Goal: Transaction & Acquisition: Book appointment/travel/reservation

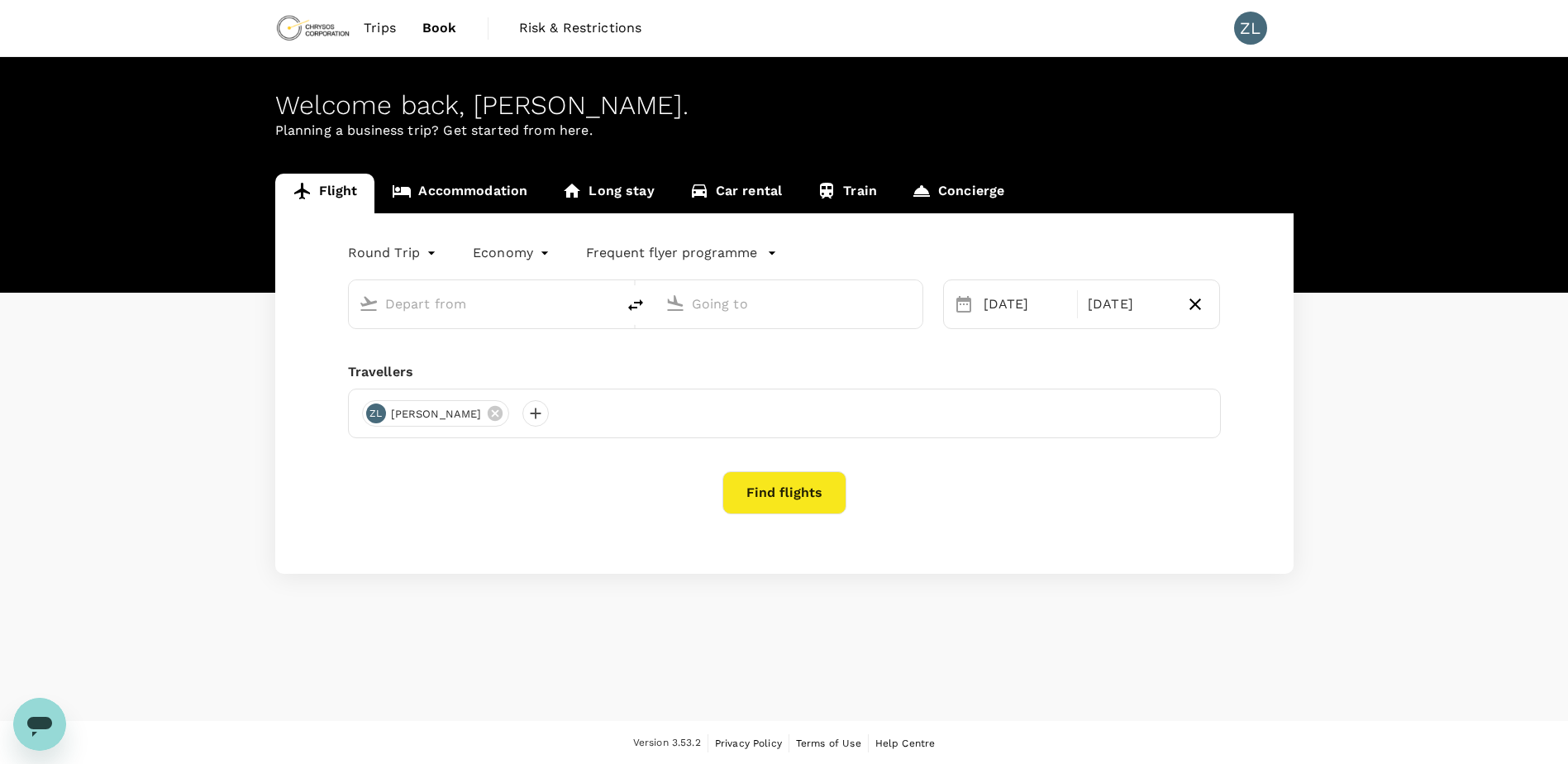
type input "Beijing Capital Intl ([GEOGRAPHIC_DATA])"
type input "Adelaide (ADL)"
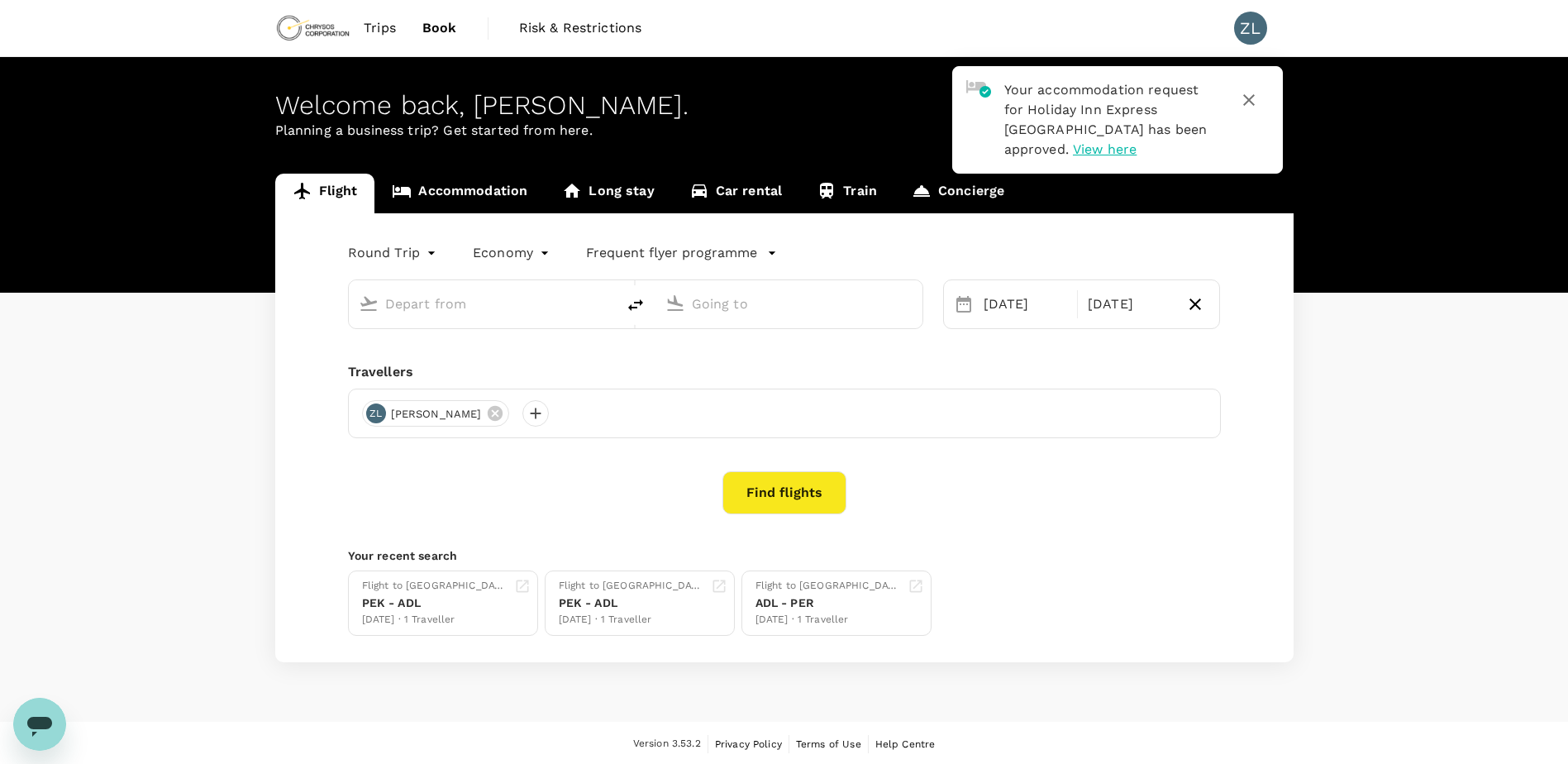
type input "Beijing Capital Intl ([GEOGRAPHIC_DATA])"
type input "Adelaide (ADL)"
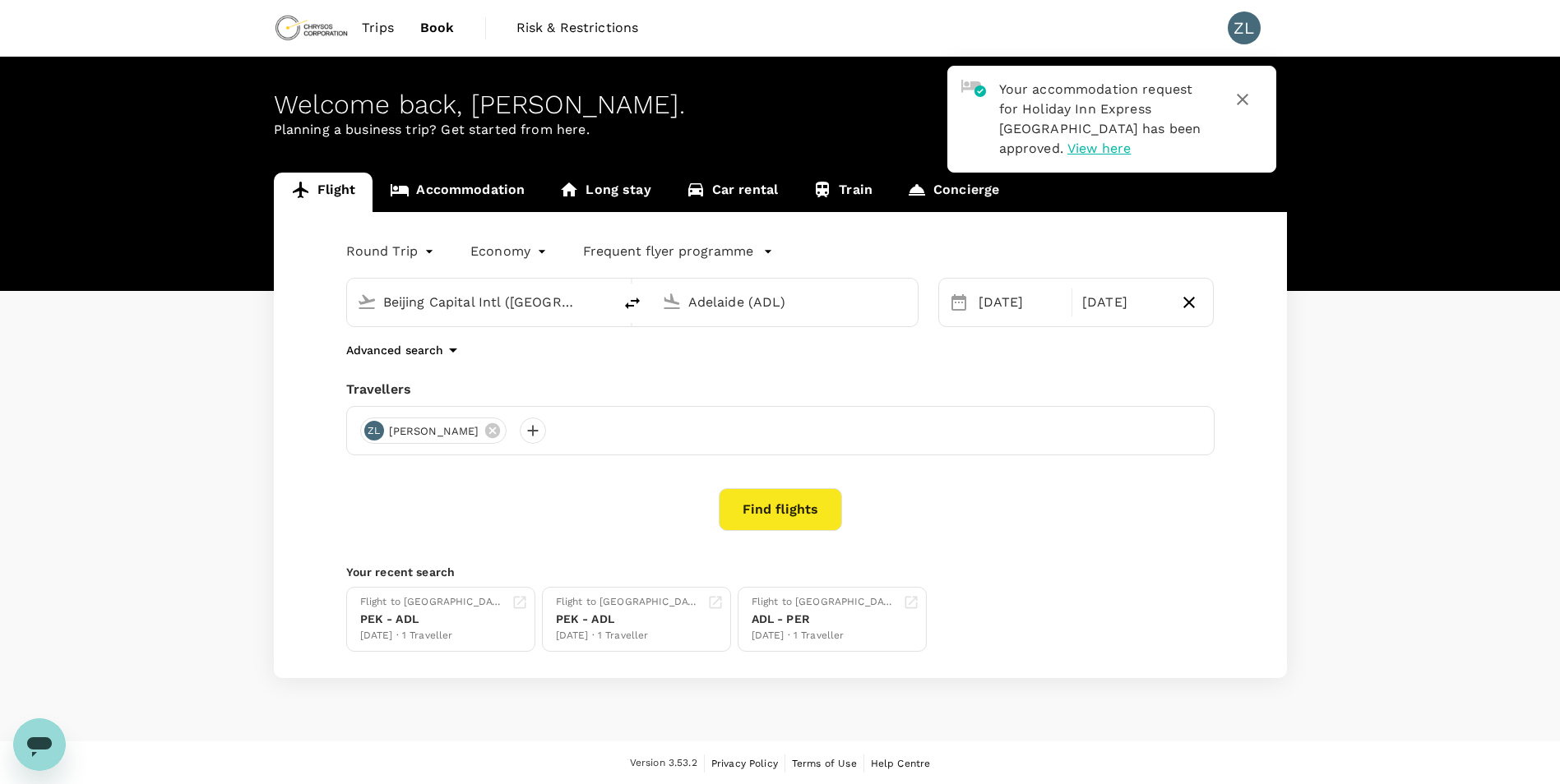
click at [631, 301] on icon "delete" at bounding box center [632, 303] width 15 height 12
type input "Adelaide (ADL)"
click at [742, 301] on input "Beijing Capital Intl ([GEOGRAPHIC_DATA])" at bounding box center [785, 302] width 195 height 26
type input "Beijing Capital Intl ([GEOGRAPHIC_DATA])"
click at [1006, 312] on div "[DATE]" at bounding box center [1020, 302] width 96 height 33
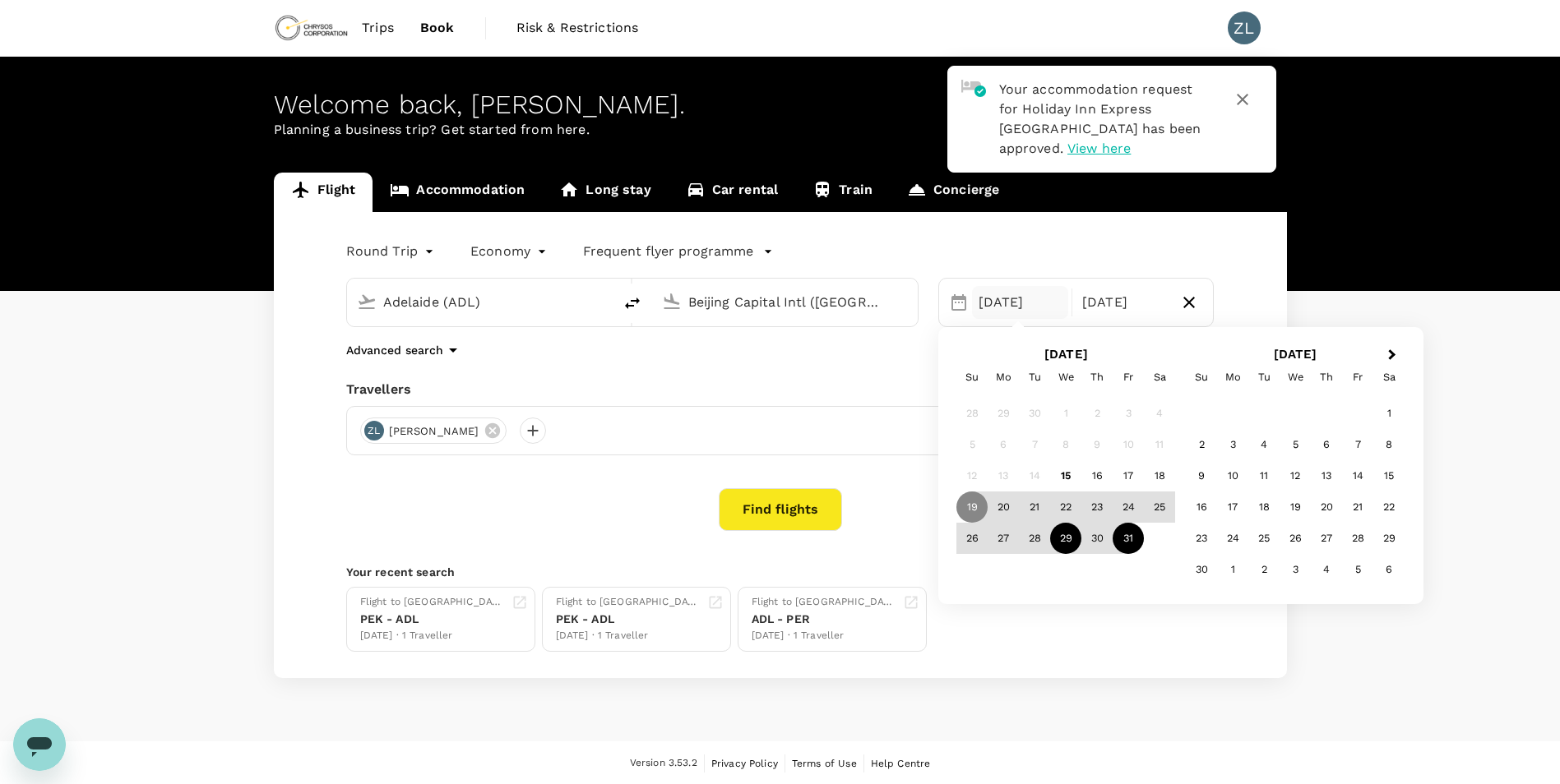
click at [1076, 547] on div "29" at bounding box center [1066, 538] width 31 height 31
click at [1102, 546] on div "30" at bounding box center [1097, 538] width 31 height 31
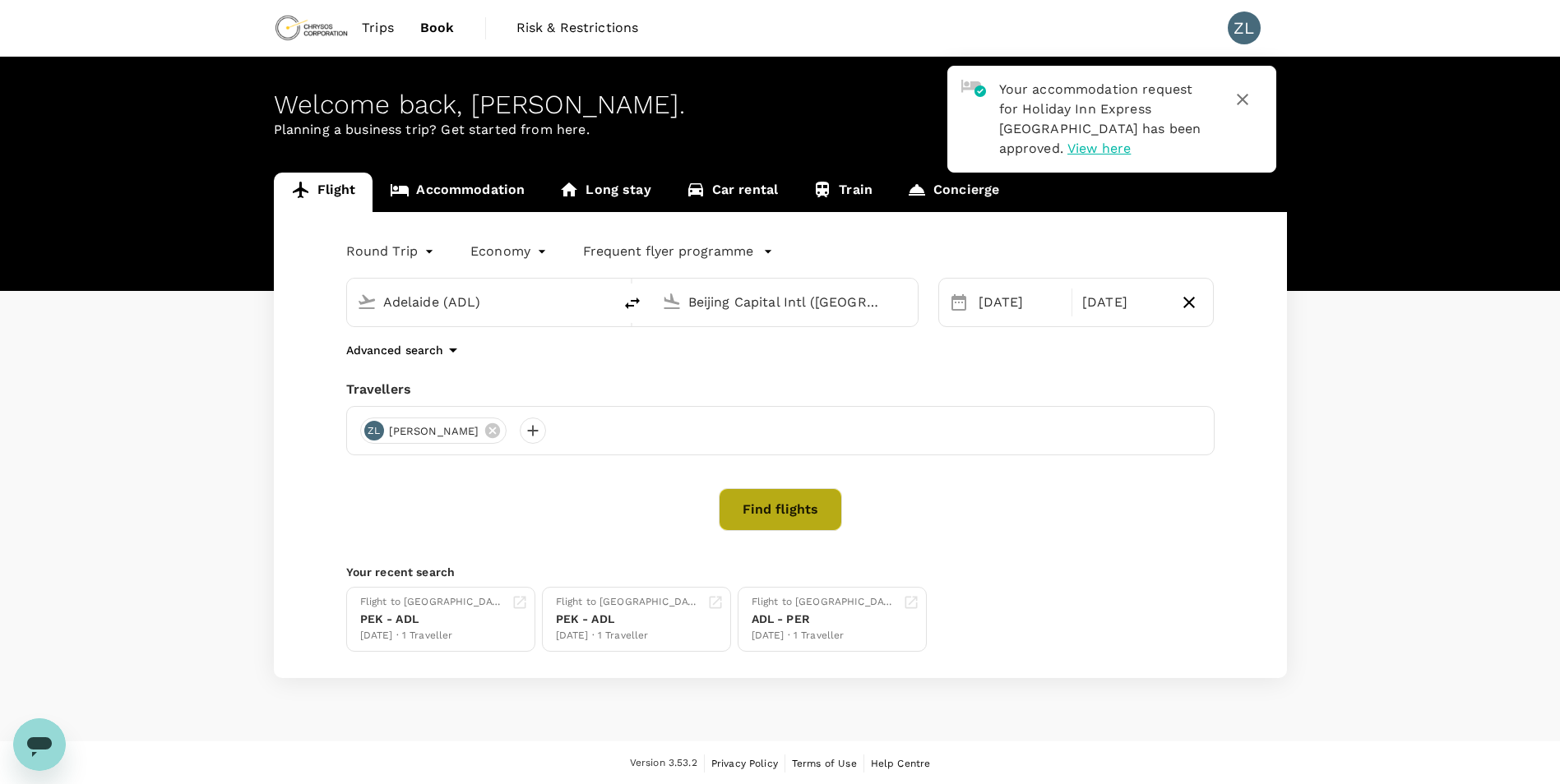
click at [795, 520] on button "Find flights" at bounding box center [781, 509] width 124 height 43
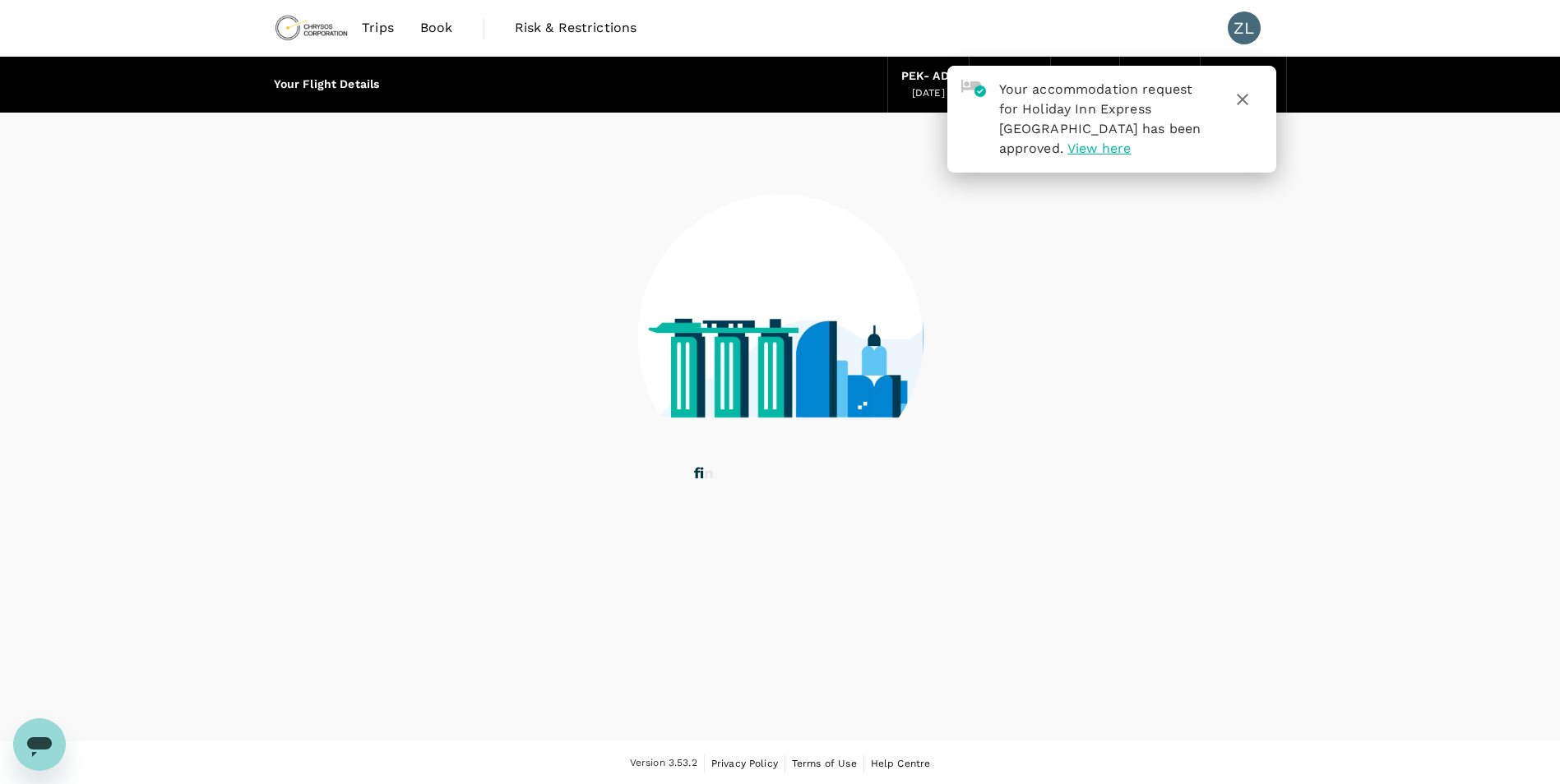
click at [1246, 99] on icon "button" at bounding box center [1243, 99] width 20 height 20
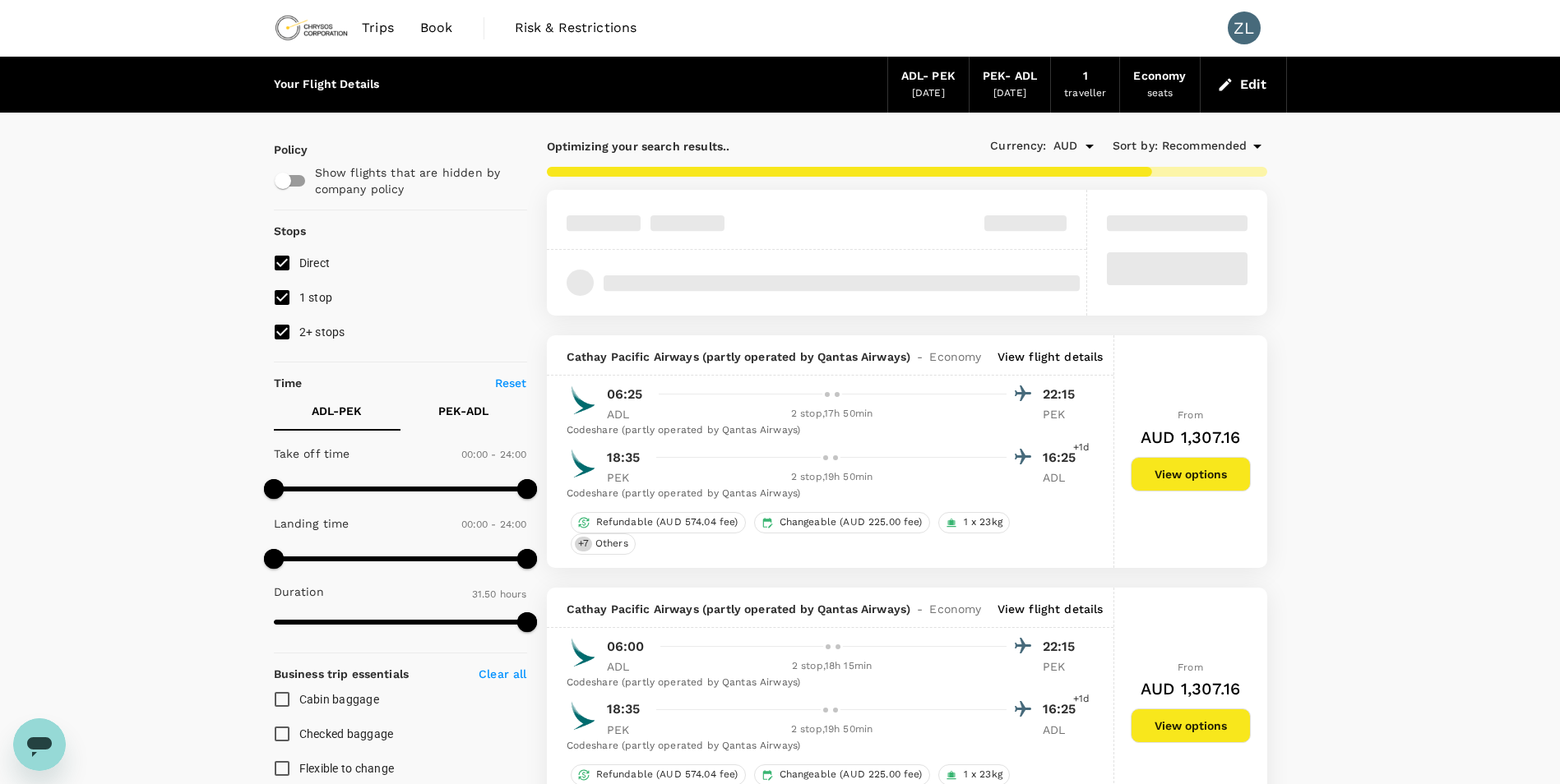
click at [316, 331] on span "2+ stops" at bounding box center [322, 332] width 46 height 13
click at [299, 331] on input "2+ stops" at bounding box center [281, 331] width 34 height 34
checkbox input "false"
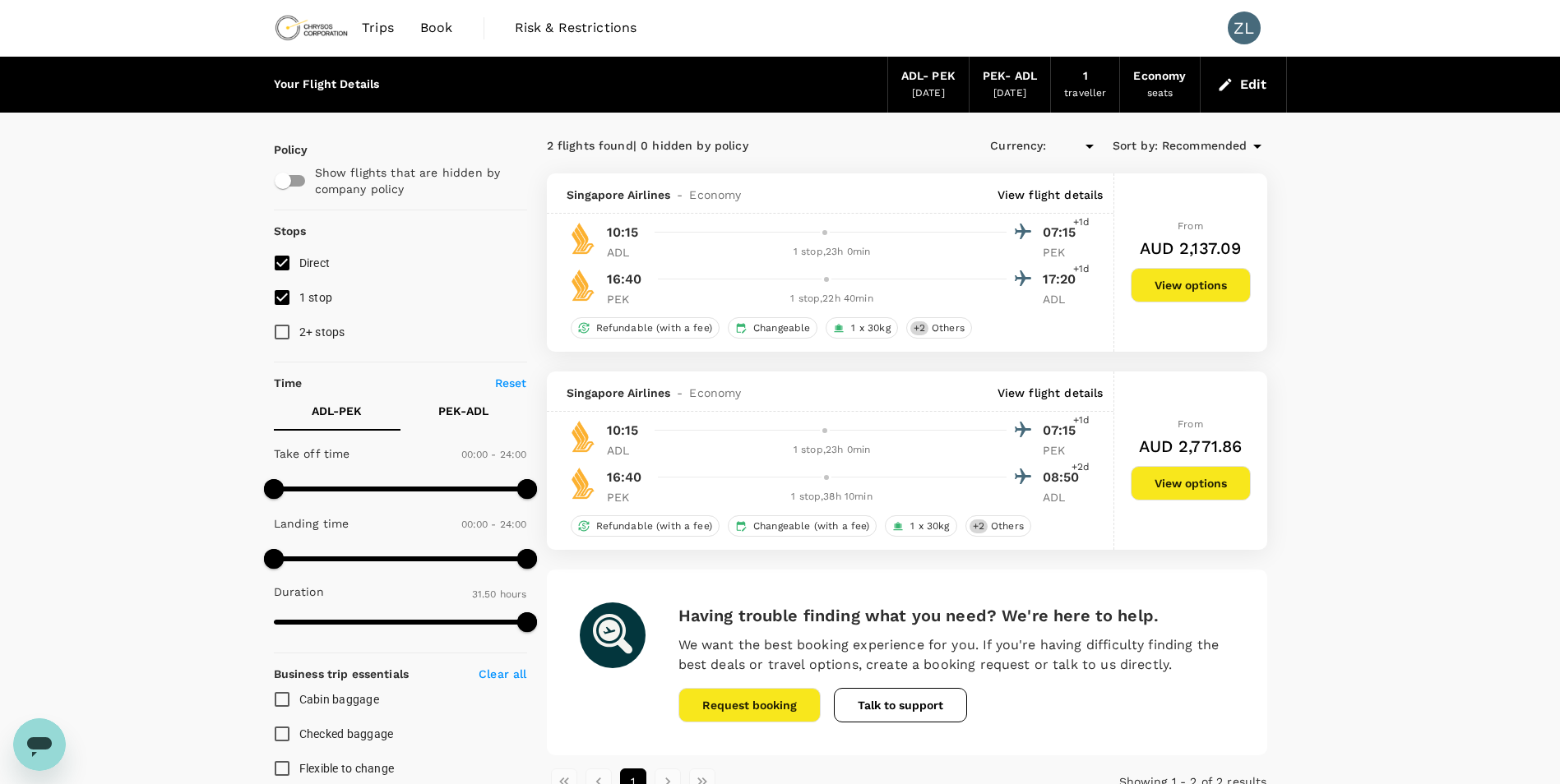
type input "AUD"
click at [459, 24] on link "Book" at bounding box center [436, 28] width 59 height 56
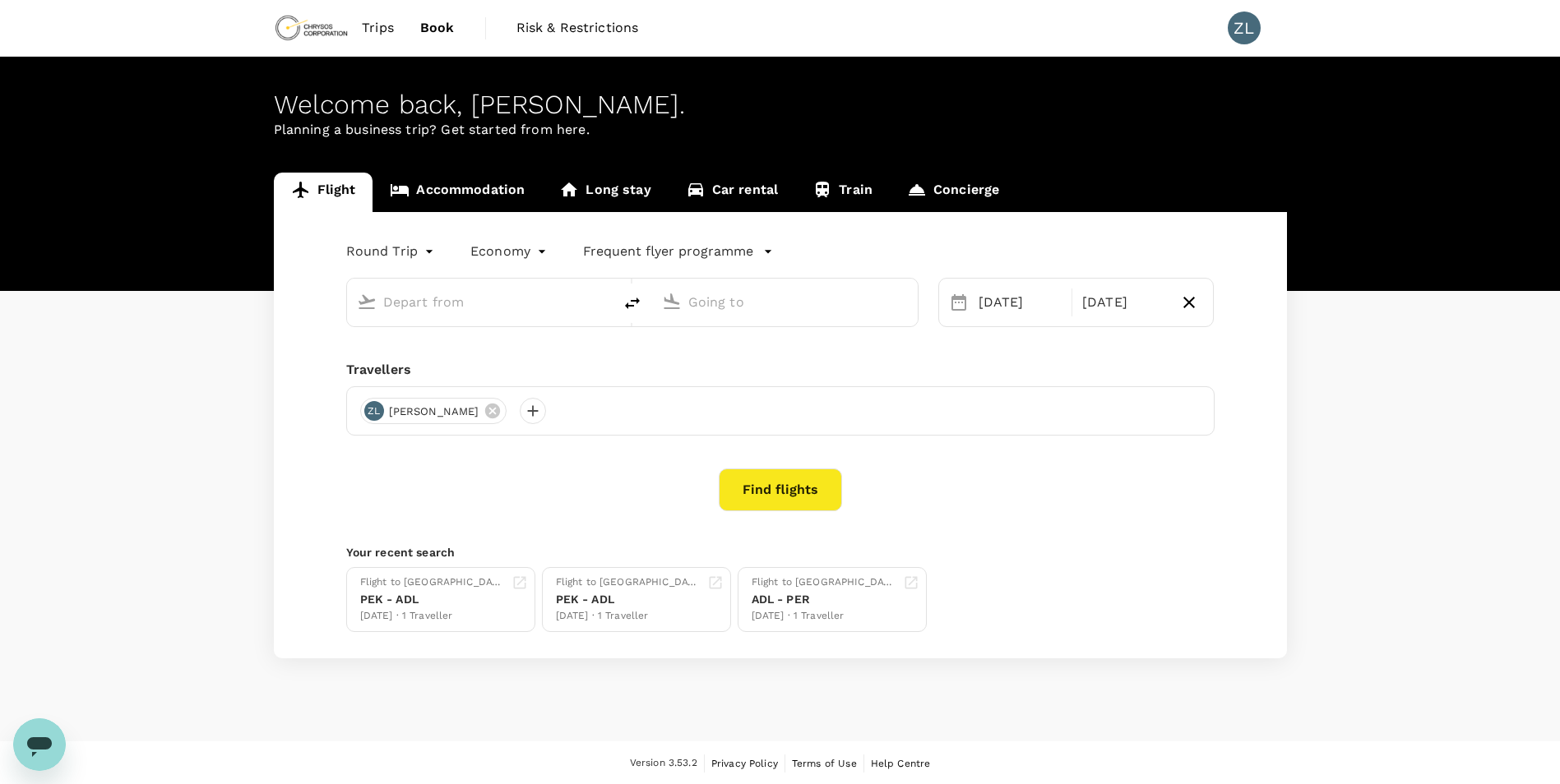
click at [459, 306] on input "text" at bounding box center [480, 302] width 195 height 26
type input "Adelaide (ADL)"
type input "Beijing Capital Intl ([GEOGRAPHIC_DATA])"
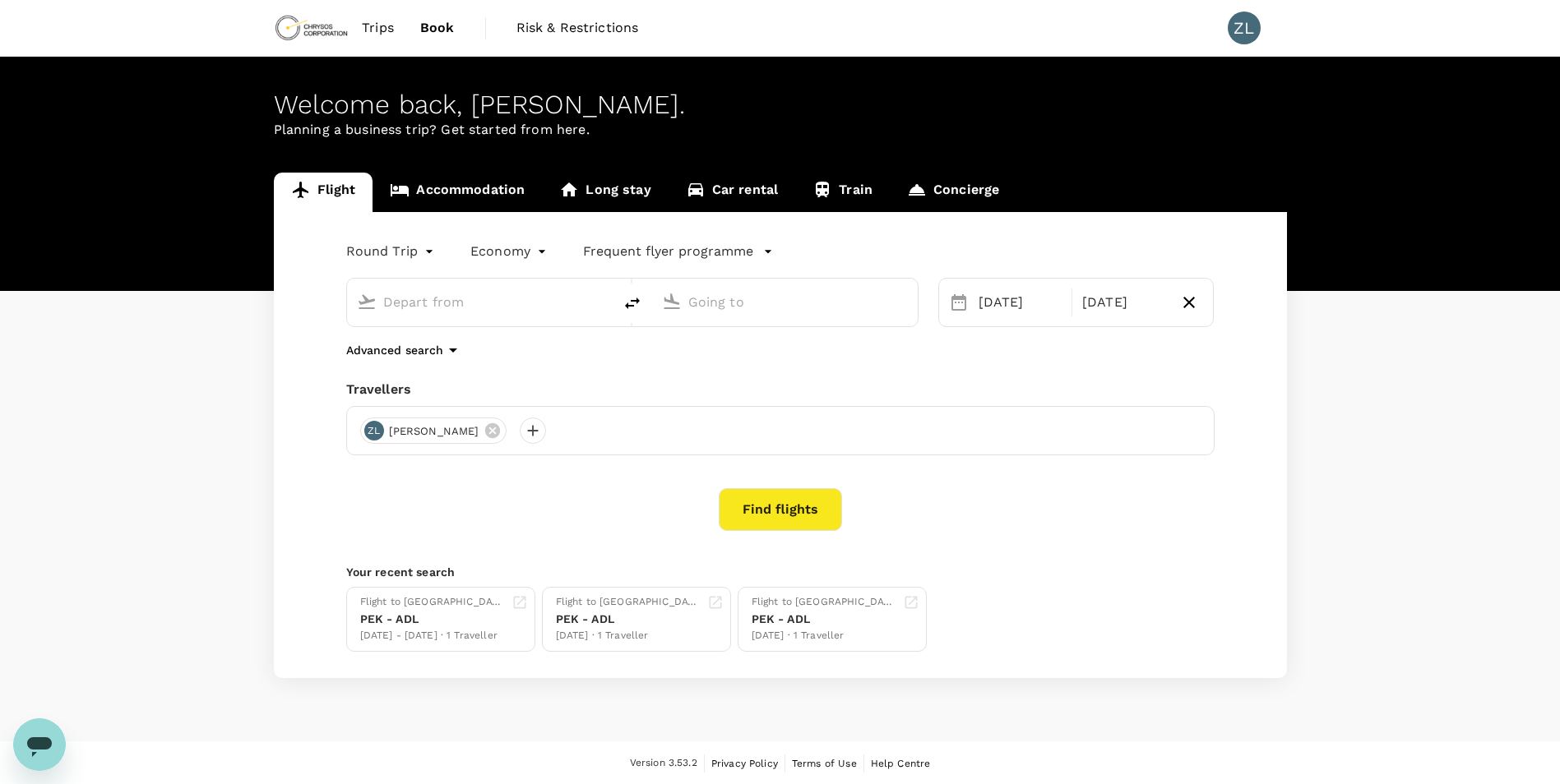
type input "Adelaide (ADL)"
click at [560, 306] on input "Adelaide (ADL)" at bounding box center [480, 302] width 195 height 26
click at [771, 303] on input "Beijing Capital Intl ([GEOGRAPHIC_DATA])" at bounding box center [785, 302] width 195 height 26
click at [729, 362] on p "[GEOGRAPHIC_DATA]" at bounding box center [810, 367] width 290 height 17
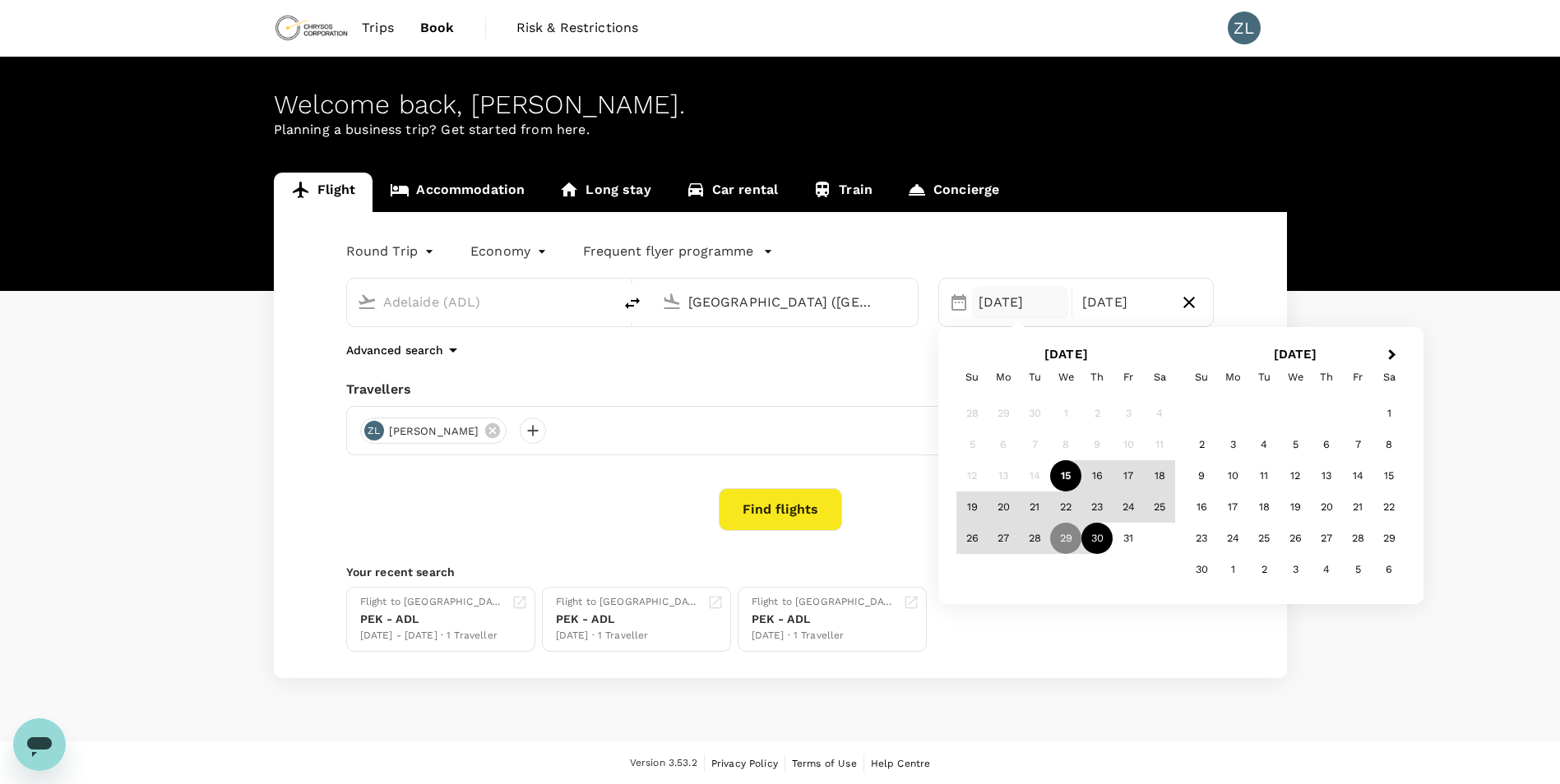
type input "[GEOGRAPHIC_DATA] ([GEOGRAPHIC_DATA])"
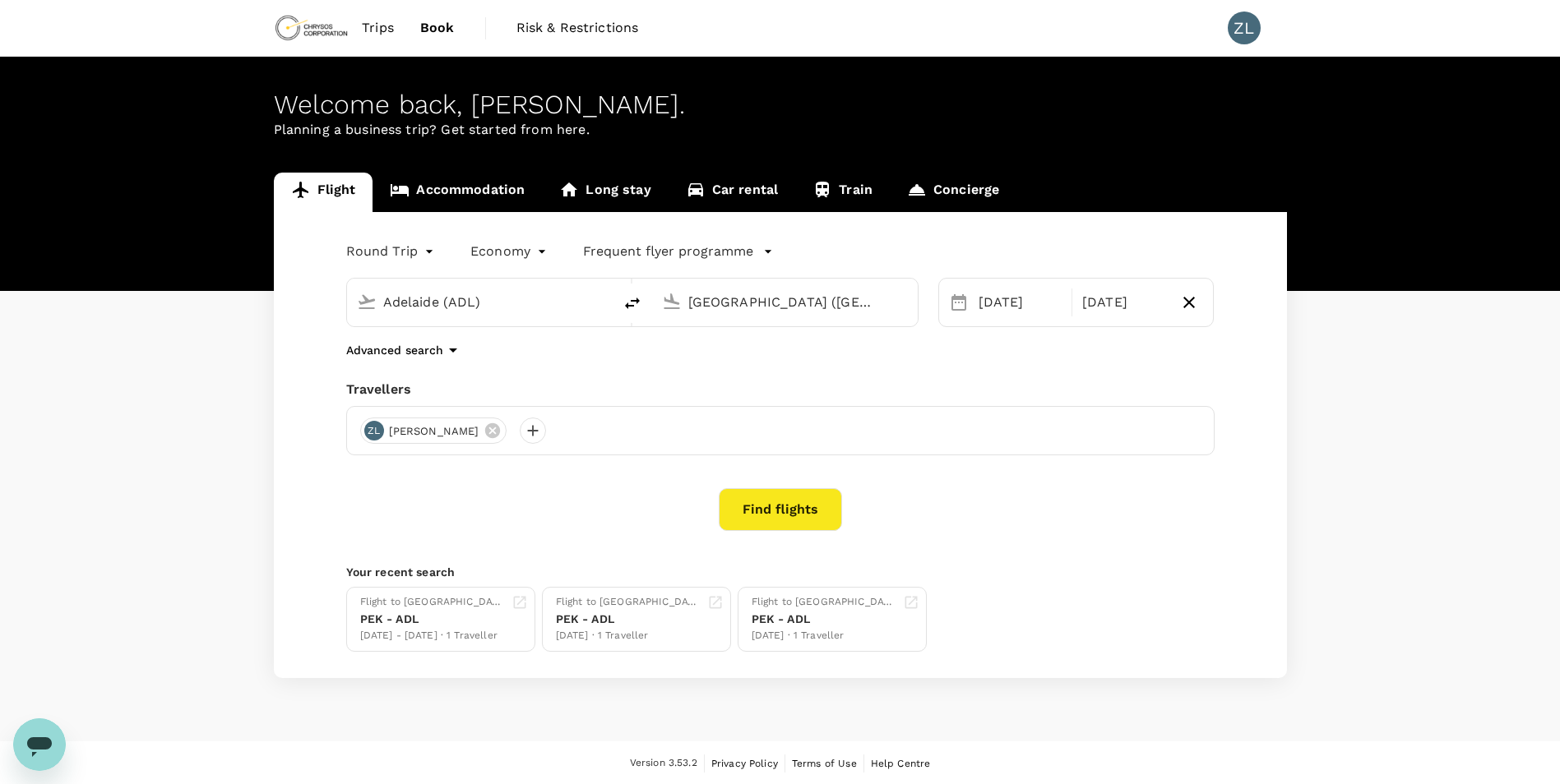
click at [1413, 251] on div "Flight Accommodation Long stay Car rental Train Concierge Round Trip roundtrip …" at bounding box center [780, 426] width 1560 height 506
click at [758, 520] on button "Find flights" at bounding box center [781, 509] width 124 height 43
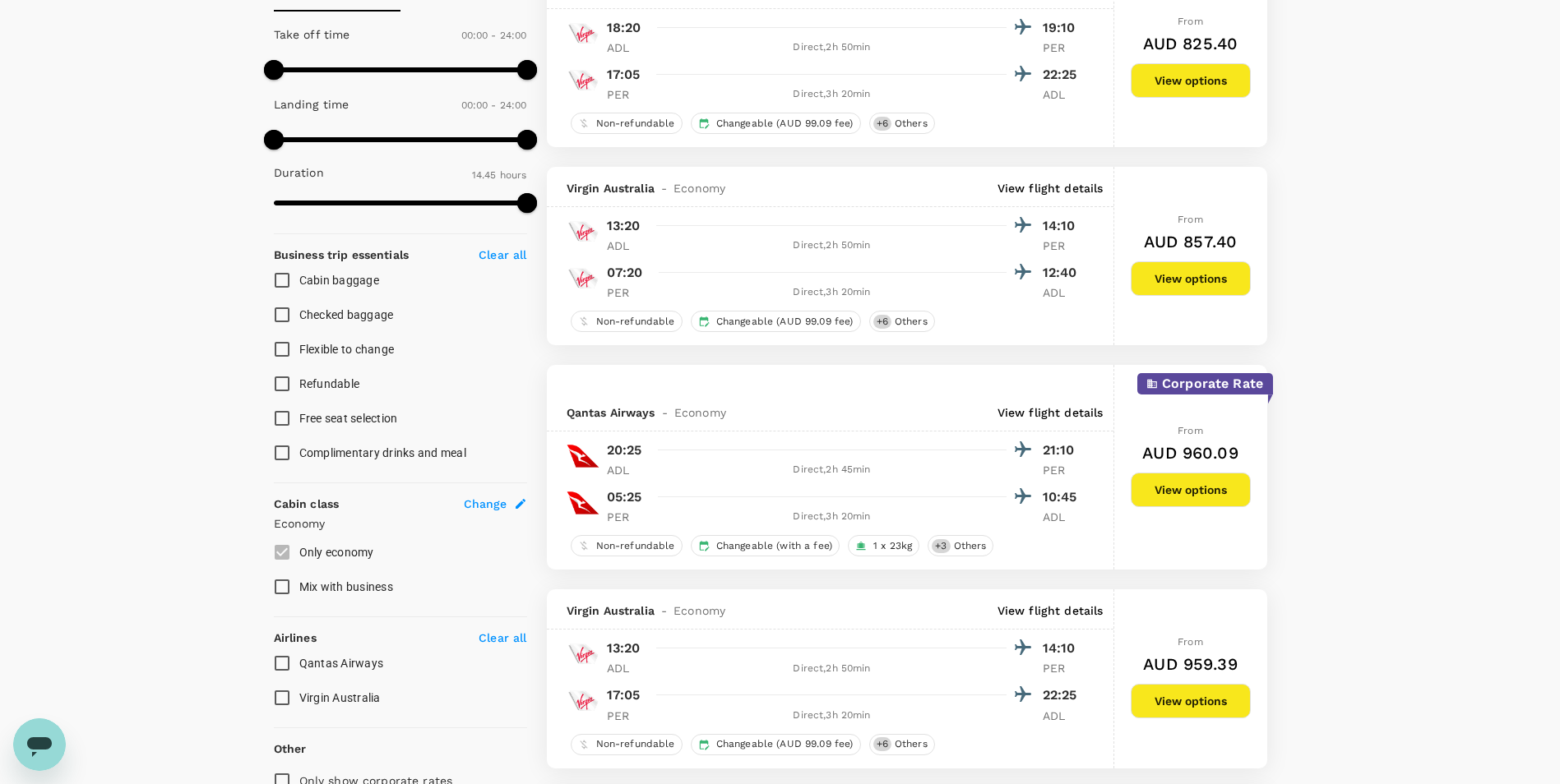
scroll to position [658, 0]
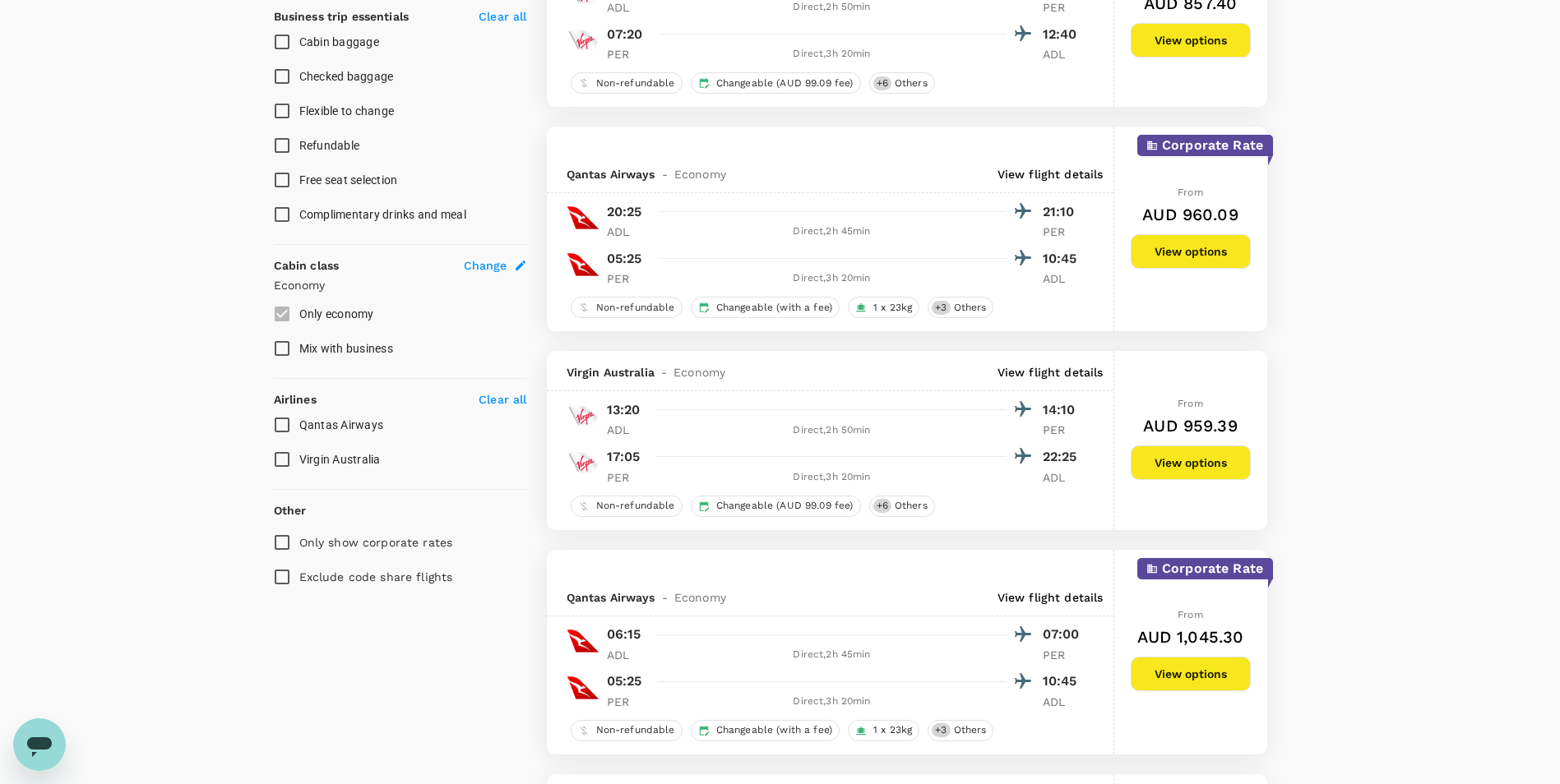
type input "895"
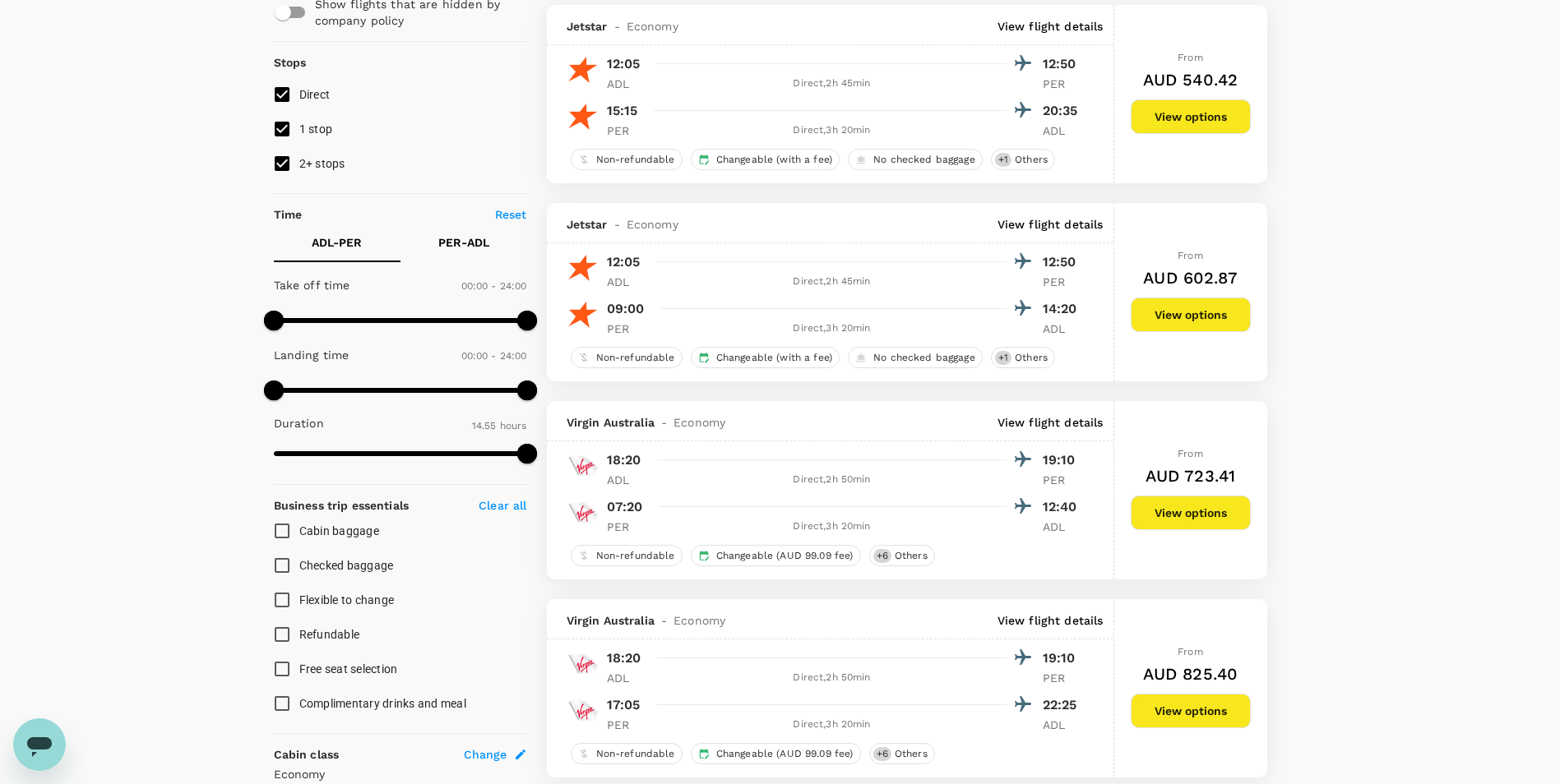
scroll to position [0, 0]
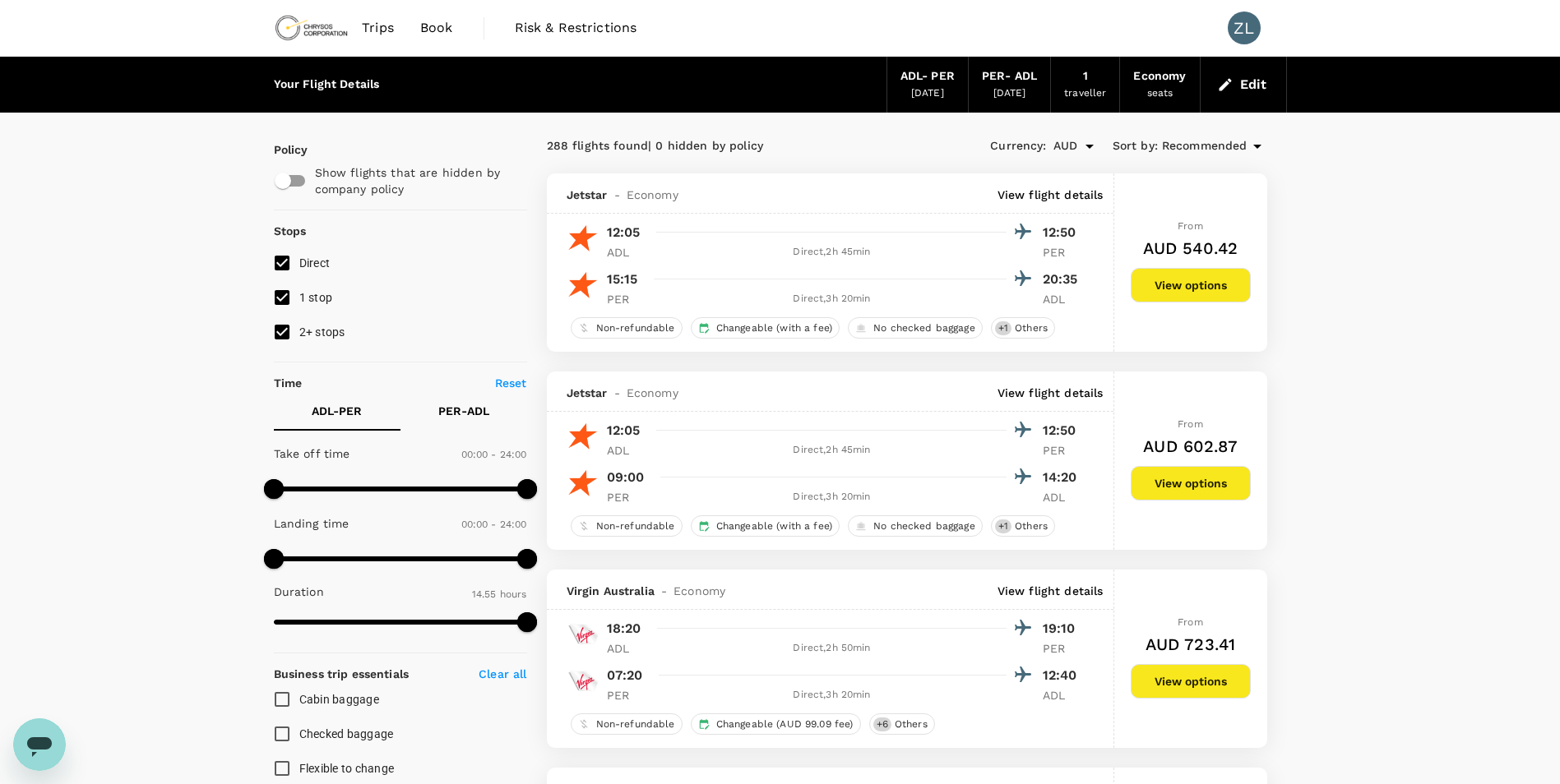
click at [373, 29] on span "Trips" at bounding box center [377, 28] width 32 height 20
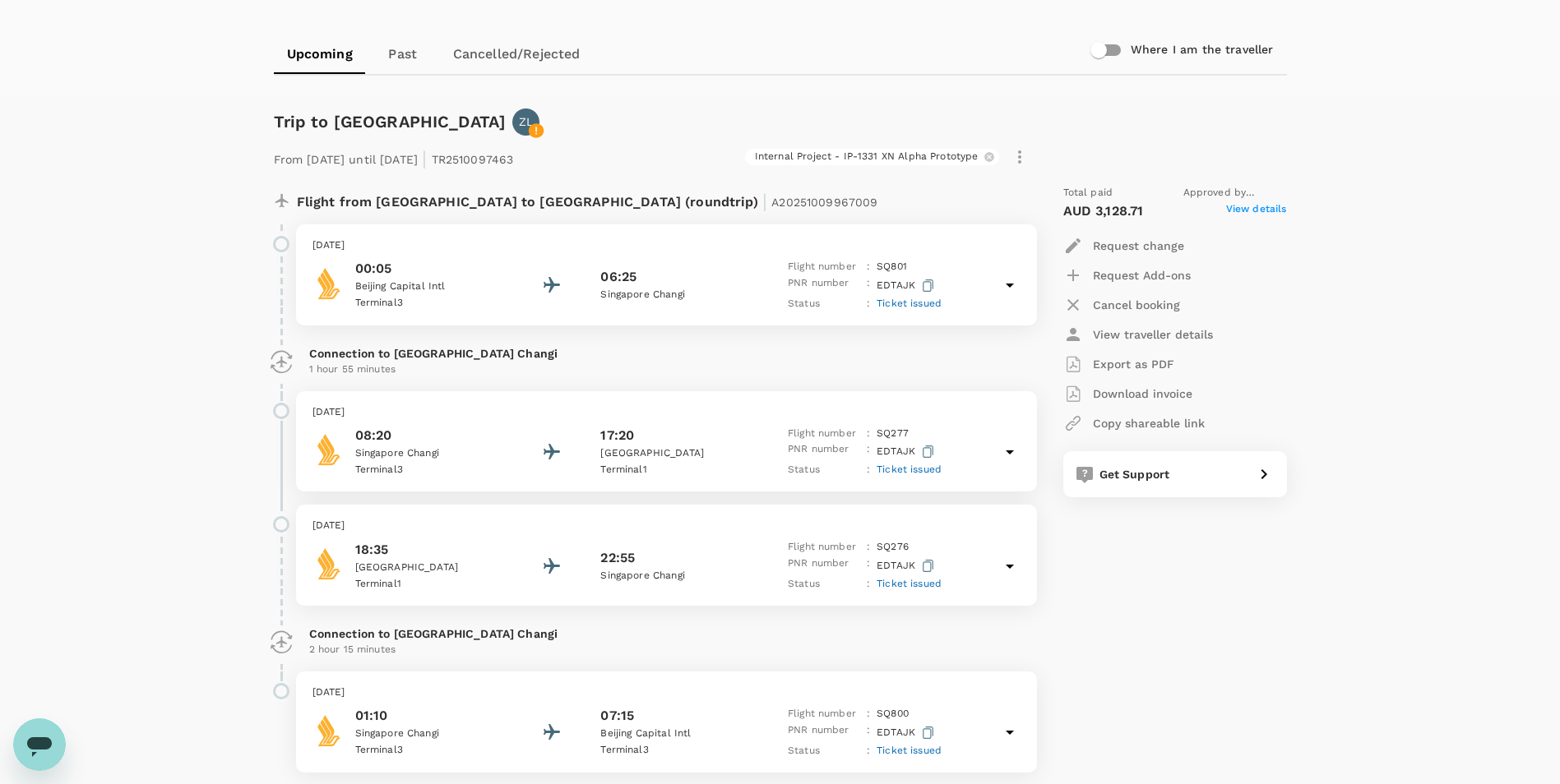
scroll to position [246, 0]
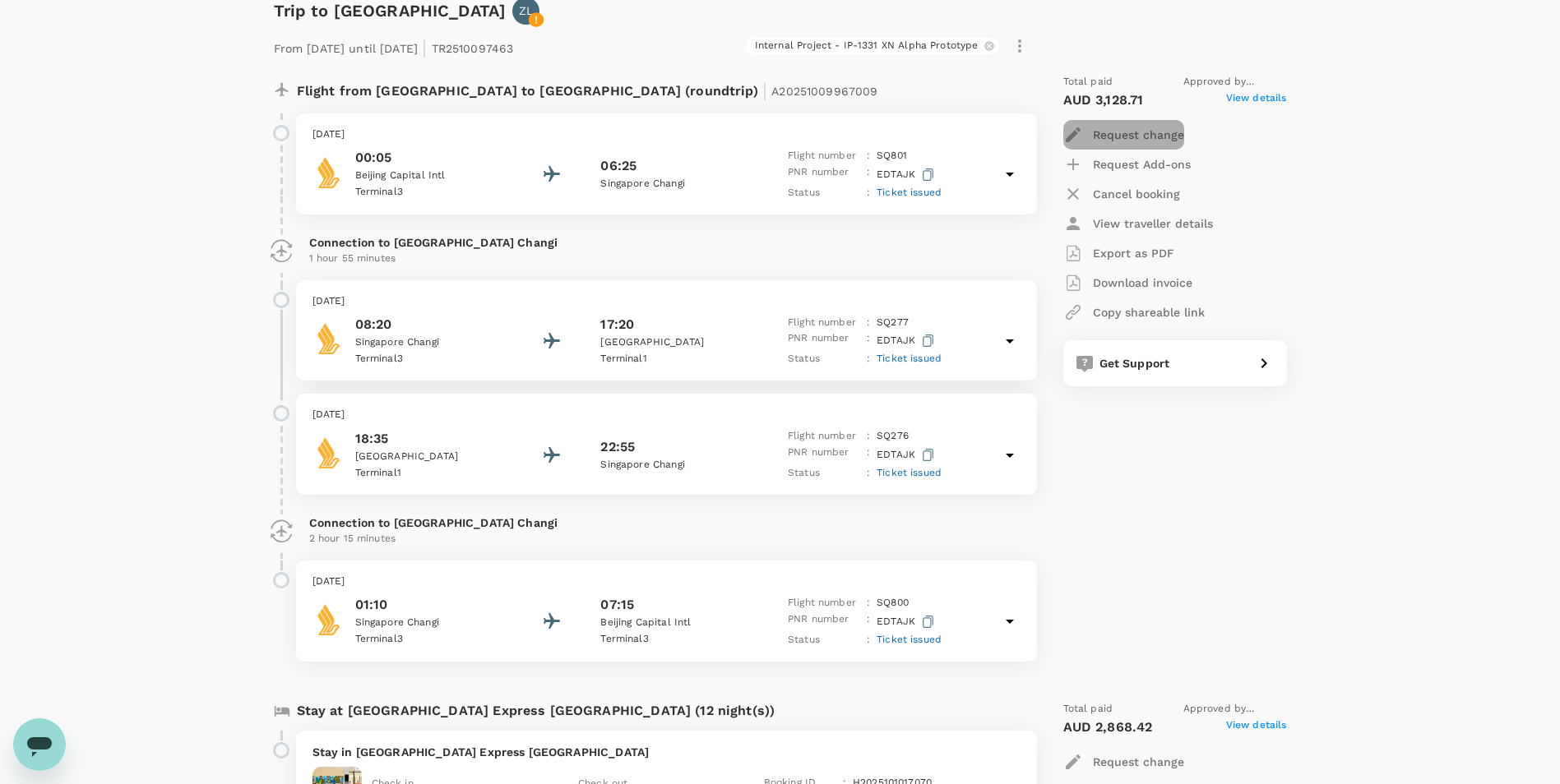
click at [1149, 133] on p "Request change" at bounding box center [1138, 135] width 91 height 17
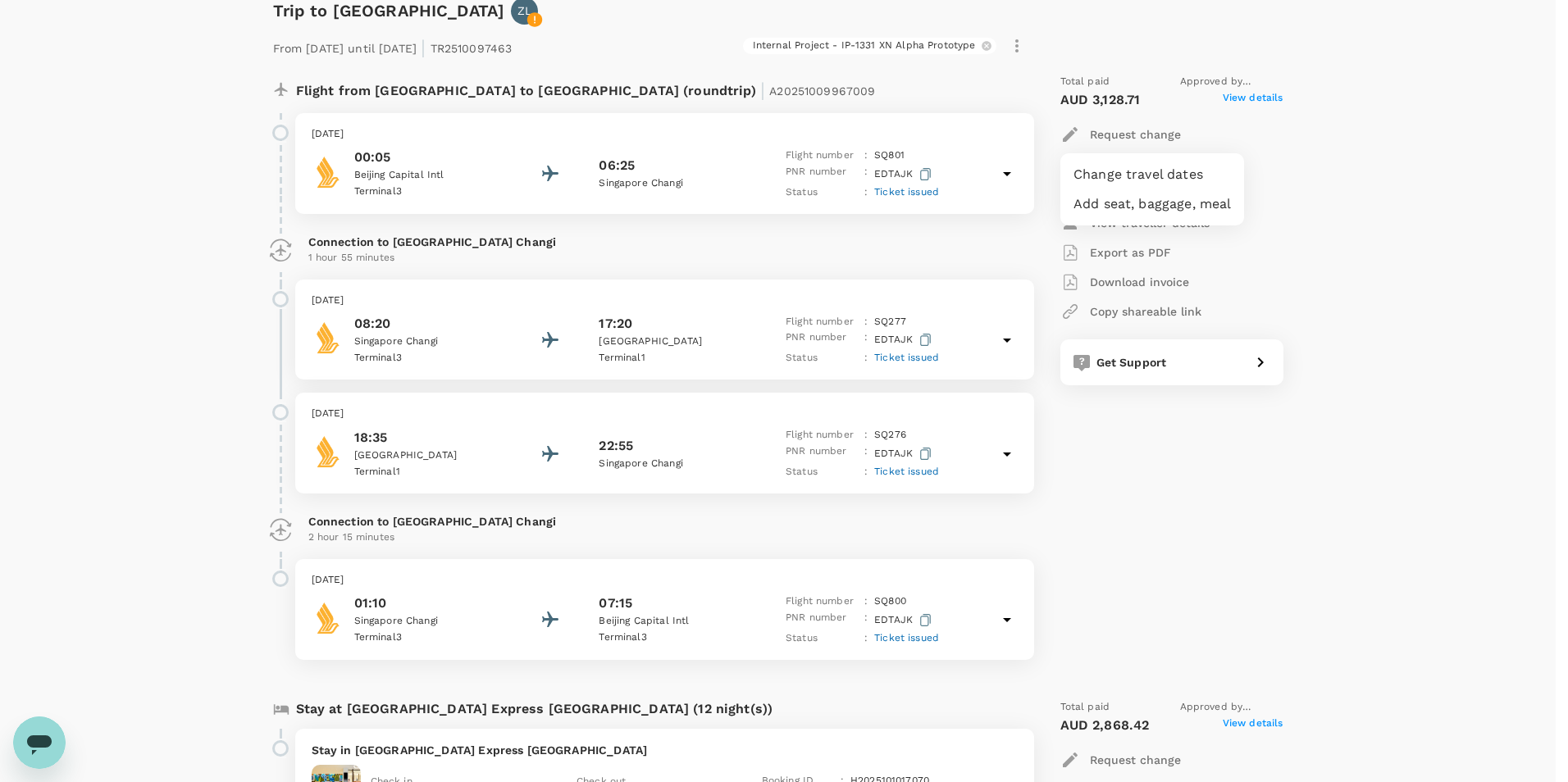
click at [1325, 216] on div at bounding box center [784, 391] width 1568 height 782
click at [1174, 136] on p "Request change" at bounding box center [1135, 135] width 91 height 17
click at [1319, 228] on div at bounding box center [784, 391] width 1568 height 782
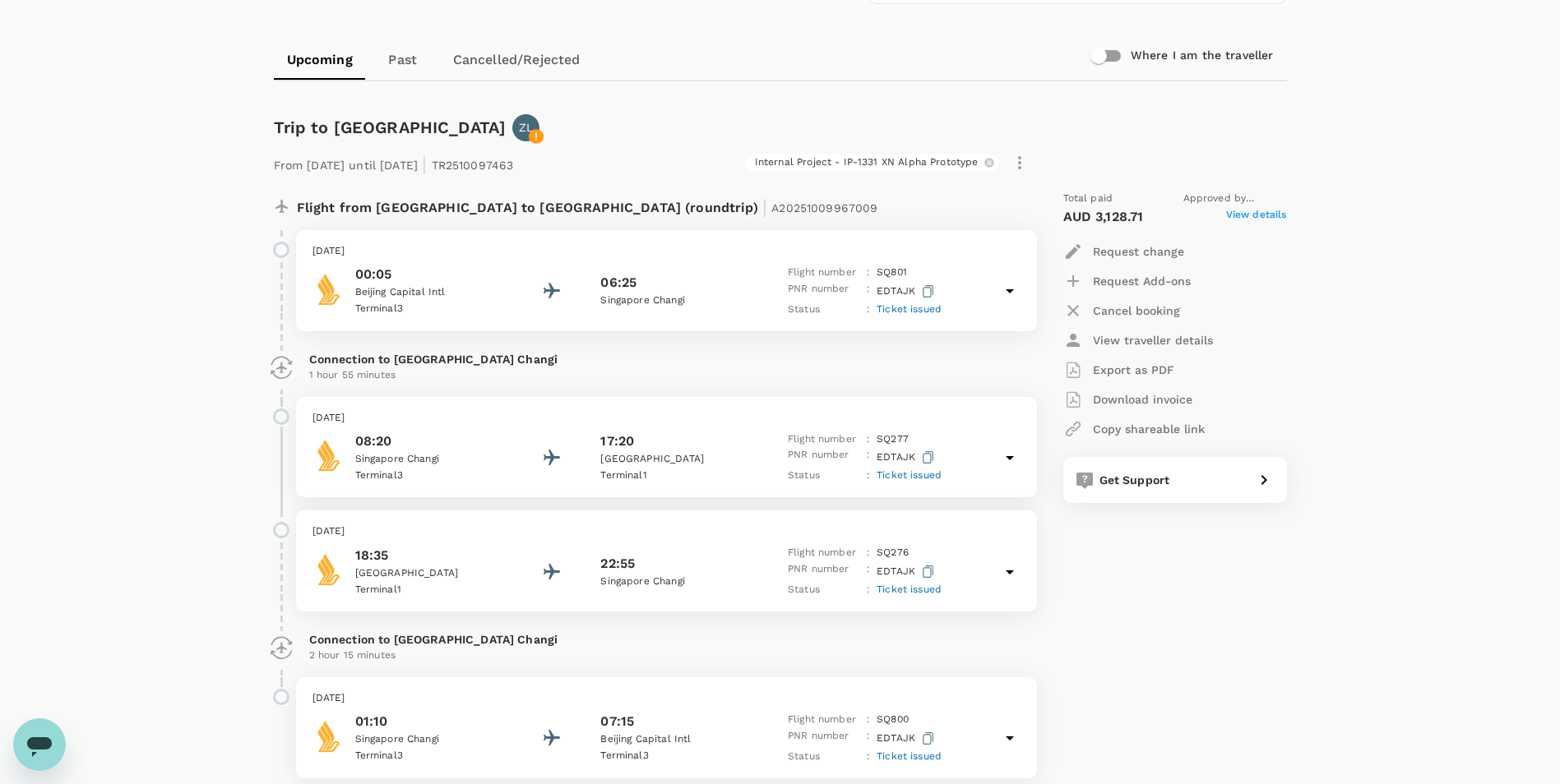
scroll to position [90, 0]
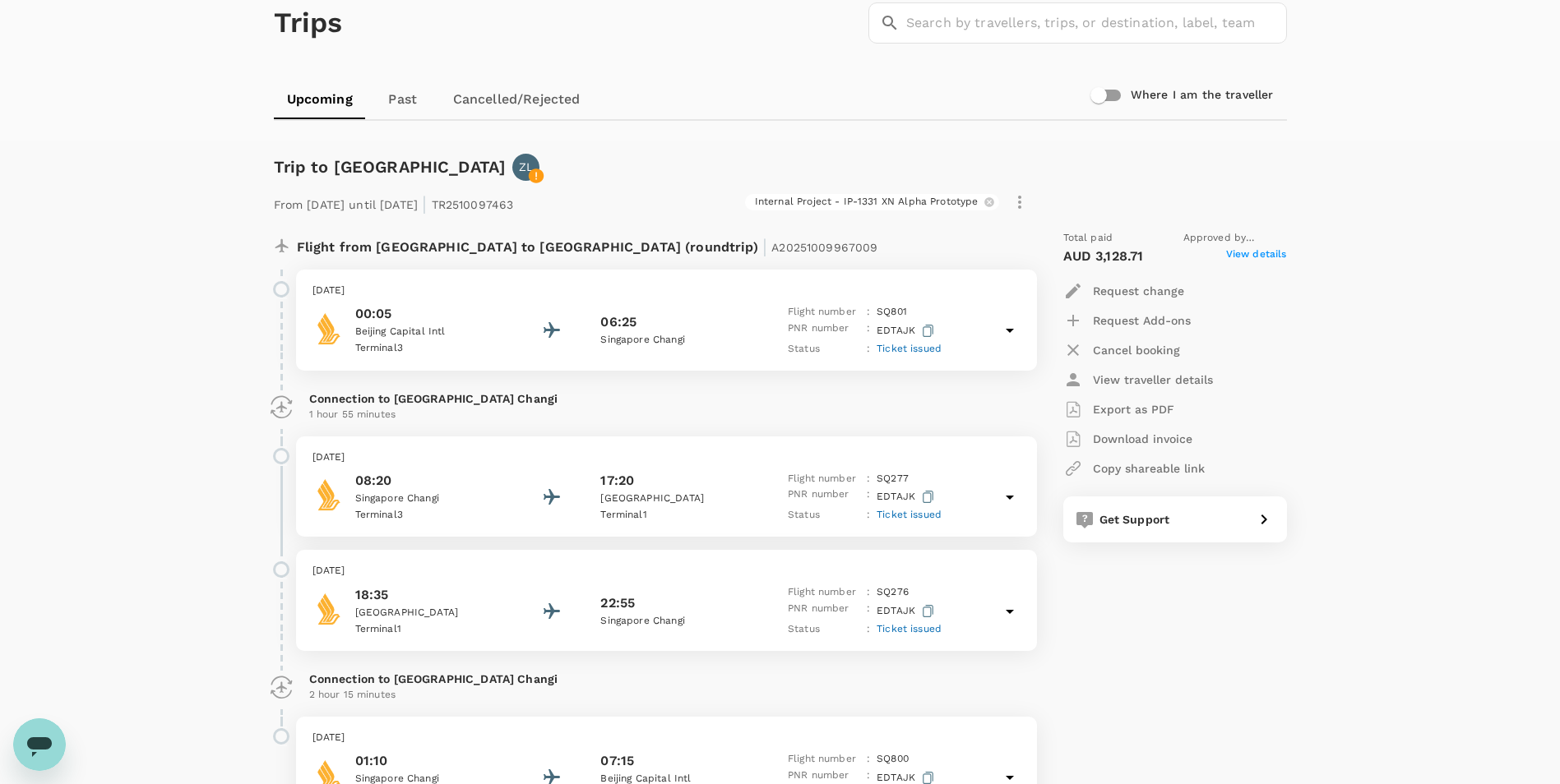
click at [772, 245] on span "A20251009967009" at bounding box center [824, 248] width 106 height 13
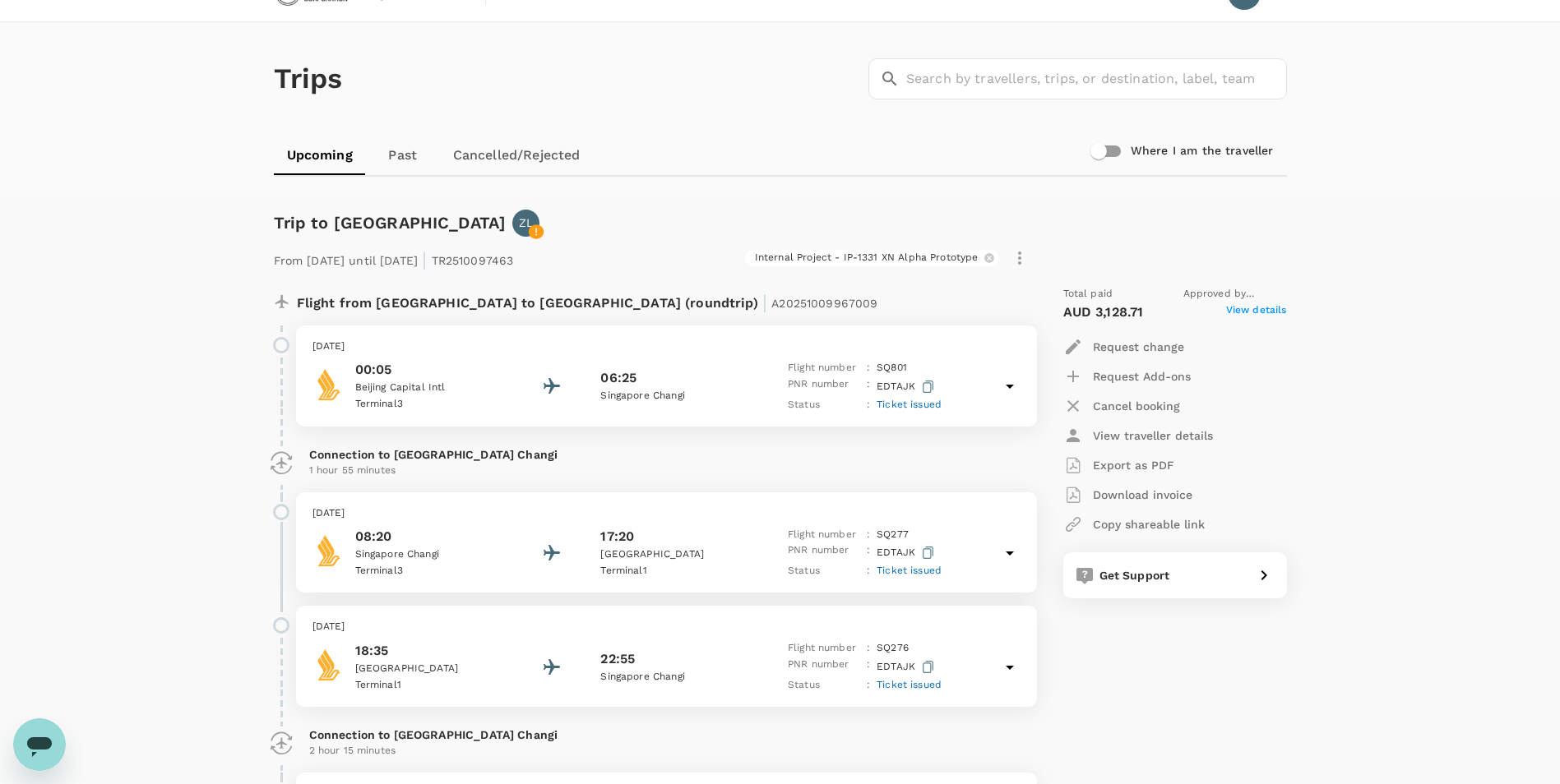
scroll to position [8, 0]
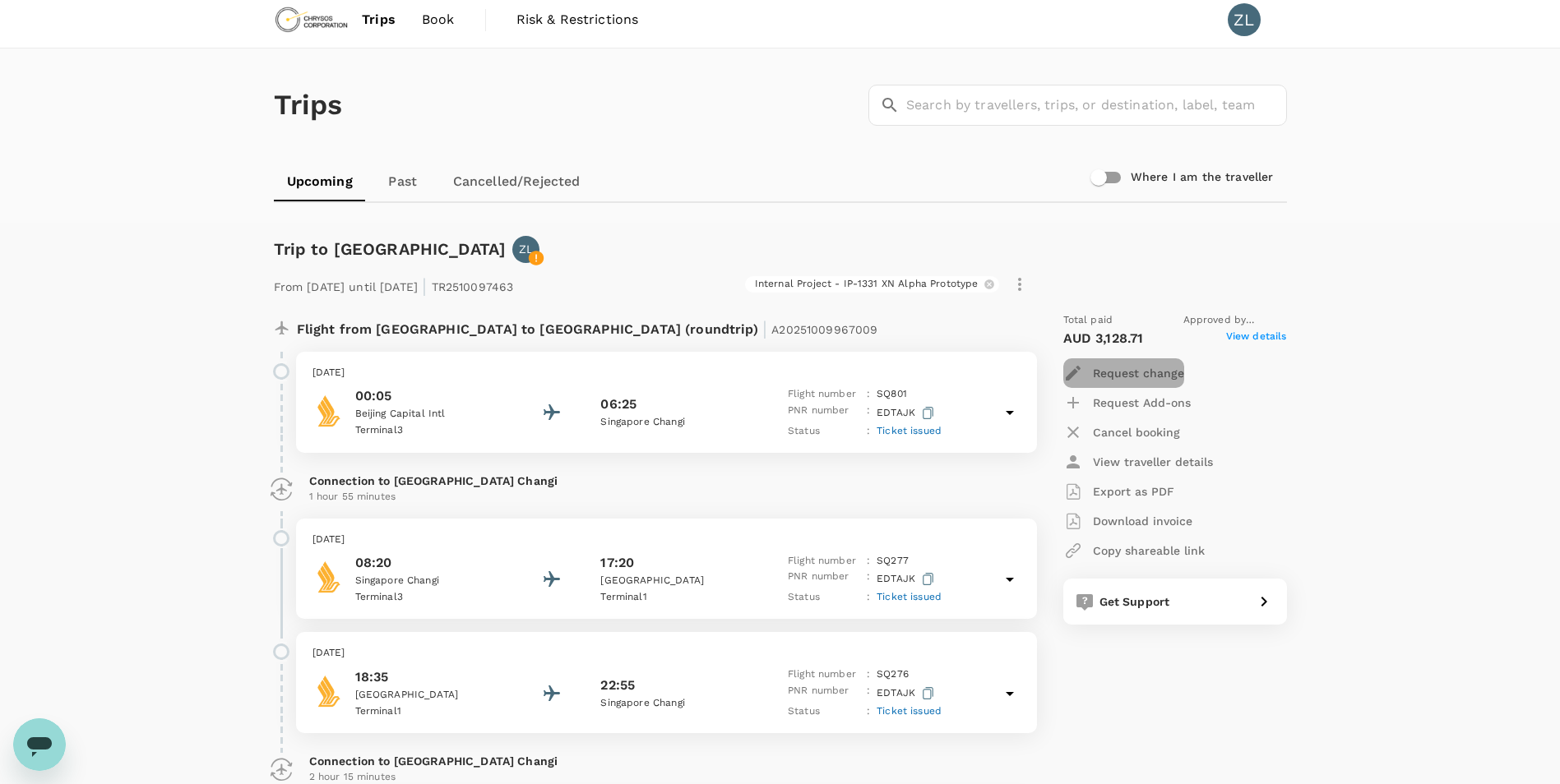
click at [1176, 376] on p "Request change" at bounding box center [1138, 373] width 91 height 17
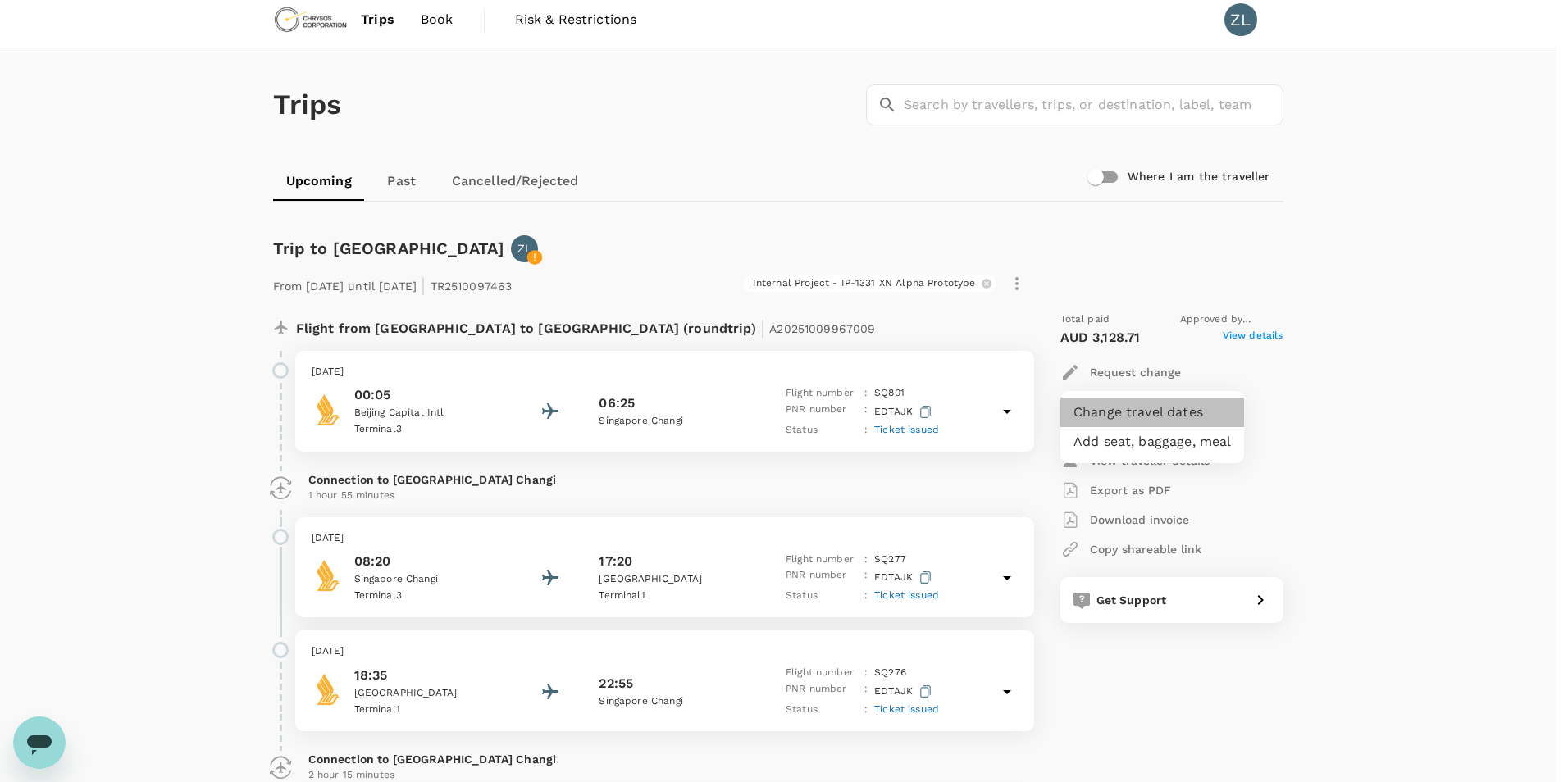
click at [1177, 404] on li "Change travel dates" at bounding box center [1152, 412] width 184 height 29
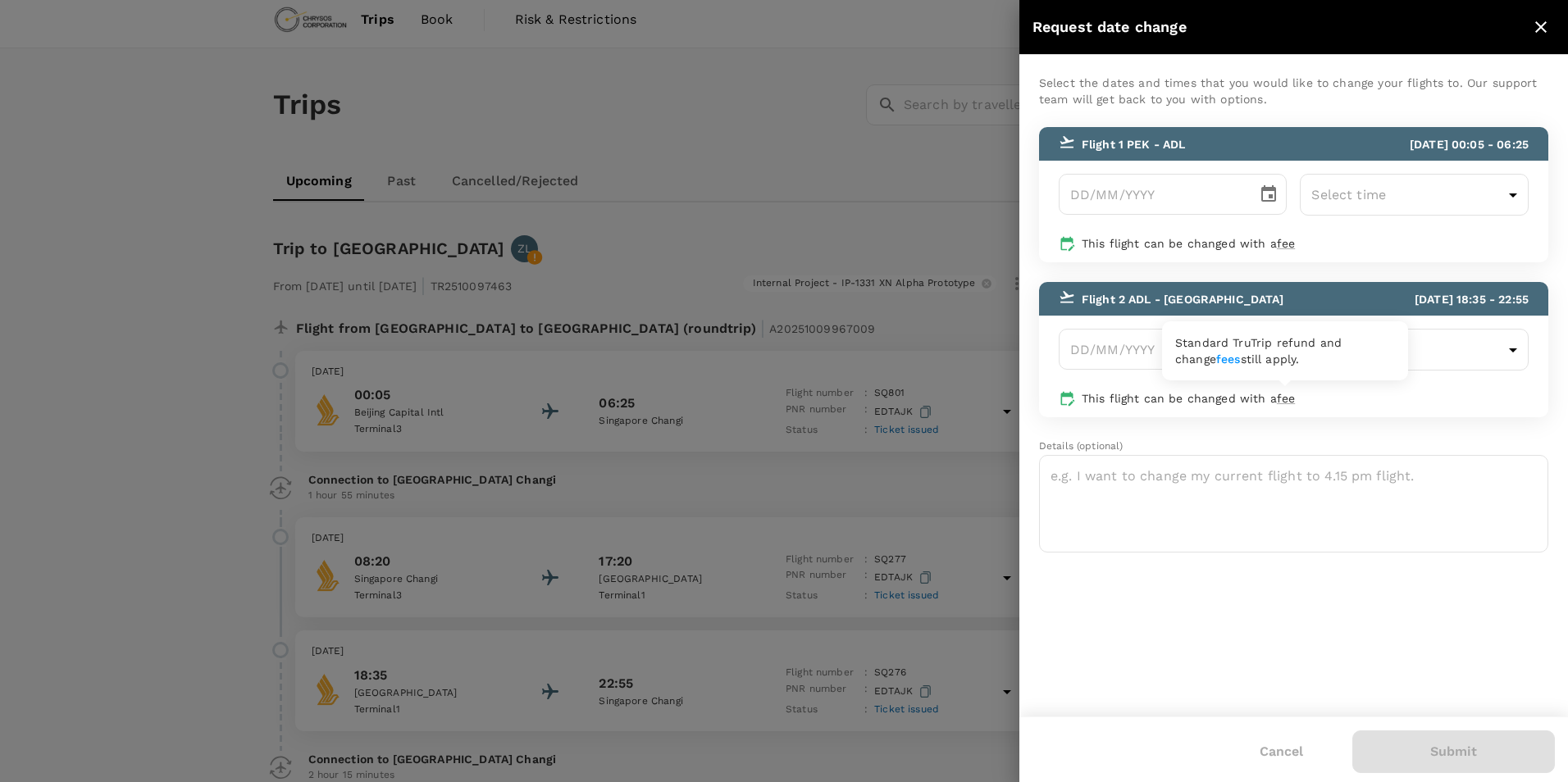
click at [1288, 403] on span "fee" at bounding box center [1286, 399] width 18 height 13
type input "DD/MM/YYYY"
click at [1167, 358] on input "DD/MM/YYYY" at bounding box center [1152, 349] width 188 height 41
click at [1273, 352] on icon "Choose date" at bounding box center [1269, 350] width 20 height 20
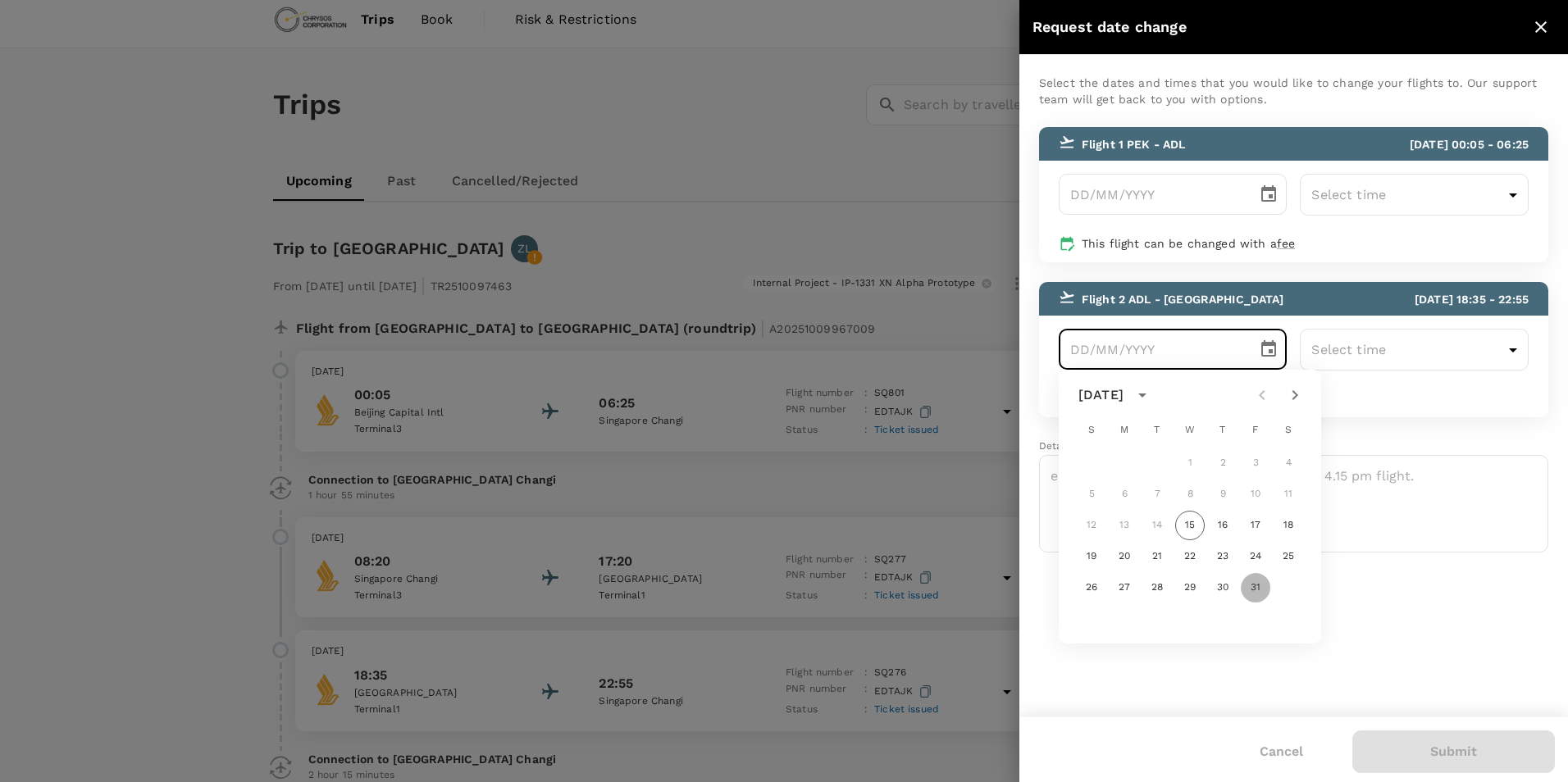
click at [1258, 591] on button "31" at bounding box center [1255, 587] width 29 height 29
type input "[DATE]"
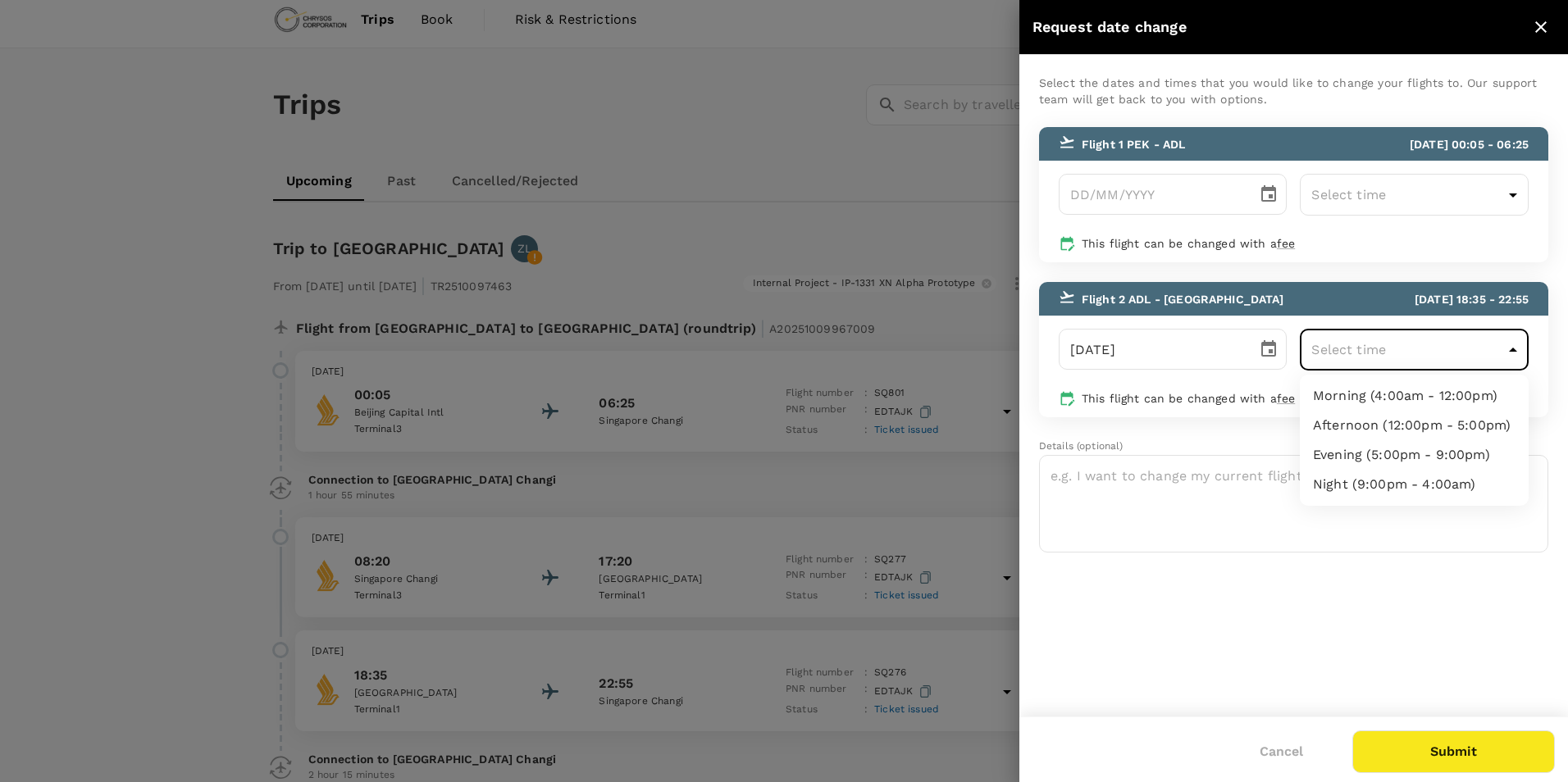
click at [1444, 346] on body "Trips Book Risk & Restrictions ZL Trips ​ ​ Upcoming Past Cancelled/Rejected Wh…" at bounding box center [784, 715] width 1568 height 1447
click at [942, 172] on div at bounding box center [784, 391] width 1568 height 782
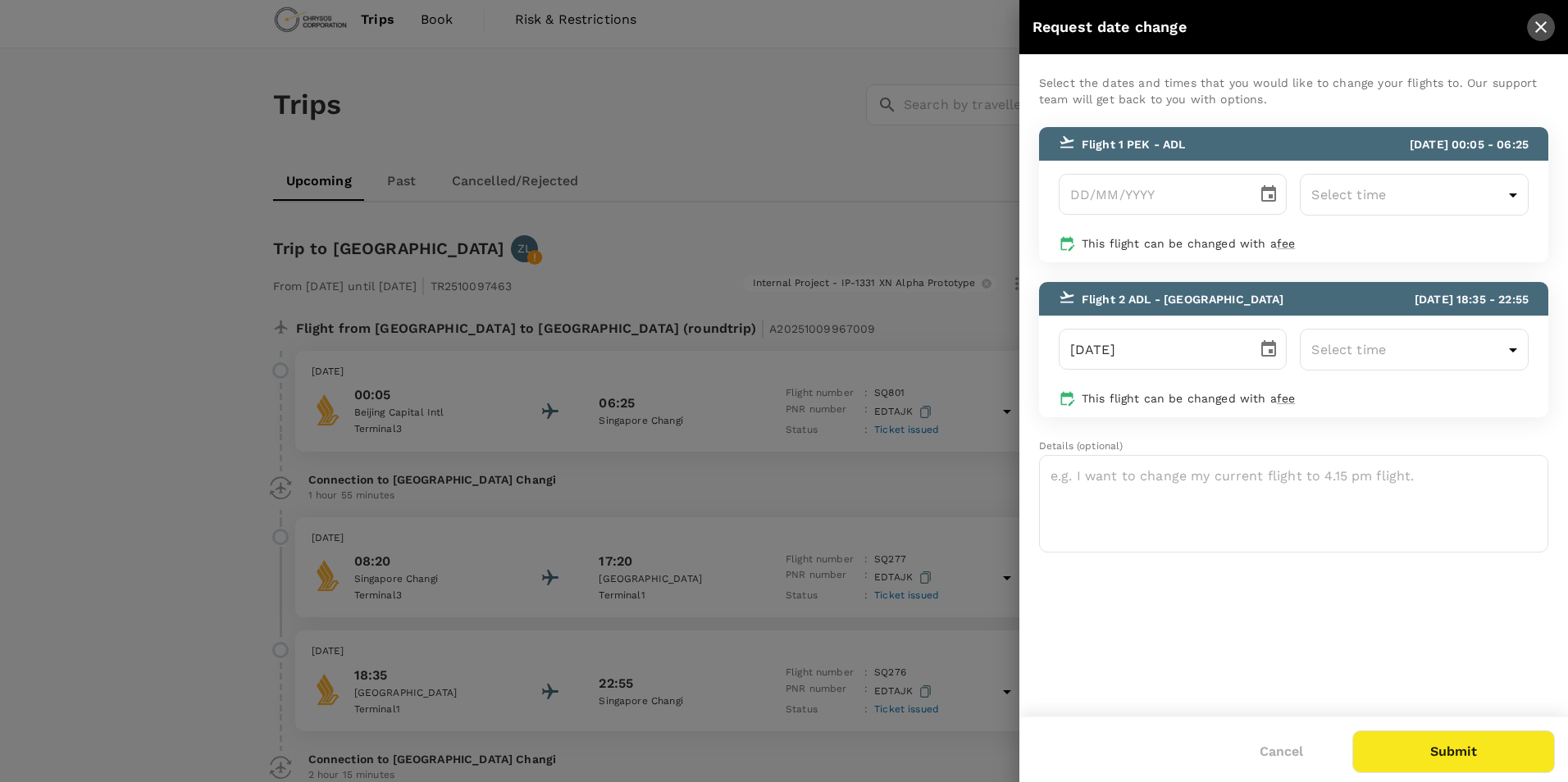
click at [1543, 21] on icon "close" at bounding box center [1541, 27] width 20 height 20
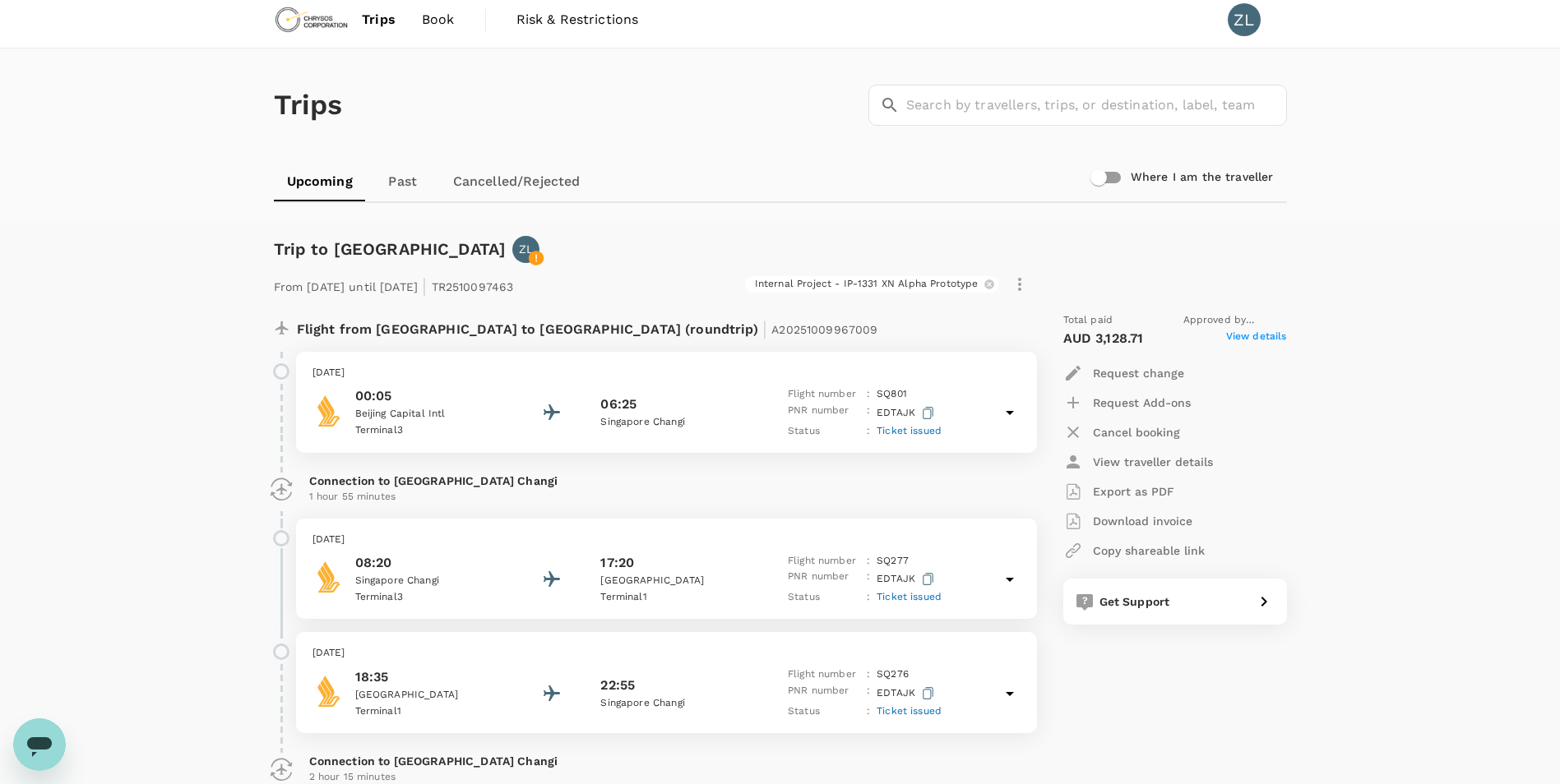
click at [447, 20] on span "Book" at bounding box center [438, 20] width 33 height 20
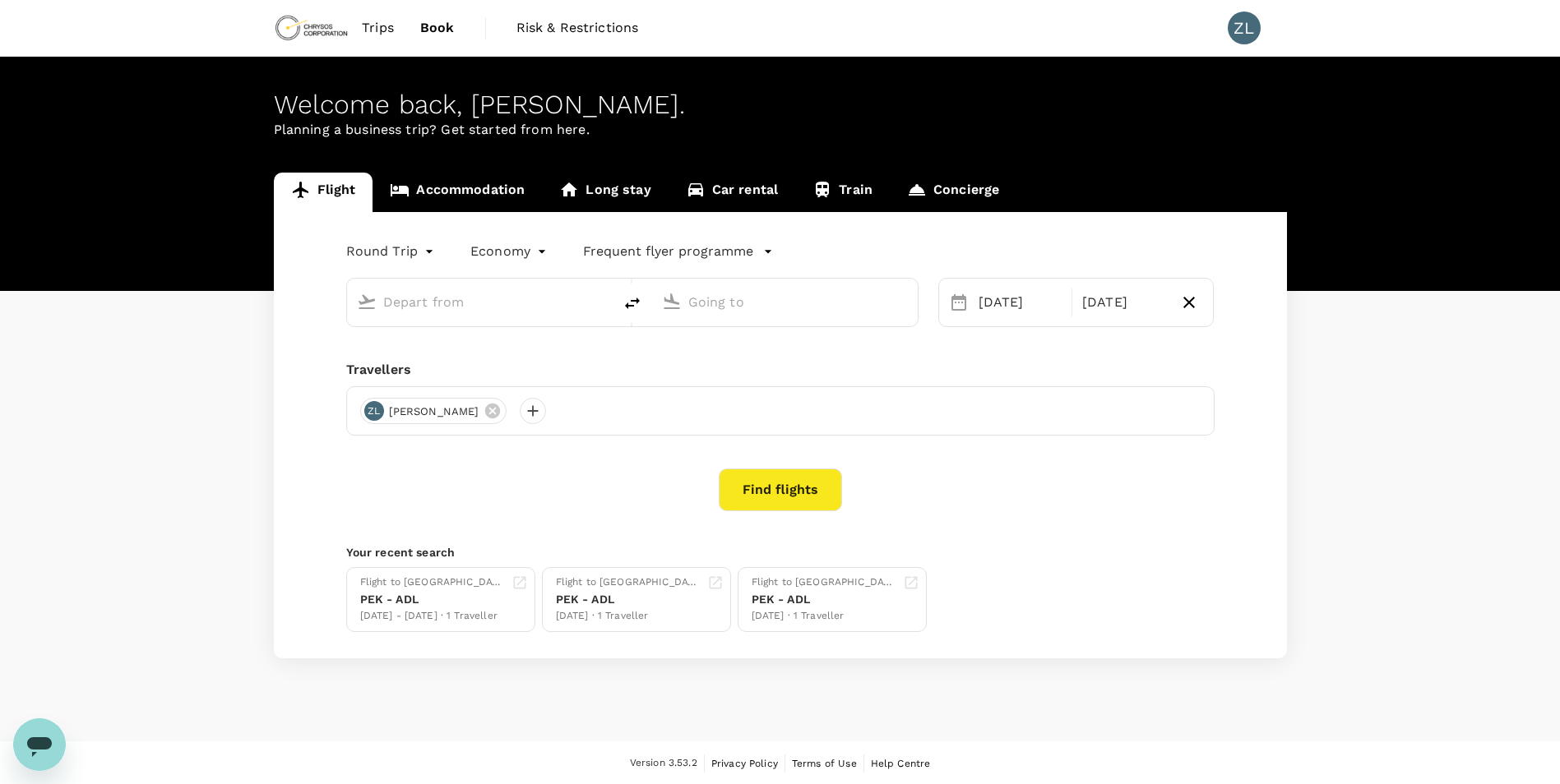
type input "Adelaide (ADL)"
type input "[GEOGRAPHIC_DATA] ([GEOGRAPHIC_DATA])"
type input "Adelaide (ADL)"
type input "[GEOGRAPHIC_DATA] ([GEOGRAPHIC_DATA])"
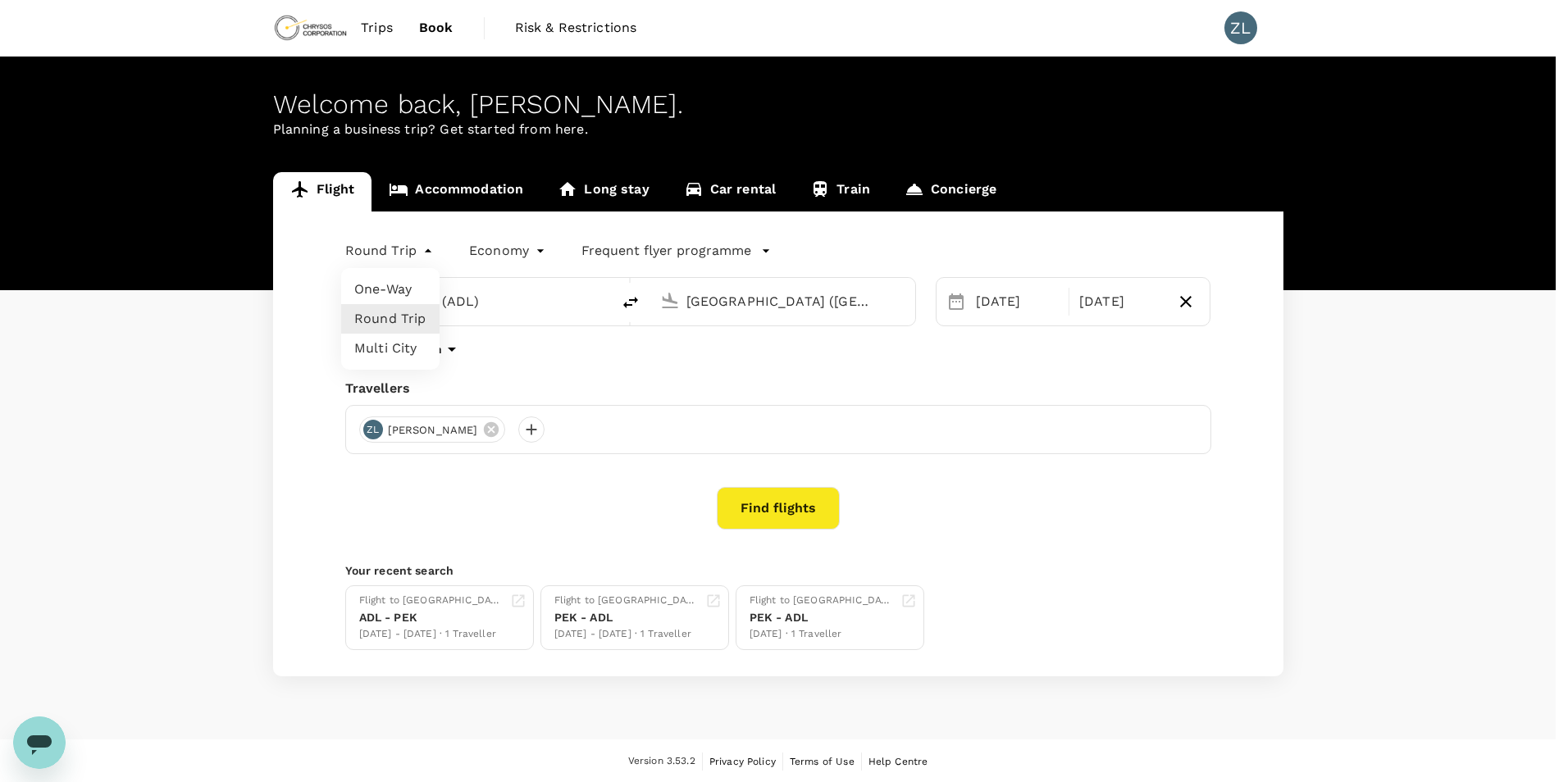
click at [428, 255] on body "Trips Book Risk & Restrictions ZL Welcome back , [PERSON_NAME] . Planning a bus…" at bounding box center [784, 391] width 1568 height 784
click at [399, 291] on li "One-Way" at bounding box center [391, 289] width 98 height 29
type input "oneway"
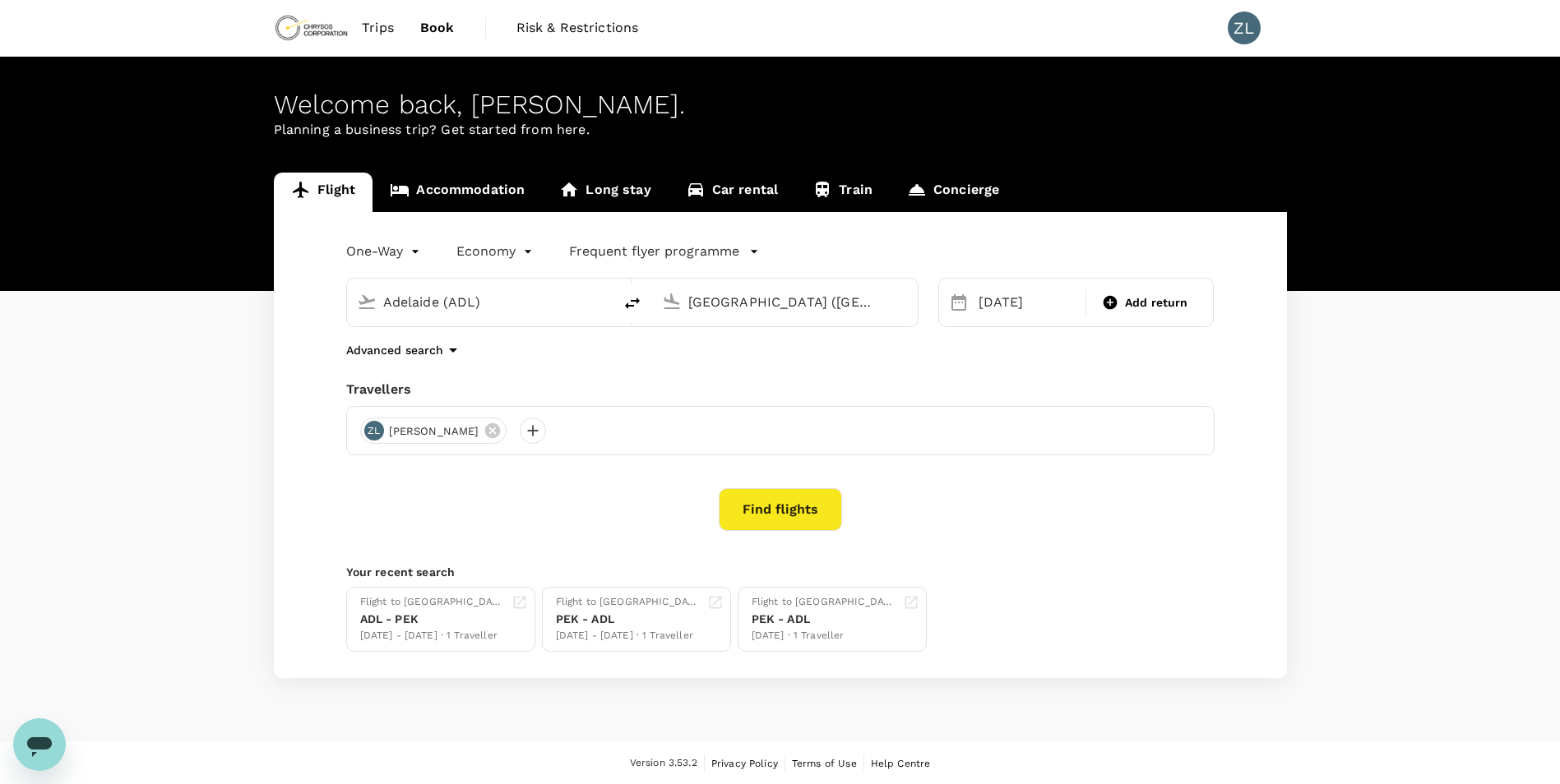
click at [633, 302] on icon "delete" at bounding box center [632, 304] width 20 height 20
type input "[GEOGRAPHIC_DATA] ([GEOGRAPHIC_DATA])"
click at [793, 309] on input "Adelaide (ADL)" at bounding box center [785, 302] width 195 height 26
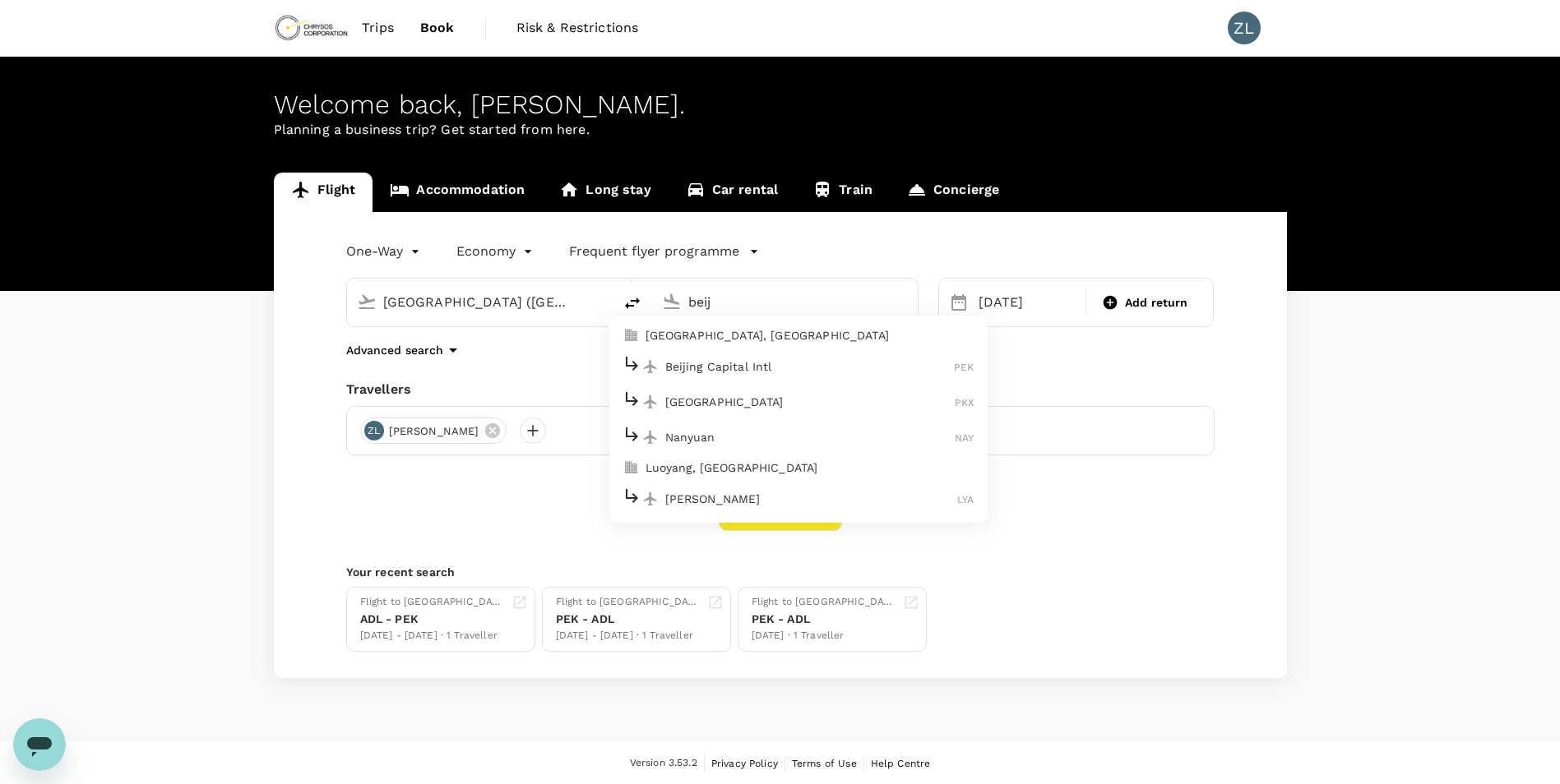
click at [770, 371] on p "Beijing Capital Intl" at bounding box center [810, 367] width 290 height 17
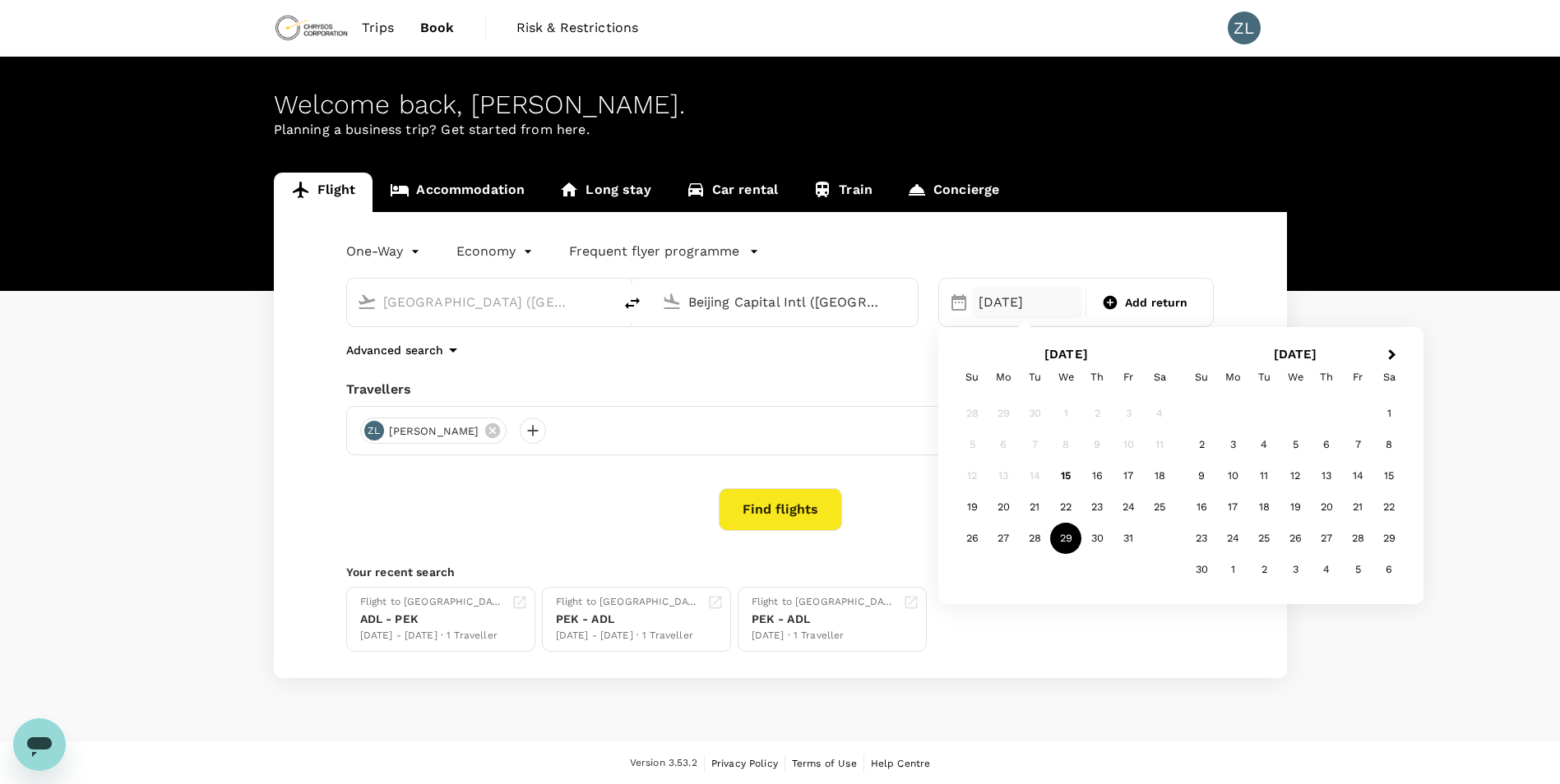
type input "Beijing Capital Intl ([GEOGRAPHIC_DATA])"
click at [1026, 314] on div "[DATE]" at bounding box center [1027, 302] width 110 height 33
click at [1133, 539] on div "31" at bounding box center [1127, 538] width 31 height 31
click at [779, 522] on button "Find flights" at bounding box center [781, 509] width 124 height 43
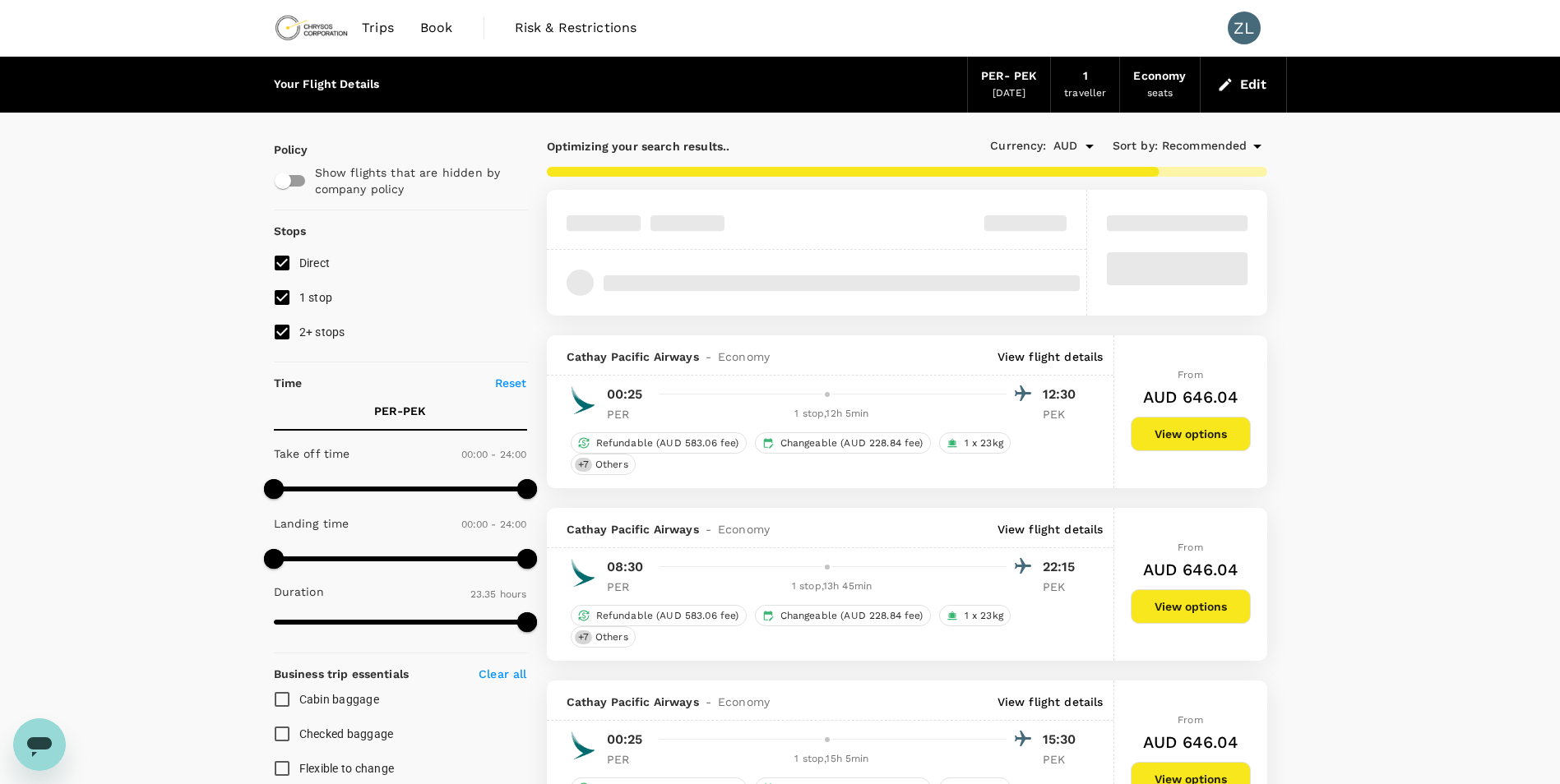
type input "1930"
click at [301, 331] on span "2+ stops" at bounding box center [322, 332] width 46 height 13
click at [299, 331] on input "2+ stops" at bounding box center [281, 331] width 34 height 34
checkbox input "false"
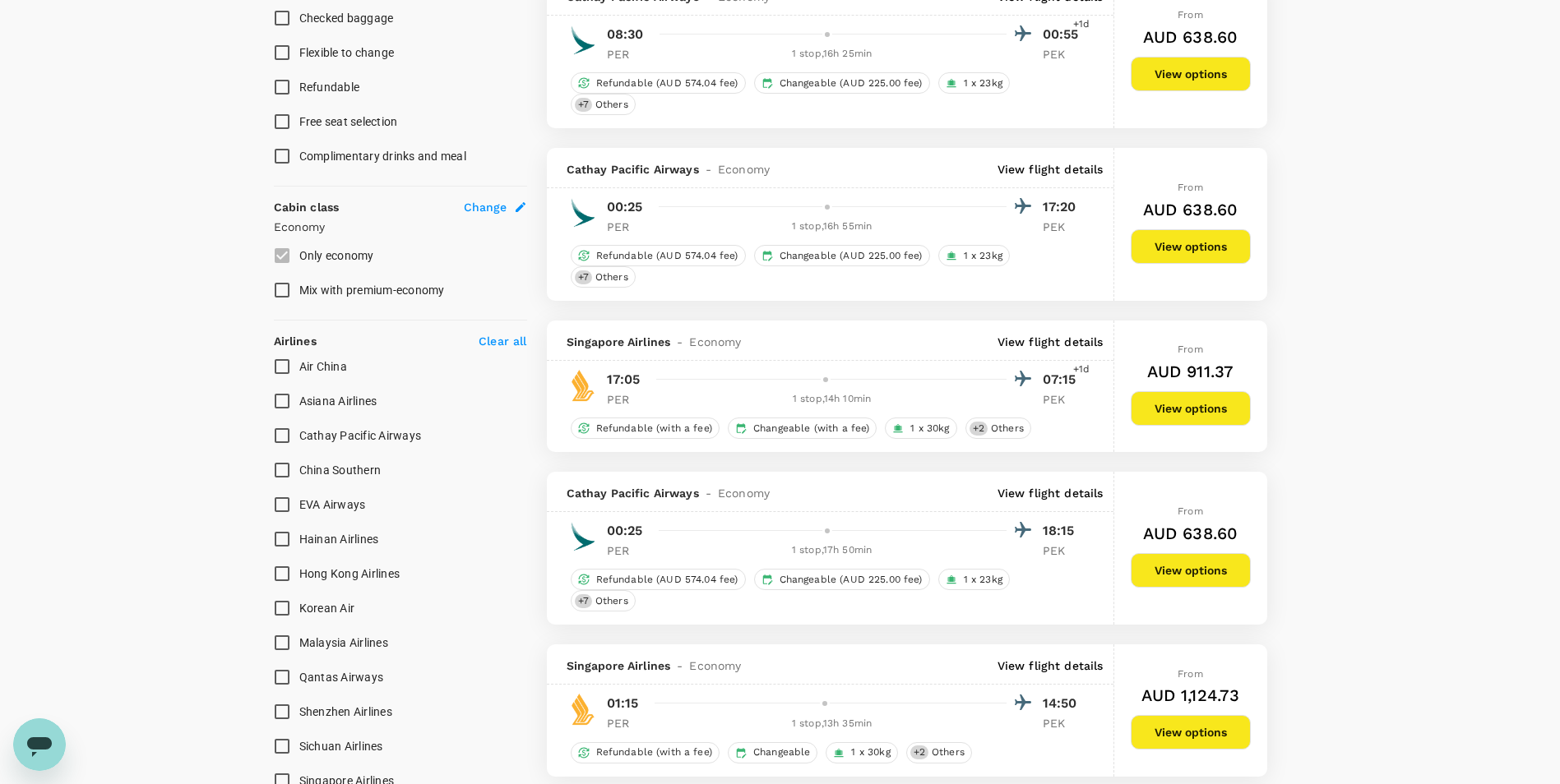
scroll to position [740, 0]
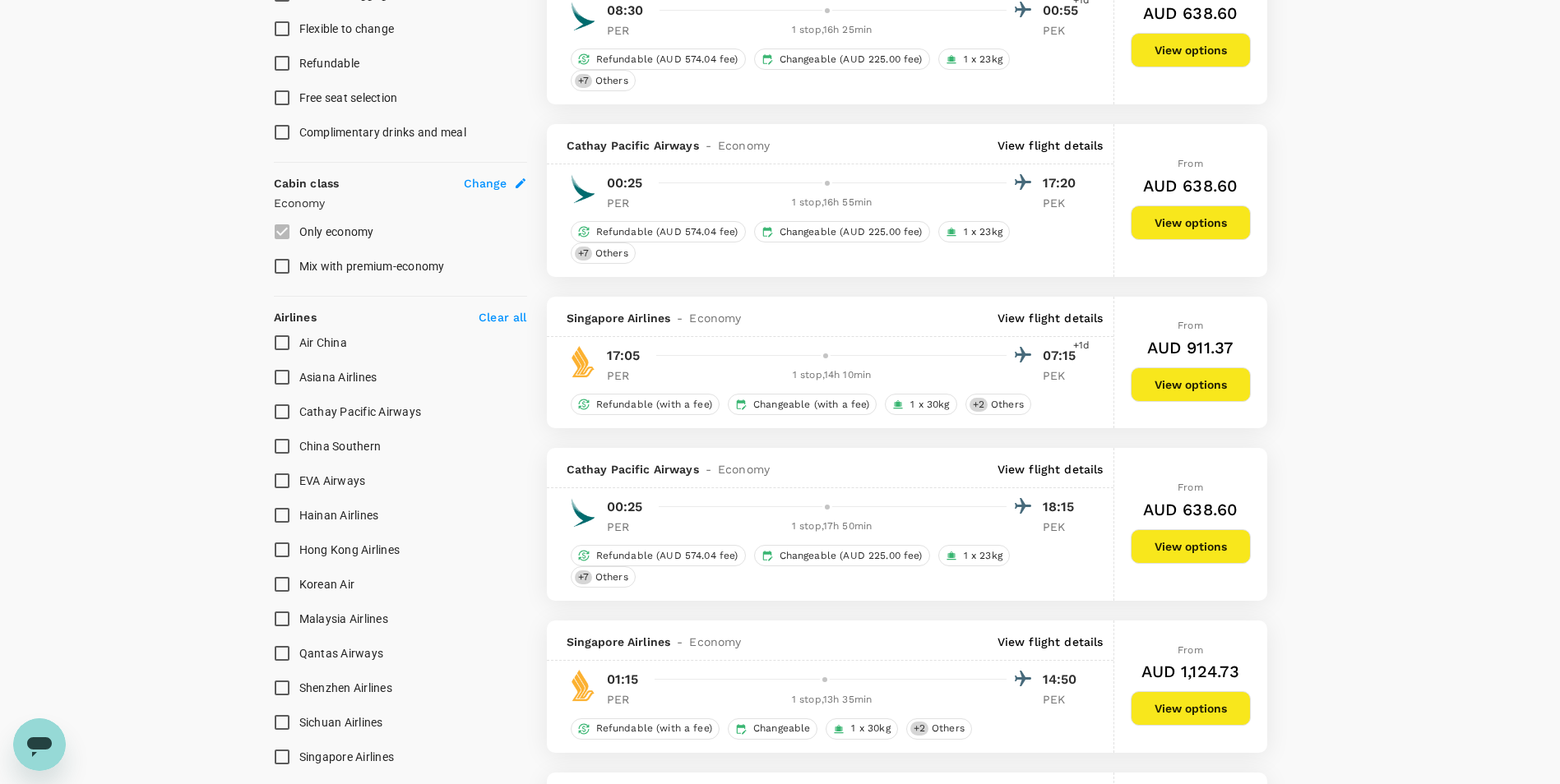
click at [1040, 321] on p "View flight details" at bounding box center [1051, 318] width 106 height 17
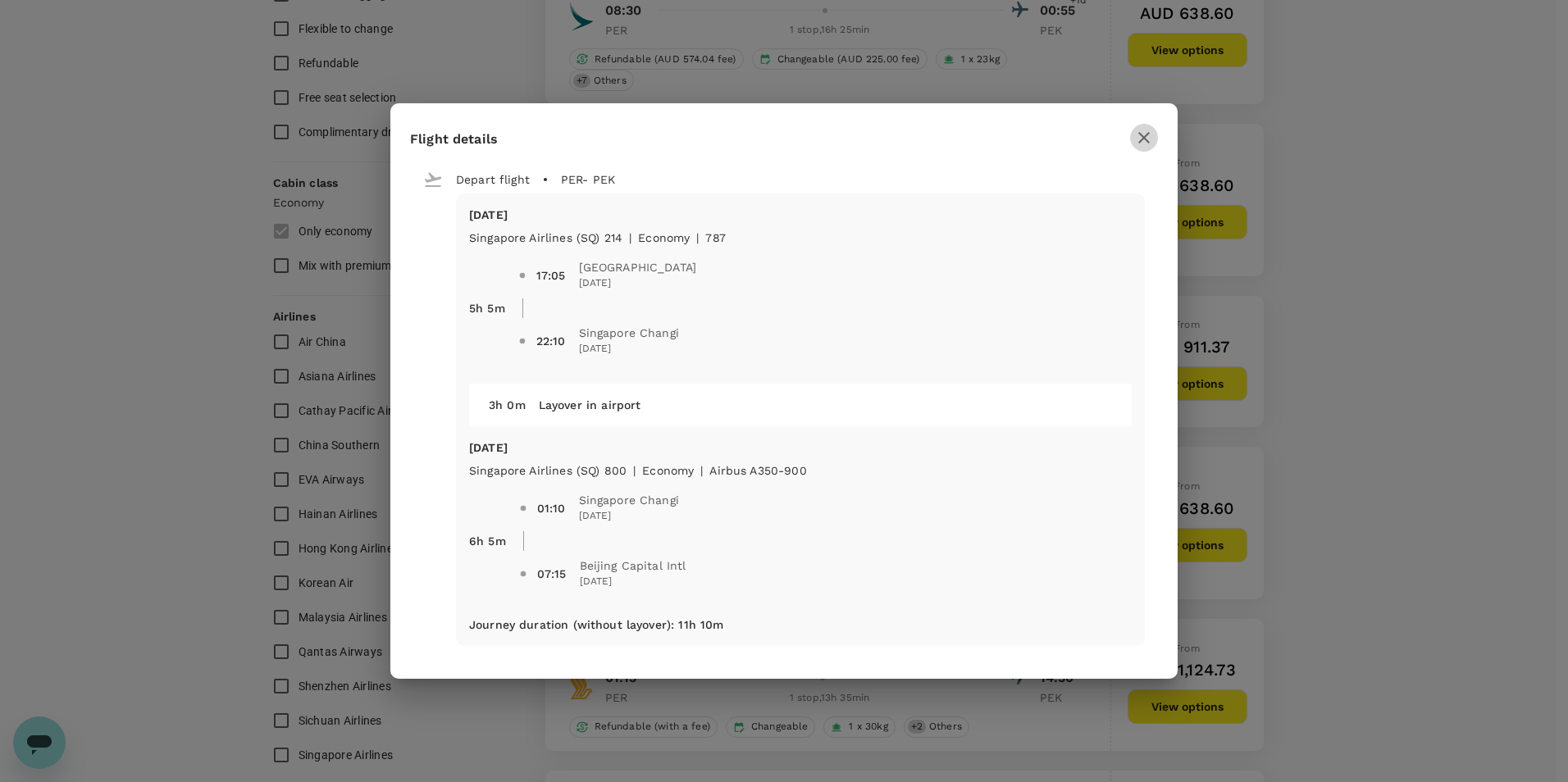
click at [1141, 135] on icon "button" at bounding box center [1144, 138] width 12 height 12
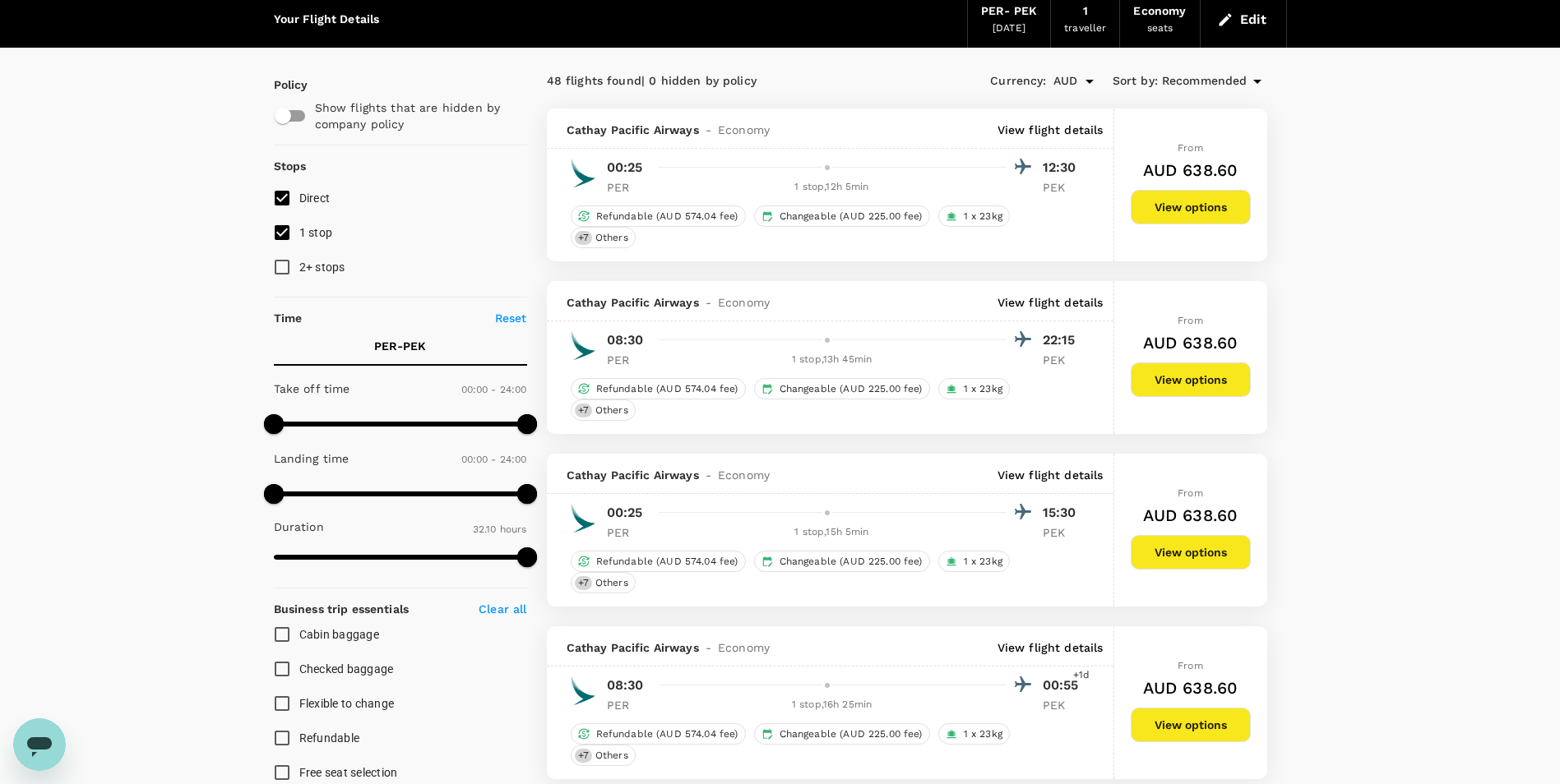
scroll to position [0, 0]
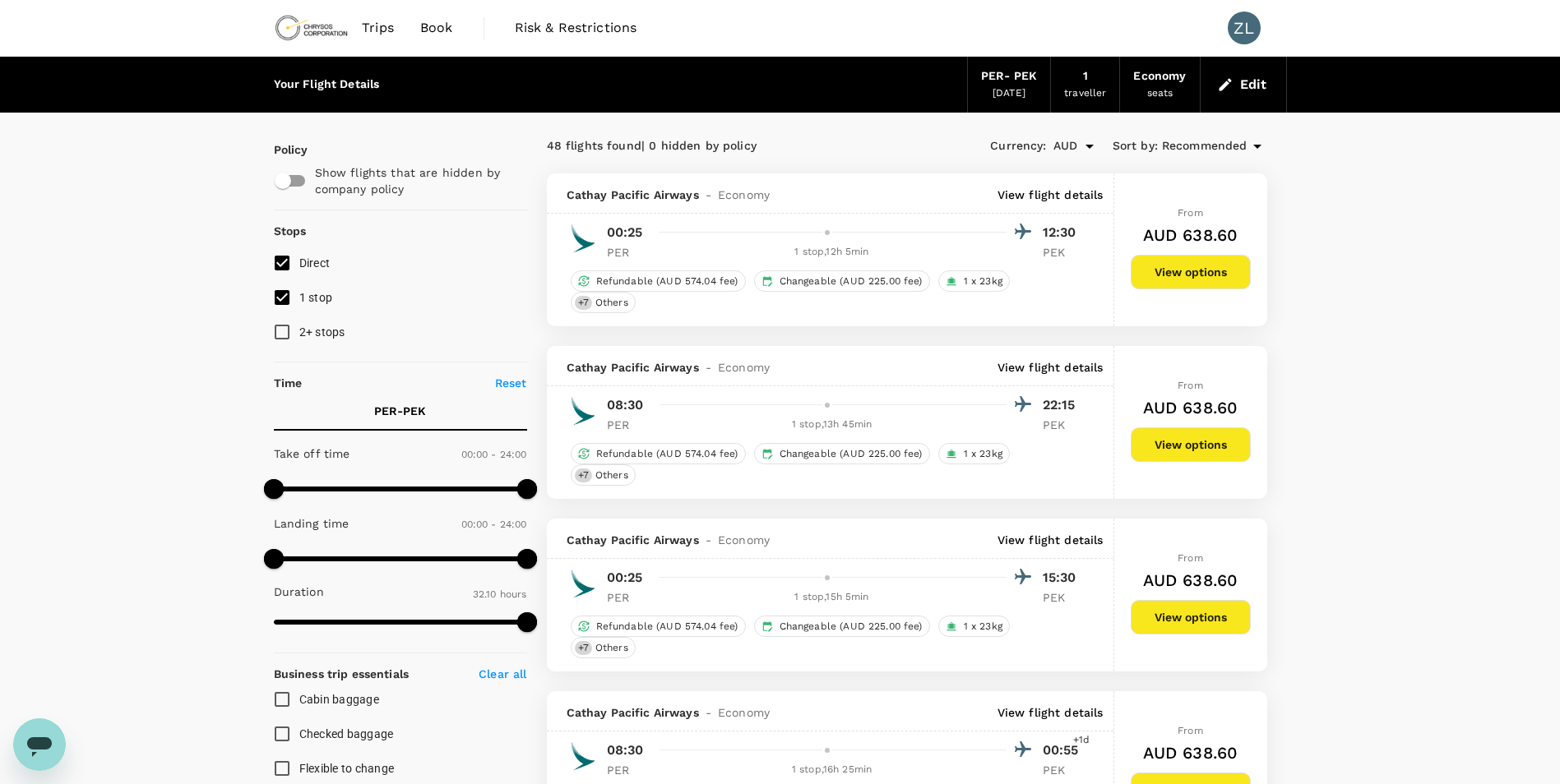
click at [1021, 85] on div "[DATE]" at bounding box center [1009, 94] width 33 height 17
click at [1024, 74] on div "PER - PEK" at bounding box center [1009, 77] width 56 height 18
click at [1209, 81] on div "Edit" at bounding box center [1243, 84] width 86 height 56
click at [1267, 81] on button "Edit" at bounding box center [1243, 85] width 59 height 27
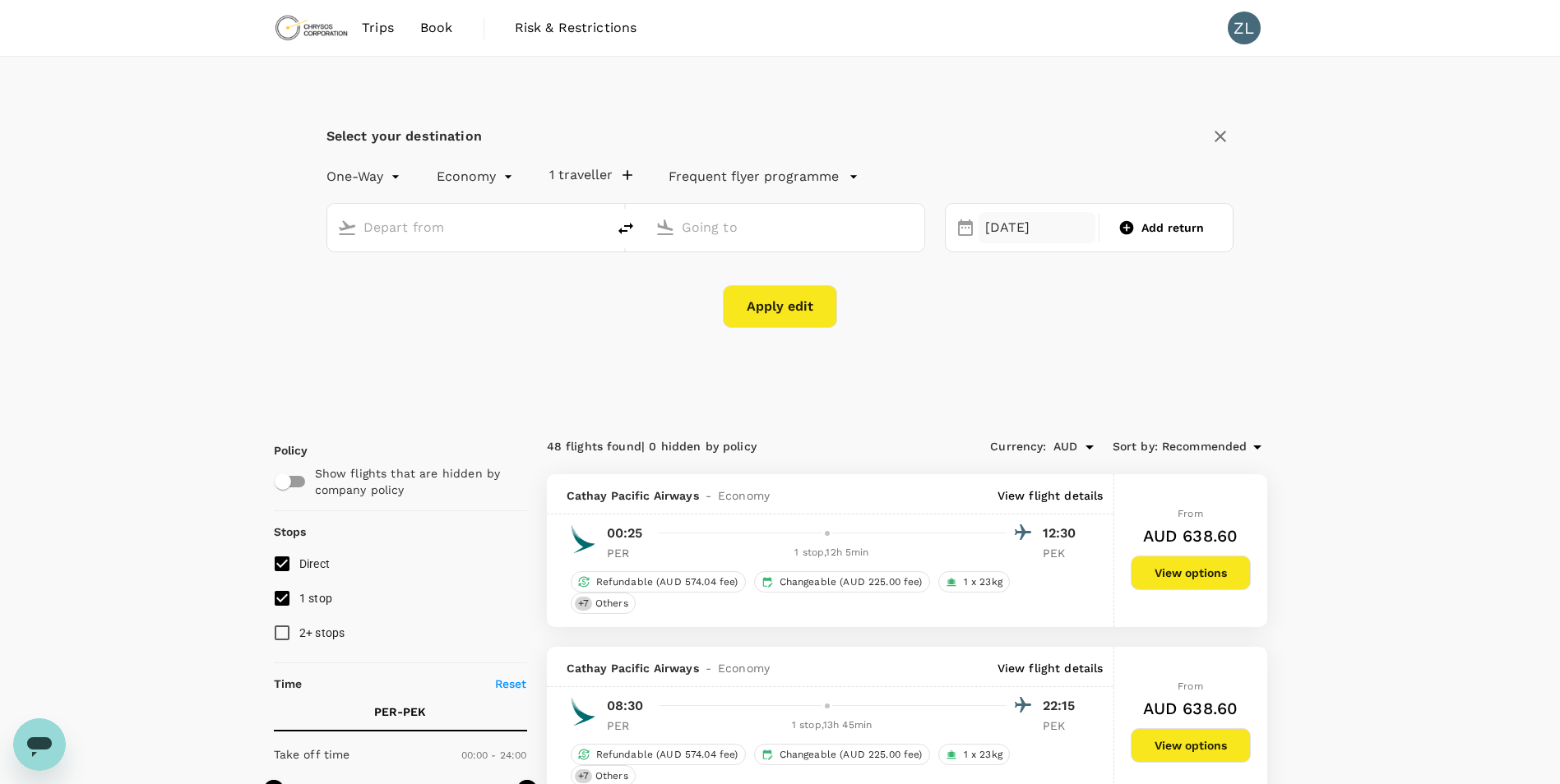
type input "[GEOGRAPHIC_DATA] ([GEOGRAPHIC_DATA])"
type input "Beijing Capital Intl ([GEOGRAPHIC_DATA])"
click at [1019, 233] on div "[DATE]" at bounding box center [1037, 228] width 117 height 32
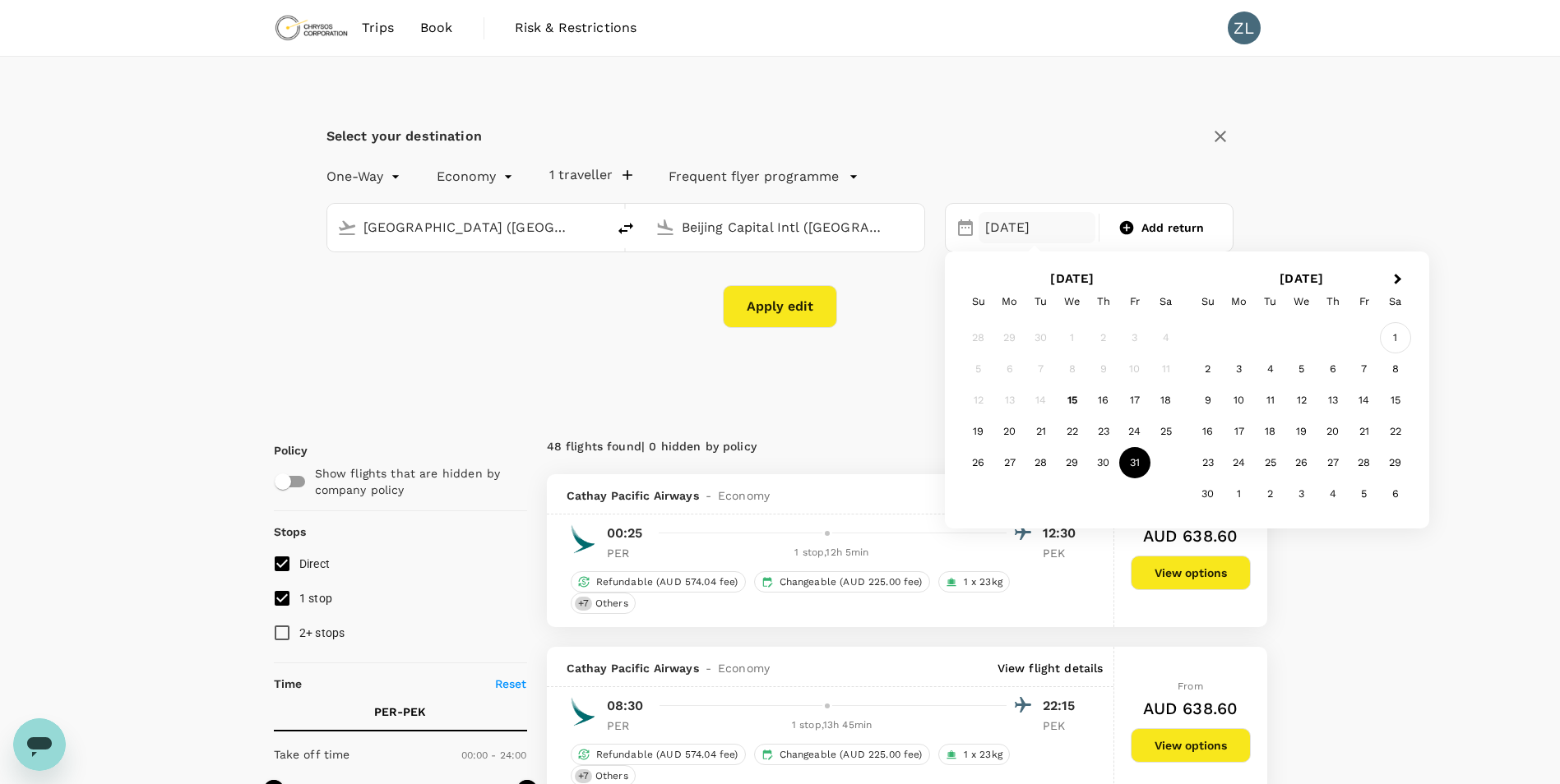
click at [1398, 333] on div "1" at bounding box center [1395, 337] width 31 height 31
click at [790, 318] on button "Apply edit" at bounding box center [780, 306] width 114 height 43
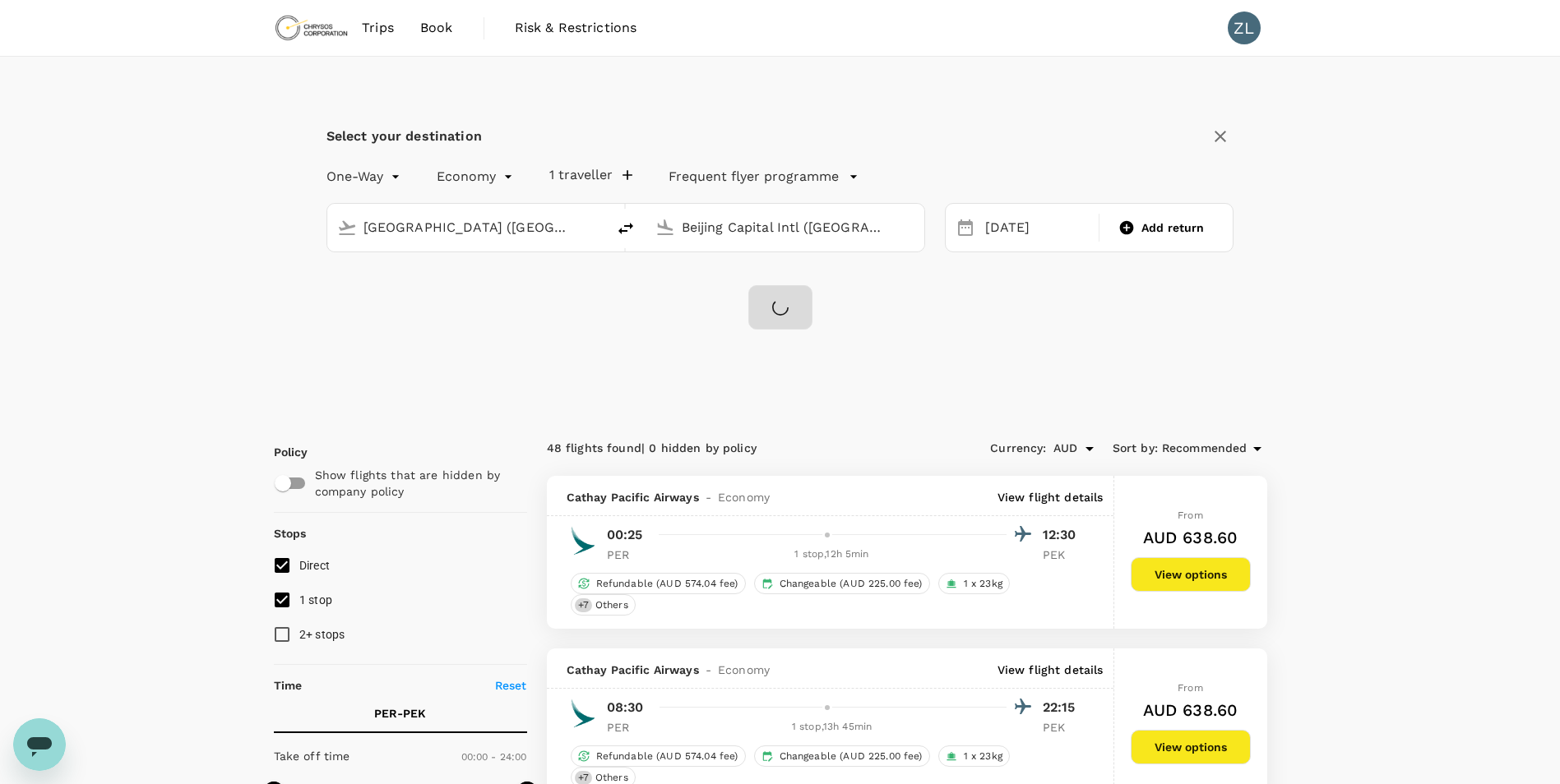
checkbox input "false"
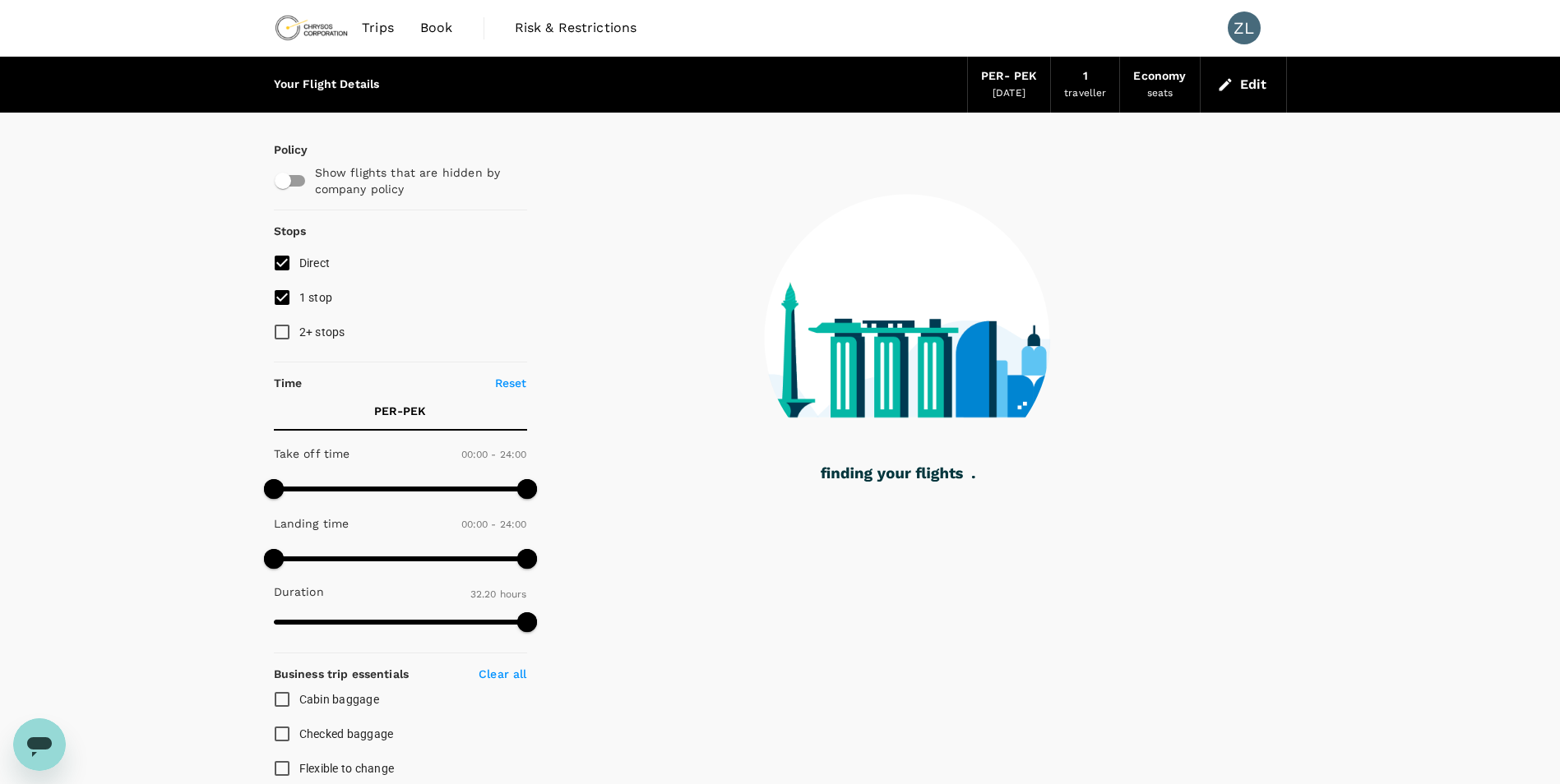
type input "1940"
checkbox input "true"
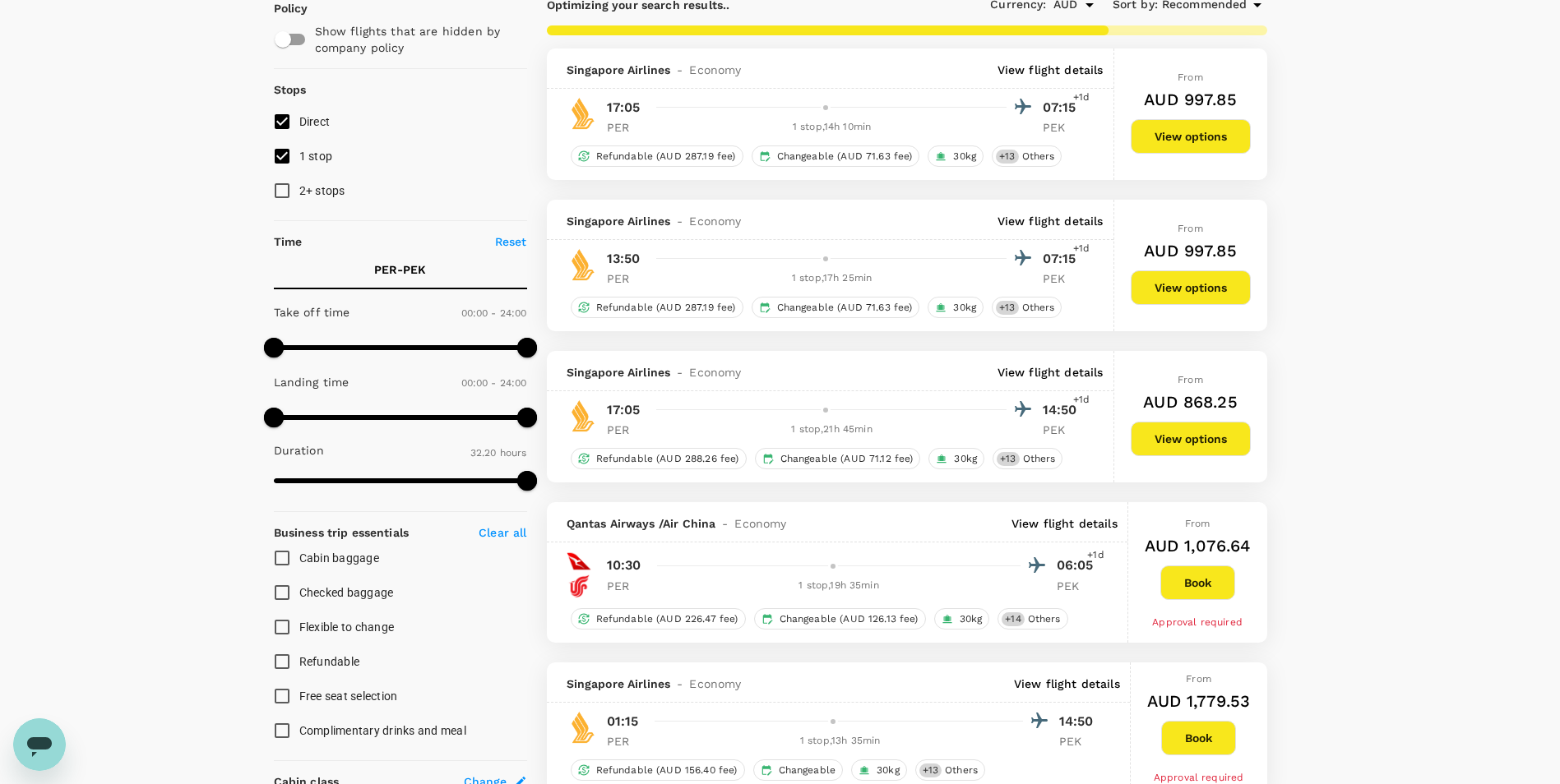
scroll to position [164, 0]
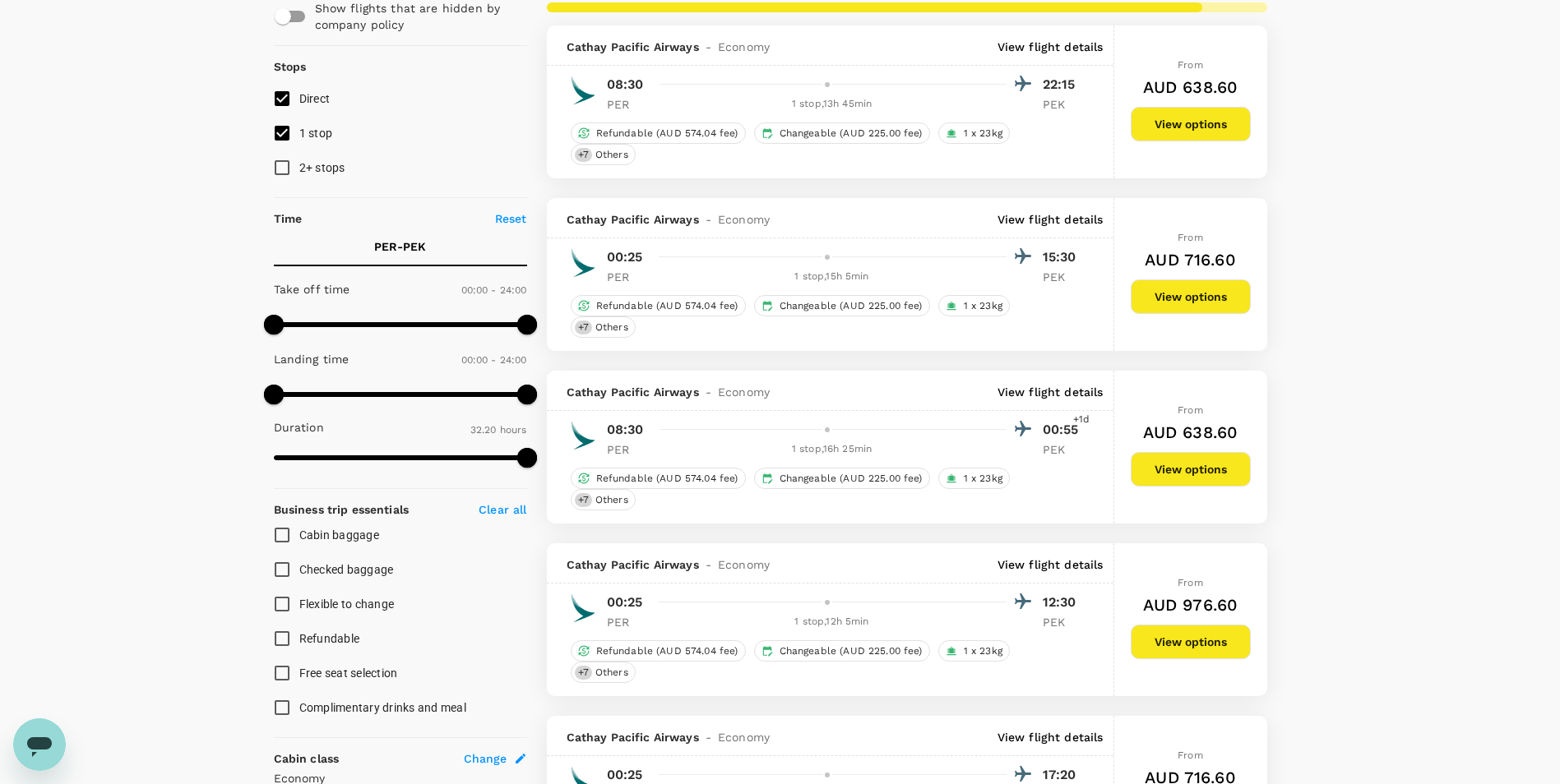
type input "1970"
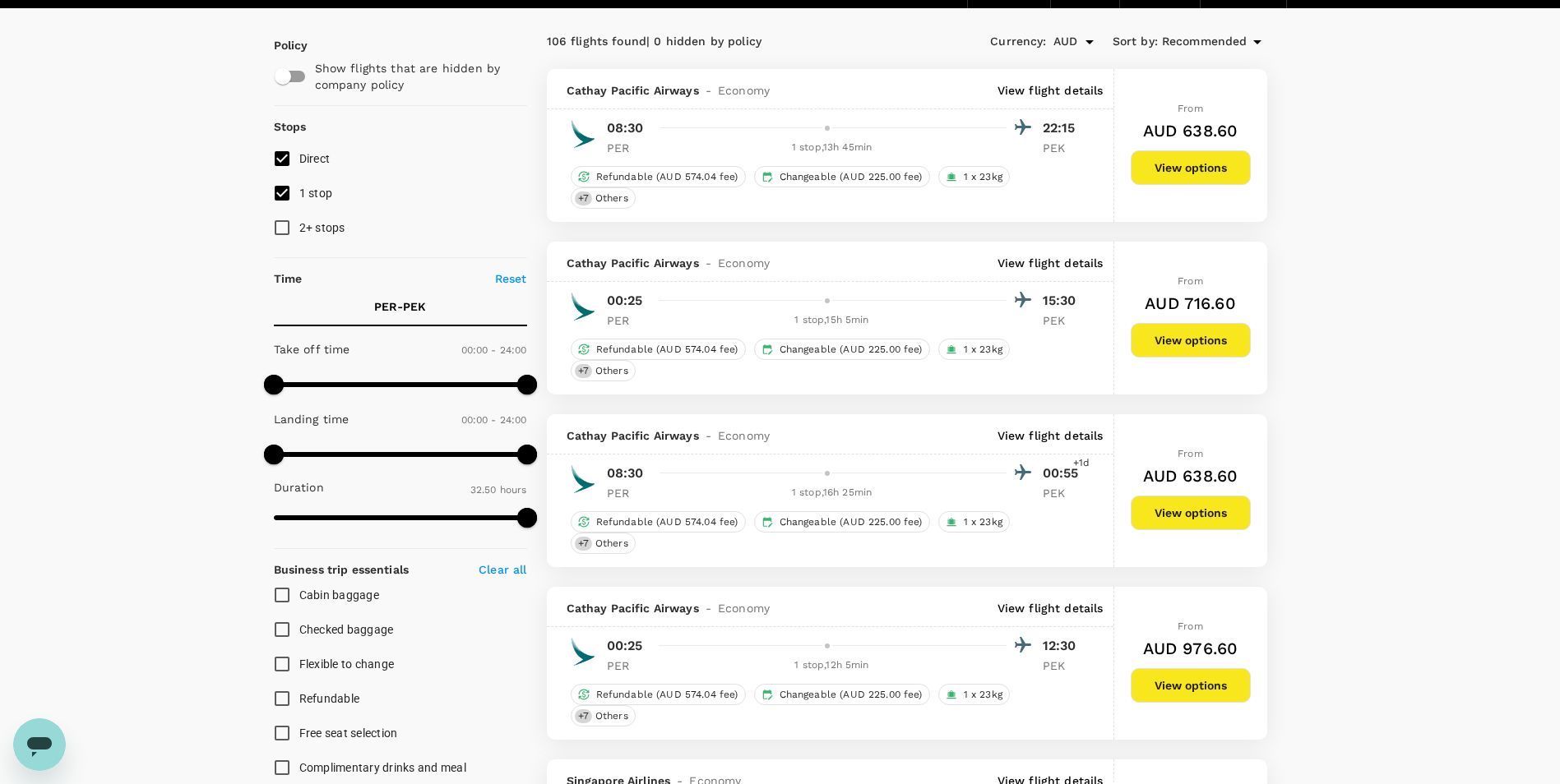
scroll to position [0, 0]
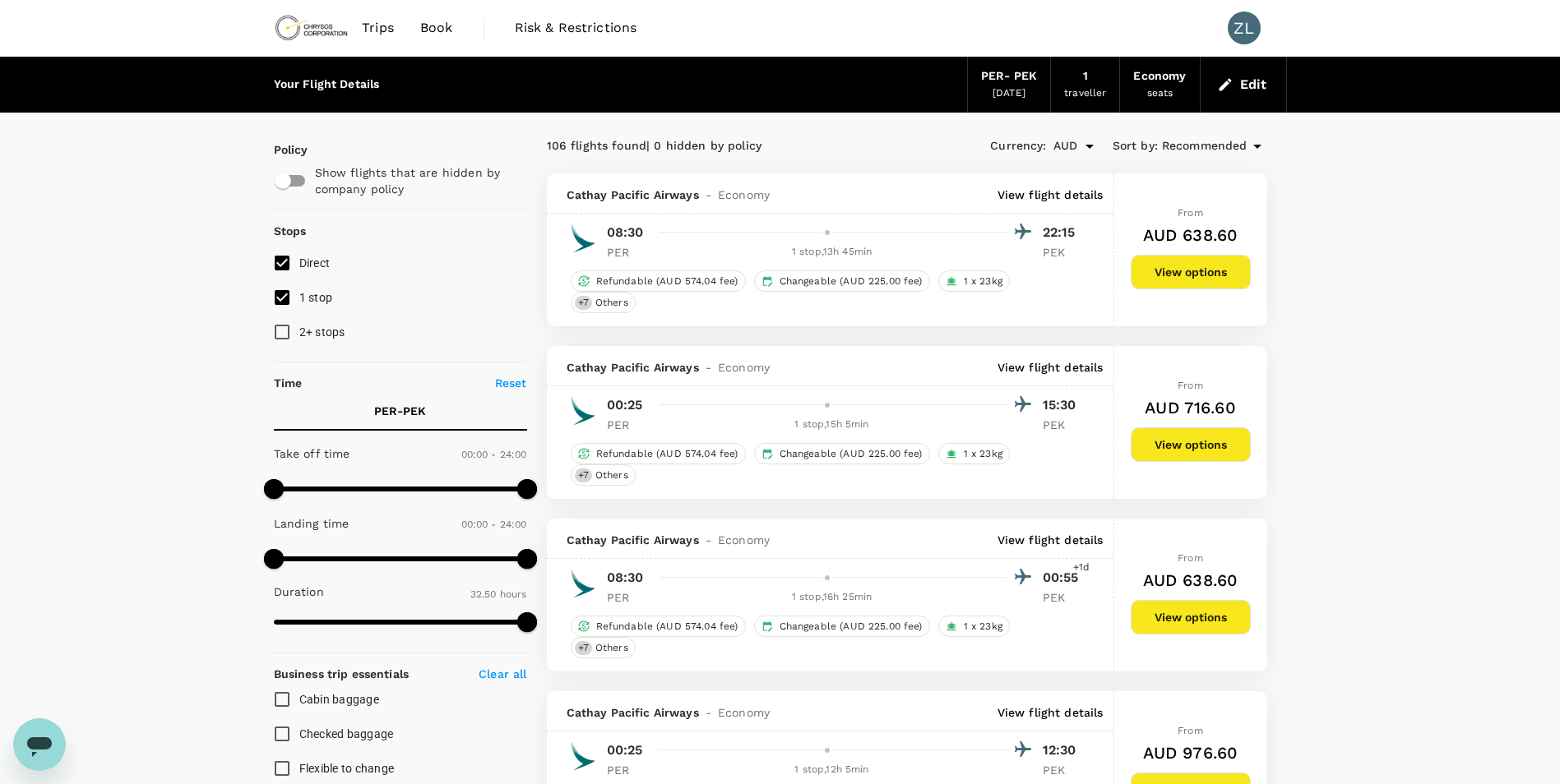
click at [1031, 362] on p "View flight details" at bounding box center [1051, 367] width 106 height 17
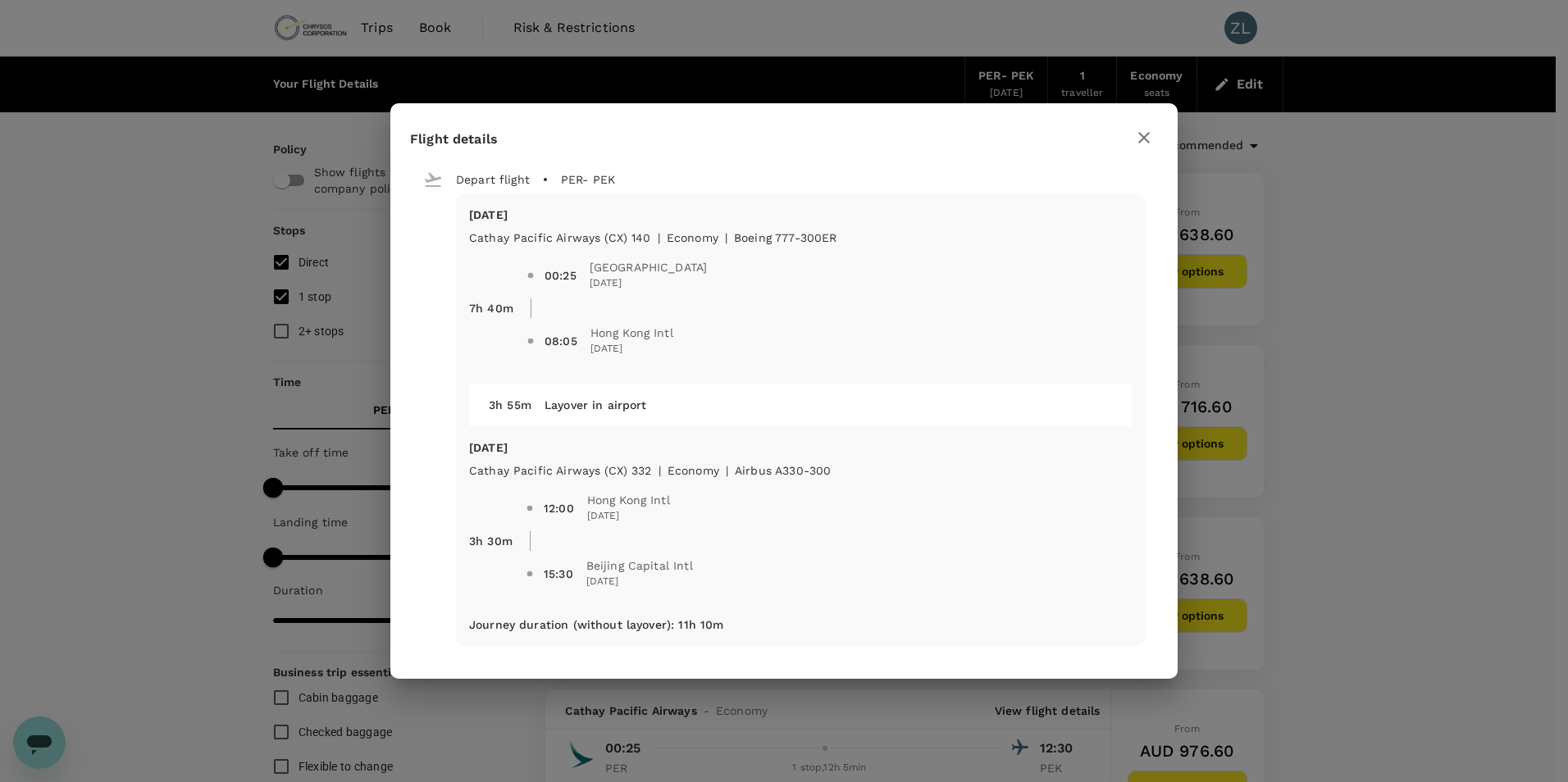
click at [1144, 135] on icon "button" at bounding box center [1144, 138] width 20 height 20
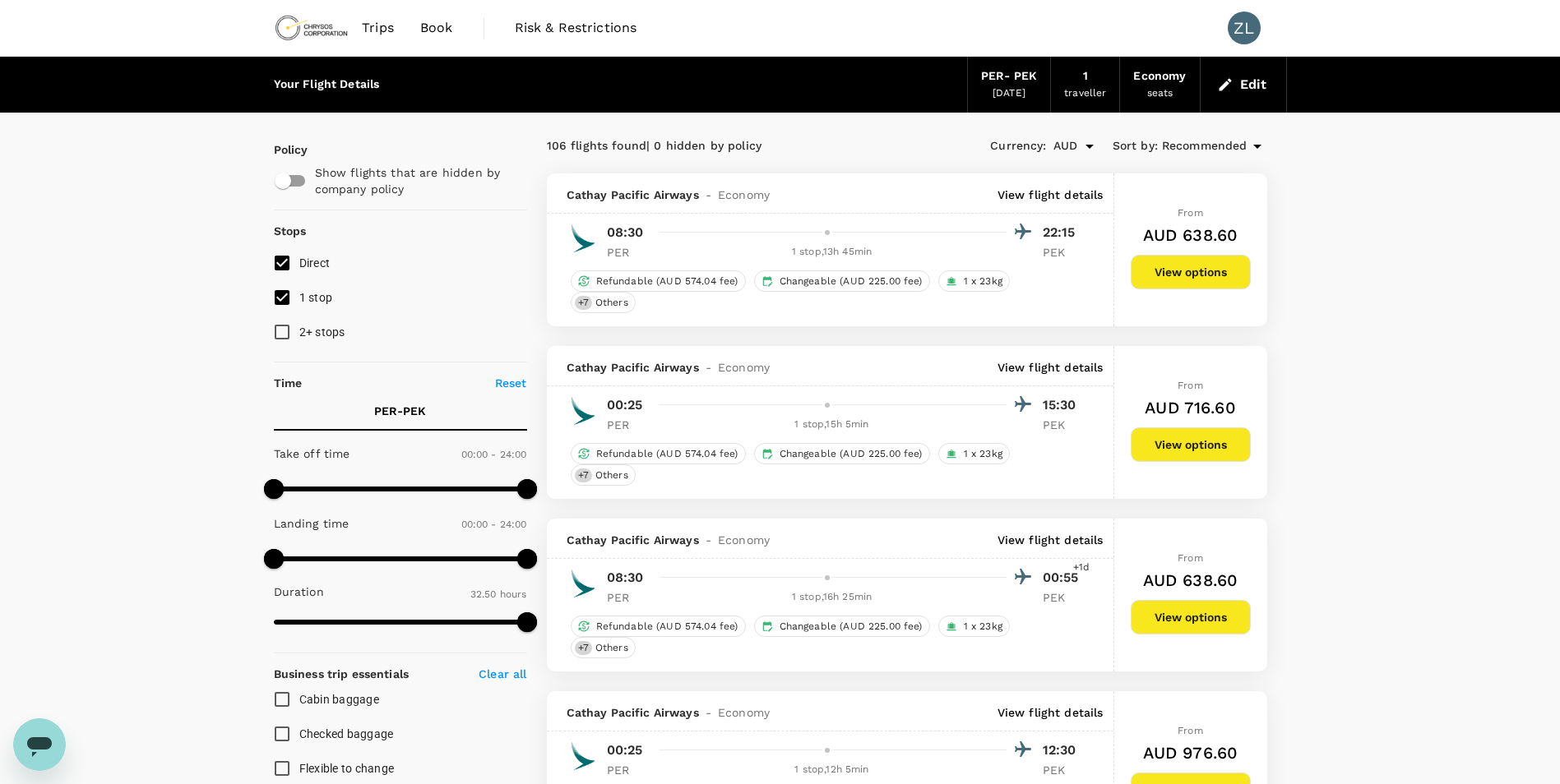
click at [437, 28] on span "Book" at bounding box center [436, 28] width 33 height 20
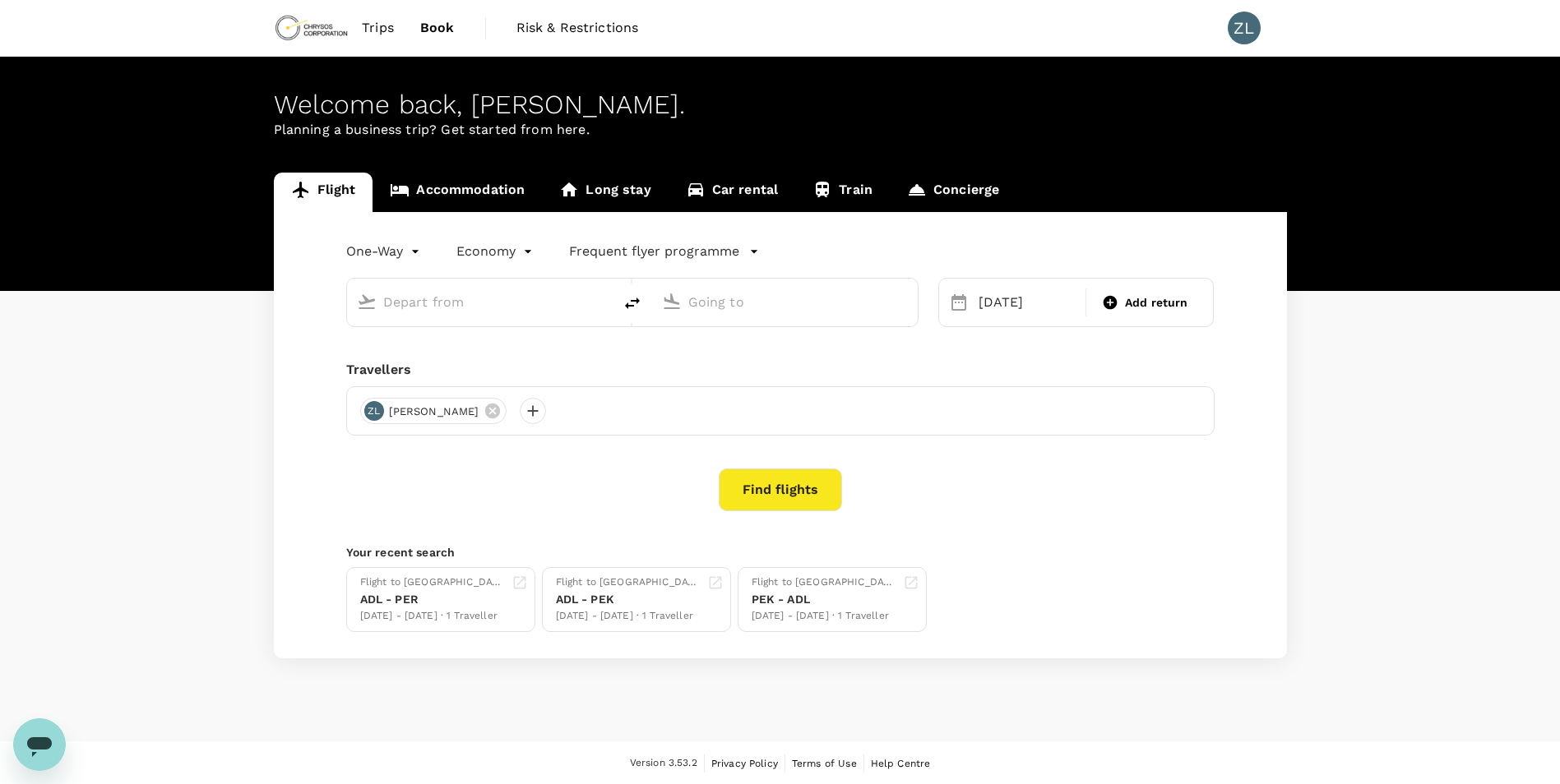
type input "[GEOGRAPHIC_DATA] ([GEOGRAPHIC_DATA])"
type input "Beijing Capital Intl ([GEOGRAPHIC_DATA])"
click at [485, 301] on input "text" at bounding box center [480, 302] width 195 height 26
type input "[GEOGRAPHIC_DATA] ([GEOGRAPHIC_DATA])"
type input "Beijing Capital Intl ([GEOGRAPHIC_DATA])"
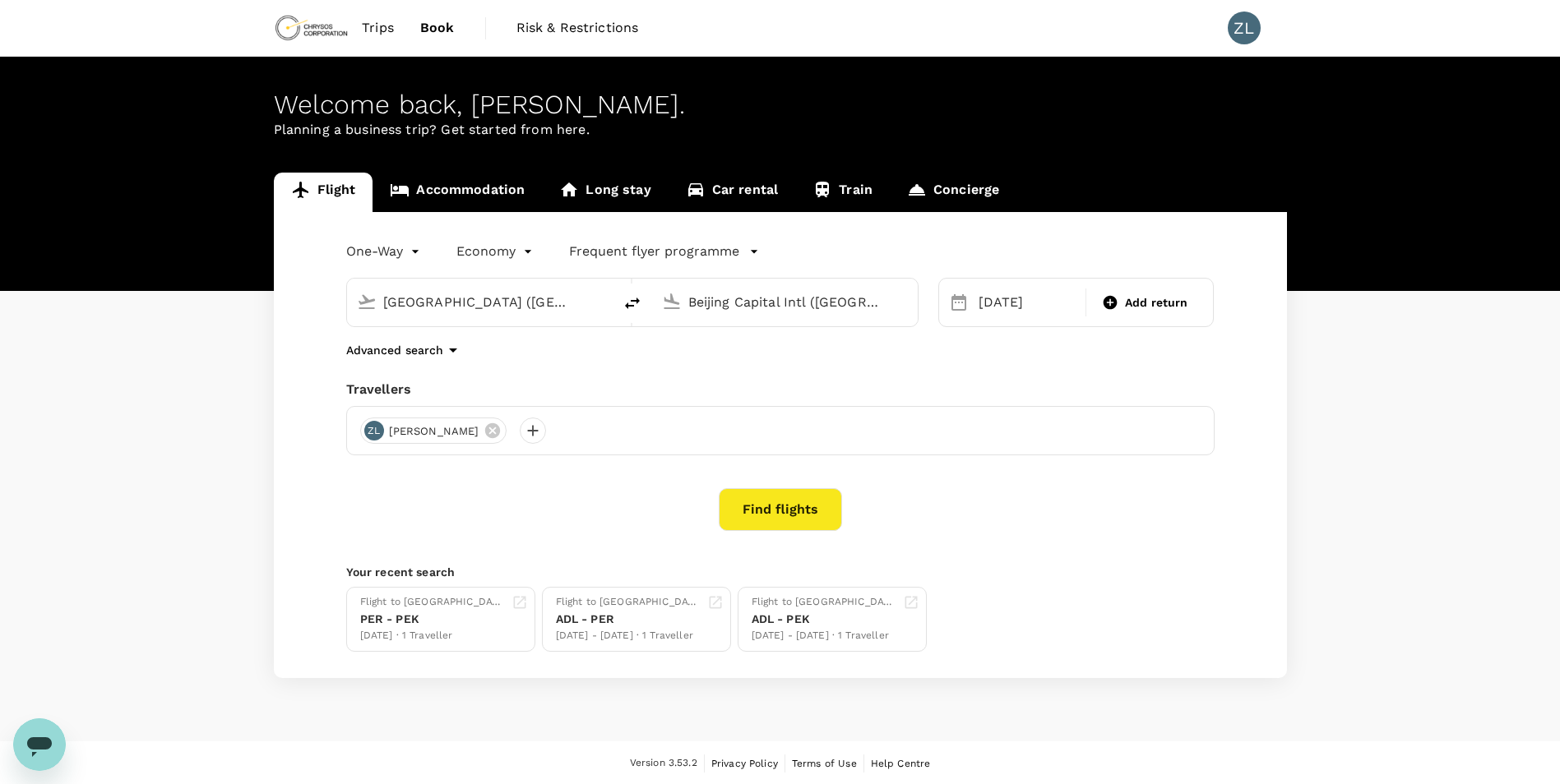
drag, startPoint x: 484, startPoint y: 301, endPoint x: 352, endPoint y: 301, distance: 132.0
click at [352, 301] on div "[GEOGRAPHIC_DATA] ([GEOGRAPHIC_DATA])" at bounding box center [477, 299] width 252 height 36
click at [474, 367] on p "[GEOGRAPHIC_DATA]" at bounding box center [504, 367] width 290 height 17
type input "Adelaide (ADL)"
drag, startPoint x: 874, startPoint y: 306, endPoint x: 653, endPoint y: 308, distance: 221.0
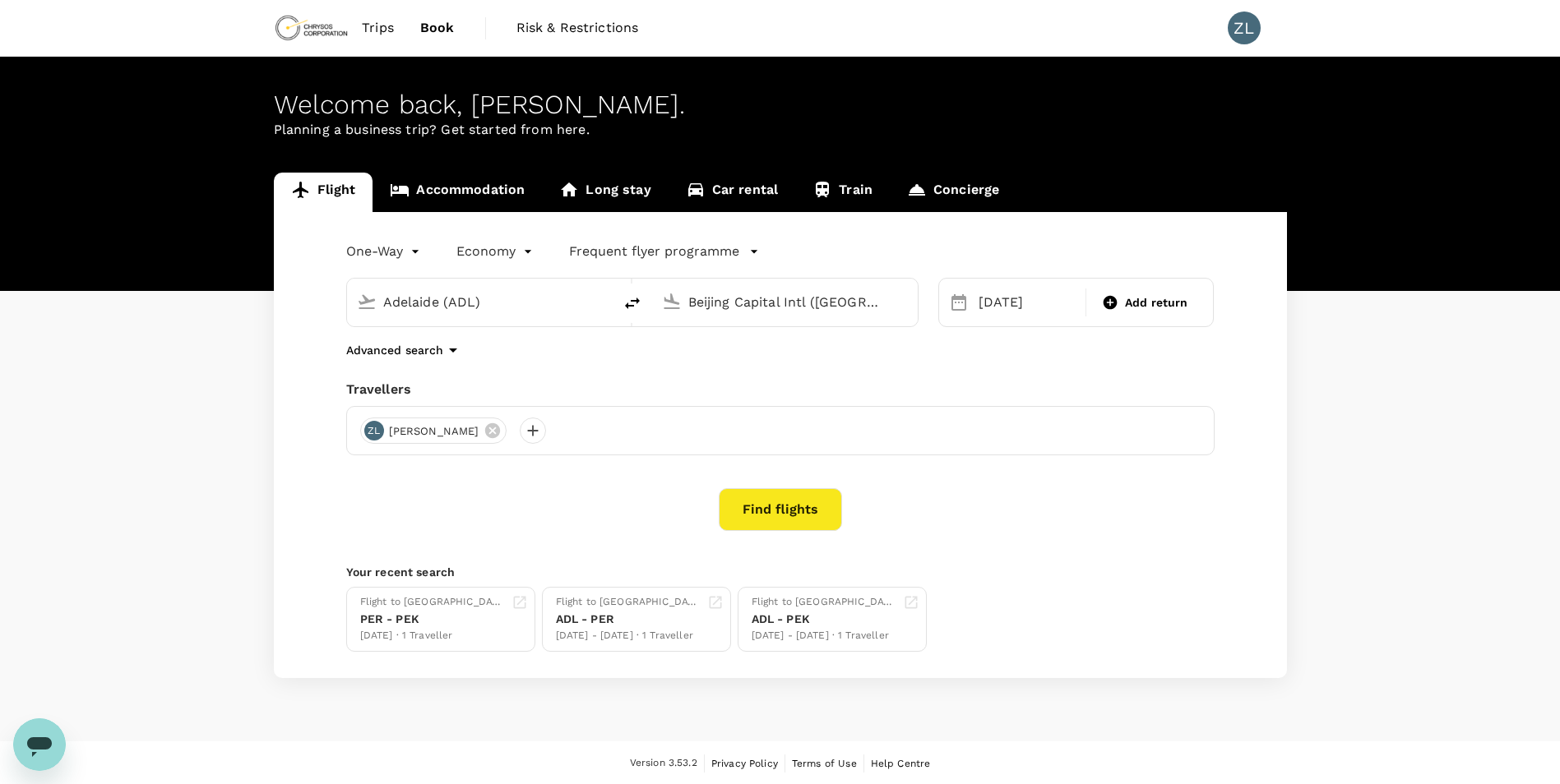
click at [653, 308] on div "Beijing Capital Intl ([GEOGRAPHIC_DATA])" at bounding box center [785, 302] width 266 height 48
type input "p"
click at [838, 366] on p "[GEOGRAPHIC_DATA]" at bounding box center [810, 367] width 290 height 17
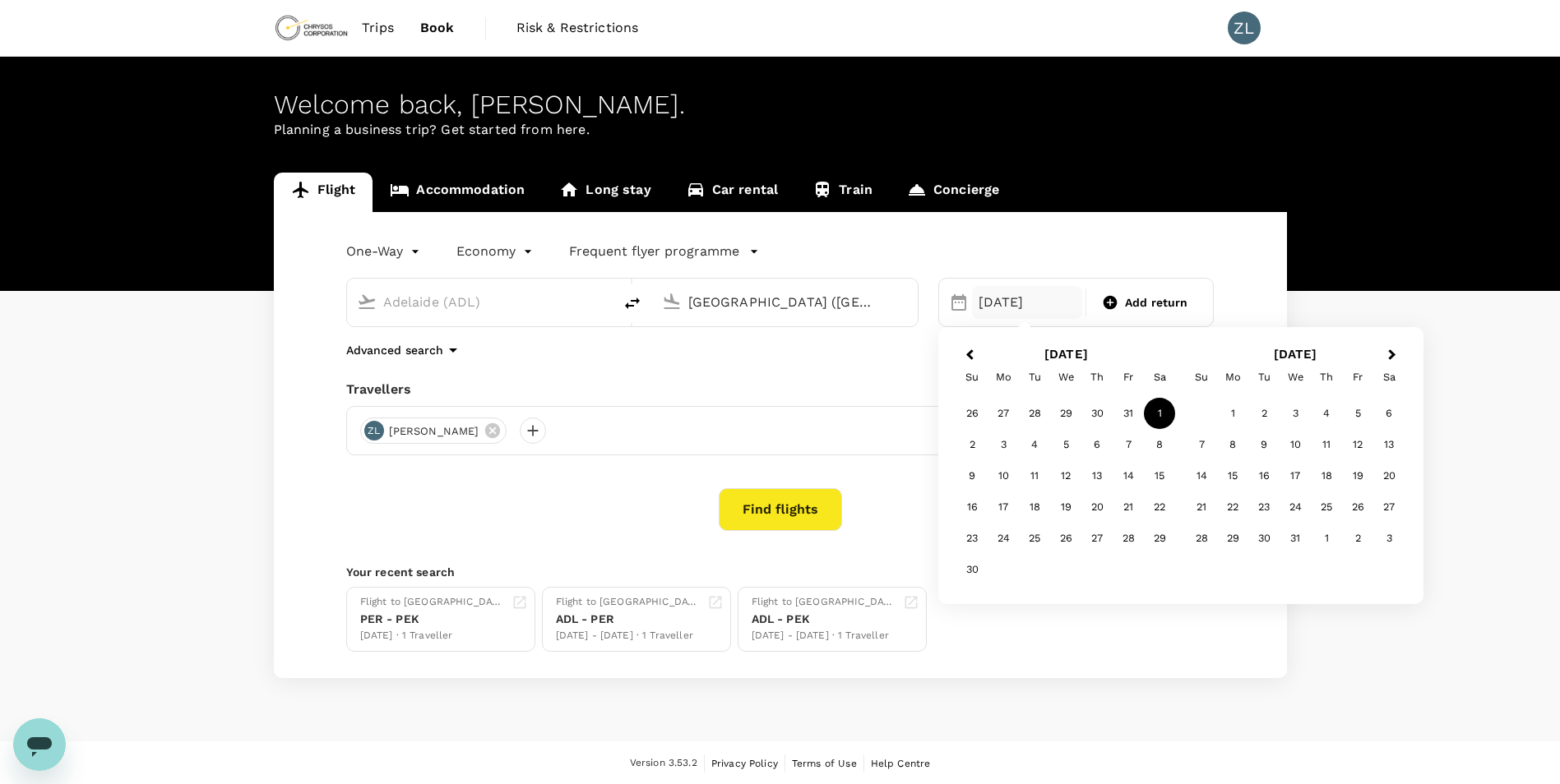
type input "[GEOGRAPHIC_DATA] ([GEOGRAPHIC_DATA])"
click at [999, 306] on div "[DATE]" at bounding box center [1027, 302] width 110 height 33
click at [970, 355] on span "Previous Month" at bounding box center [970, 356] width 0 height 19
click at [1070, 544] on div "29" at bounding box center [1066, 538] width 31 height 31
click at [786, 501] on button "Find flights" at bounding box center [781, 509] width 124 height 43
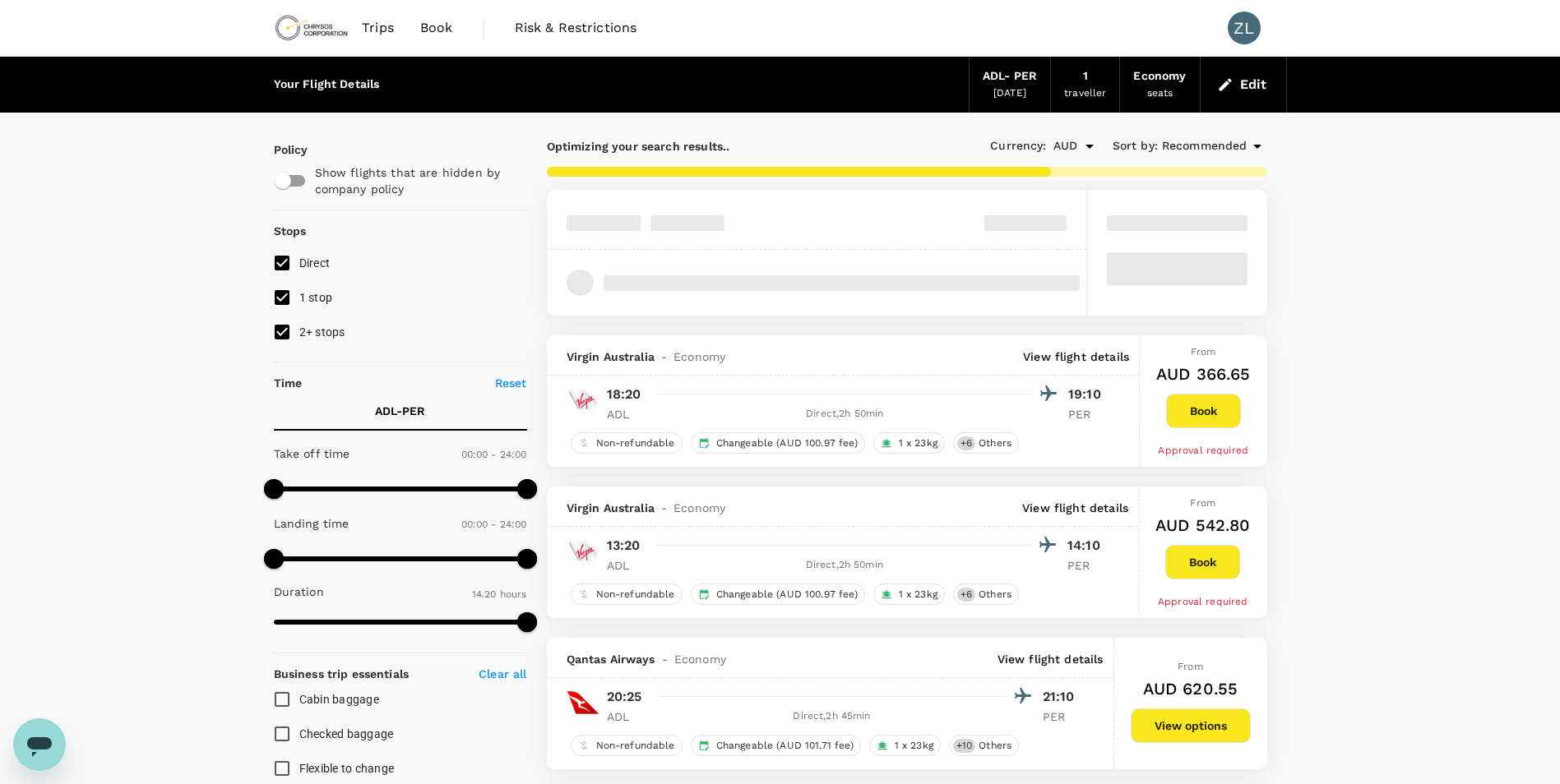
type input "900"
click at [332, 333] on span "2+ stops" at bounding box center [322, 332] width 46 height 13
click at [299, 333] on input "2+ stops" at bounding box center [281, 331] width 34 height 34
checkbox input "false"
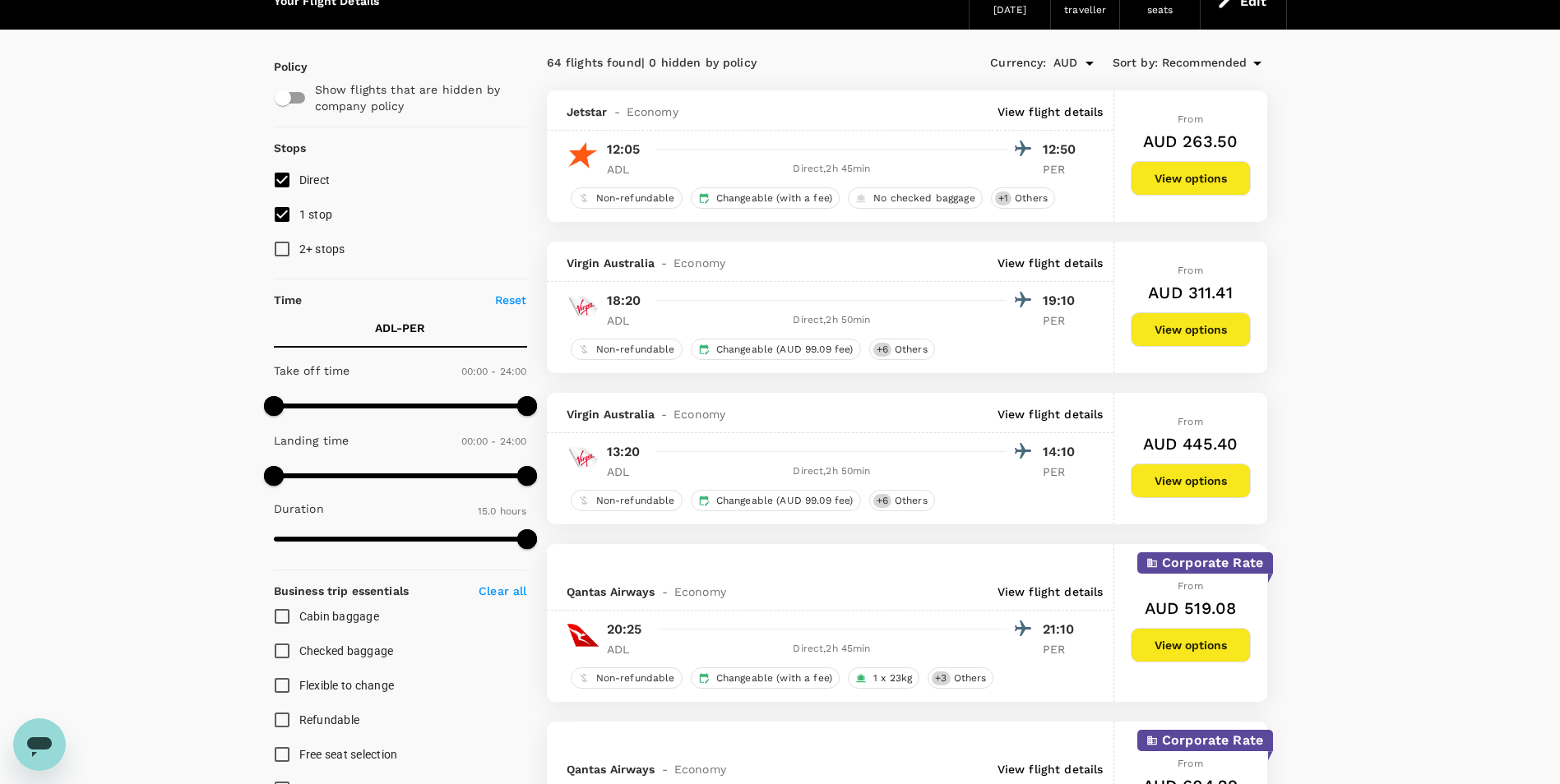
scroll to position [82, 0]
click at [1036, 264] on p "View flight details" at bounding box center [1051, 264] width 106 height 17
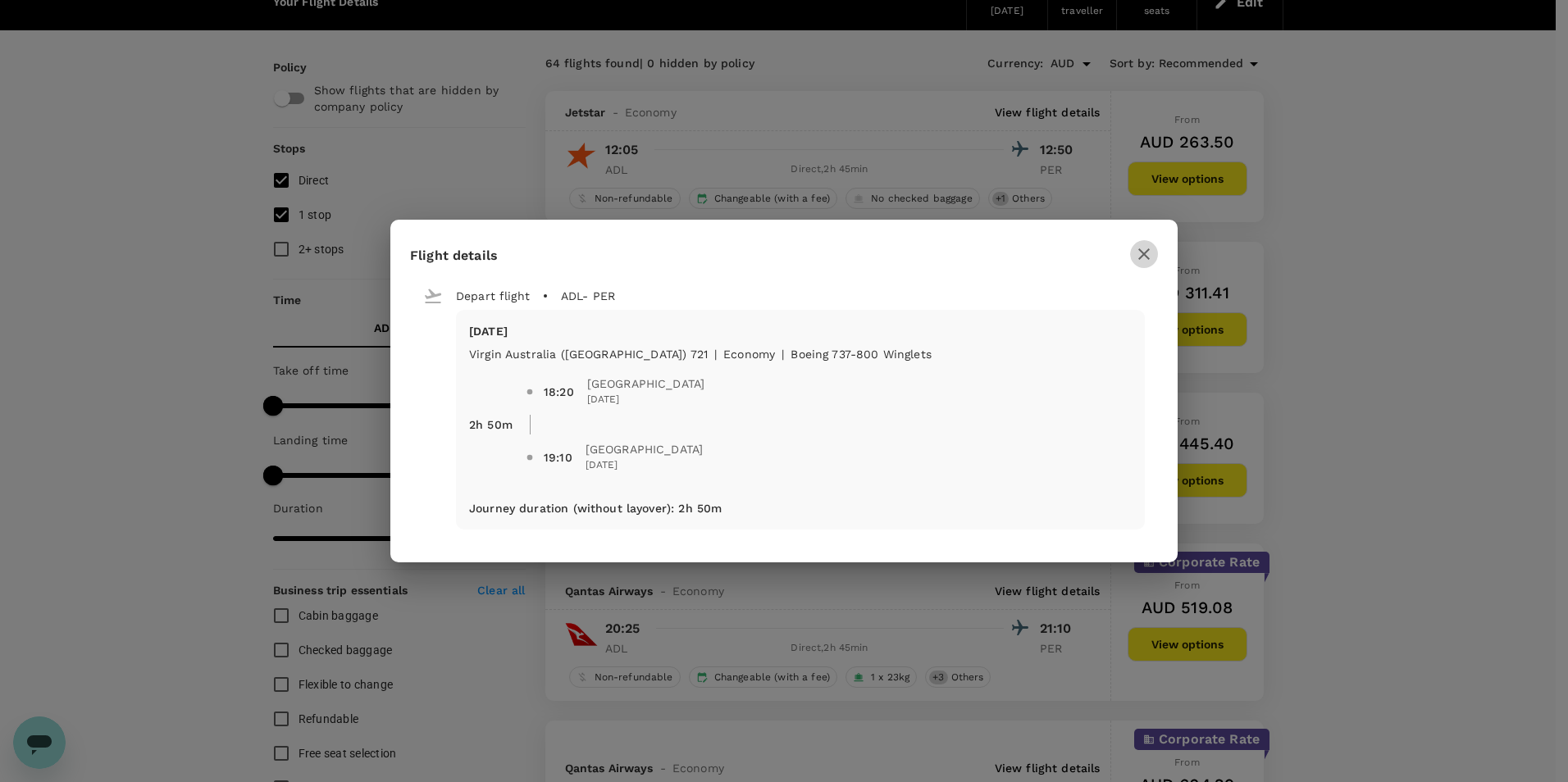
click at [1147, 262] on icon "button" at bounding box center [1144, 254] width 20 height 20
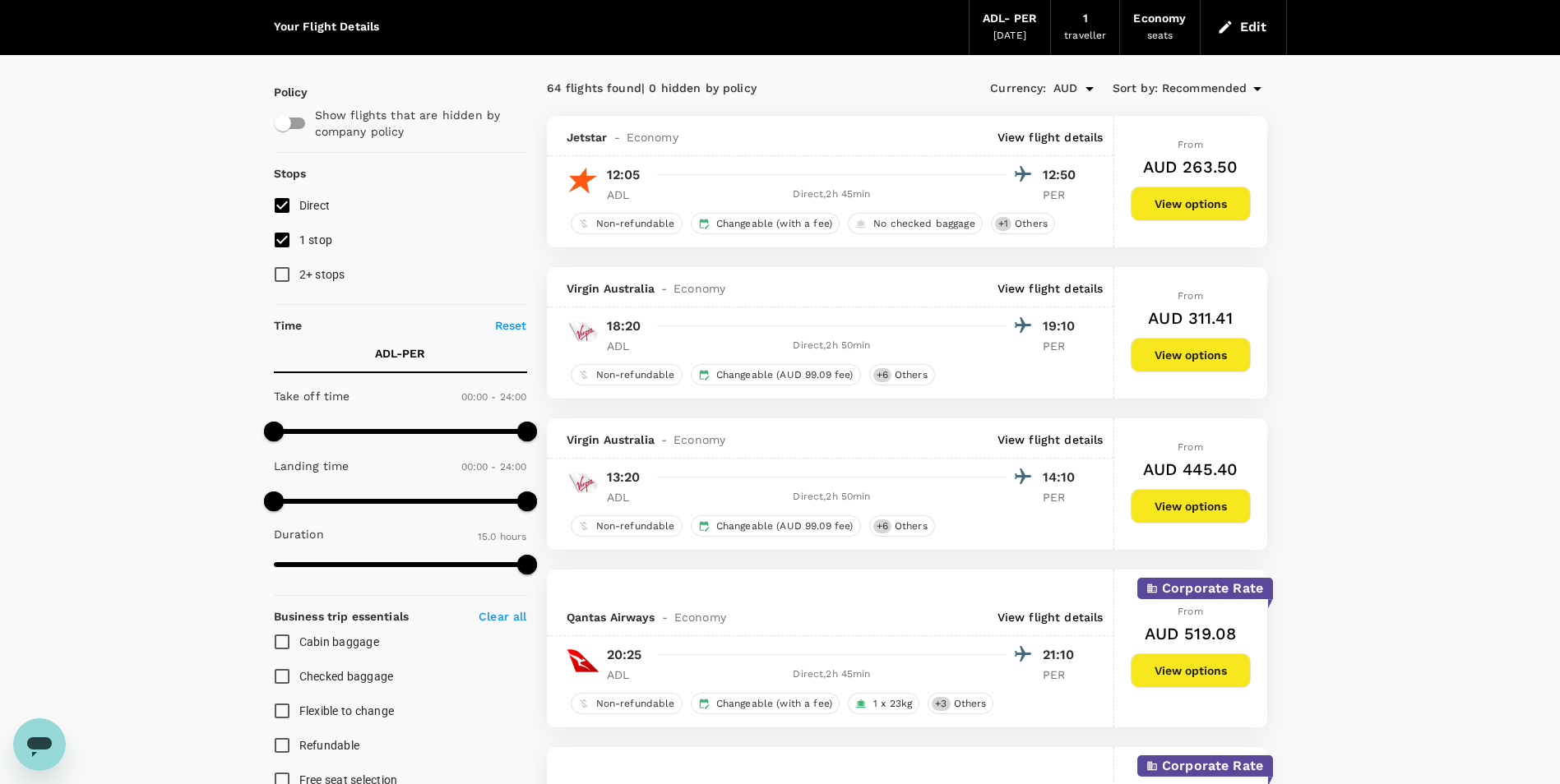
scroll to position [0, 0]
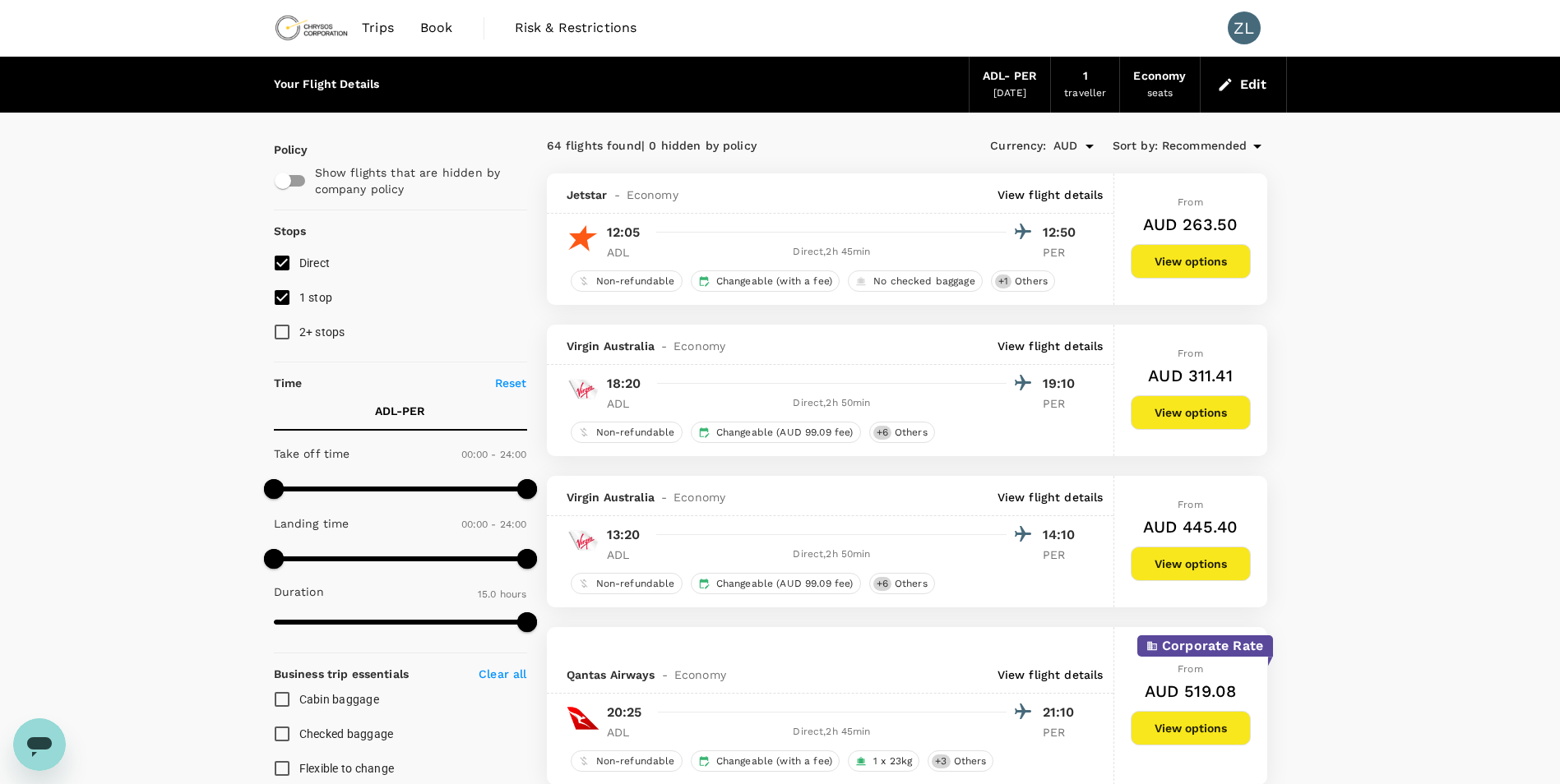
click at [995, 75] on div "ADL - PER" at bounding box center [1010, 77] width 54 height 18
click at [1256, 82] on button "Edit" at bounding box center [1243, 85] width 59 height 27
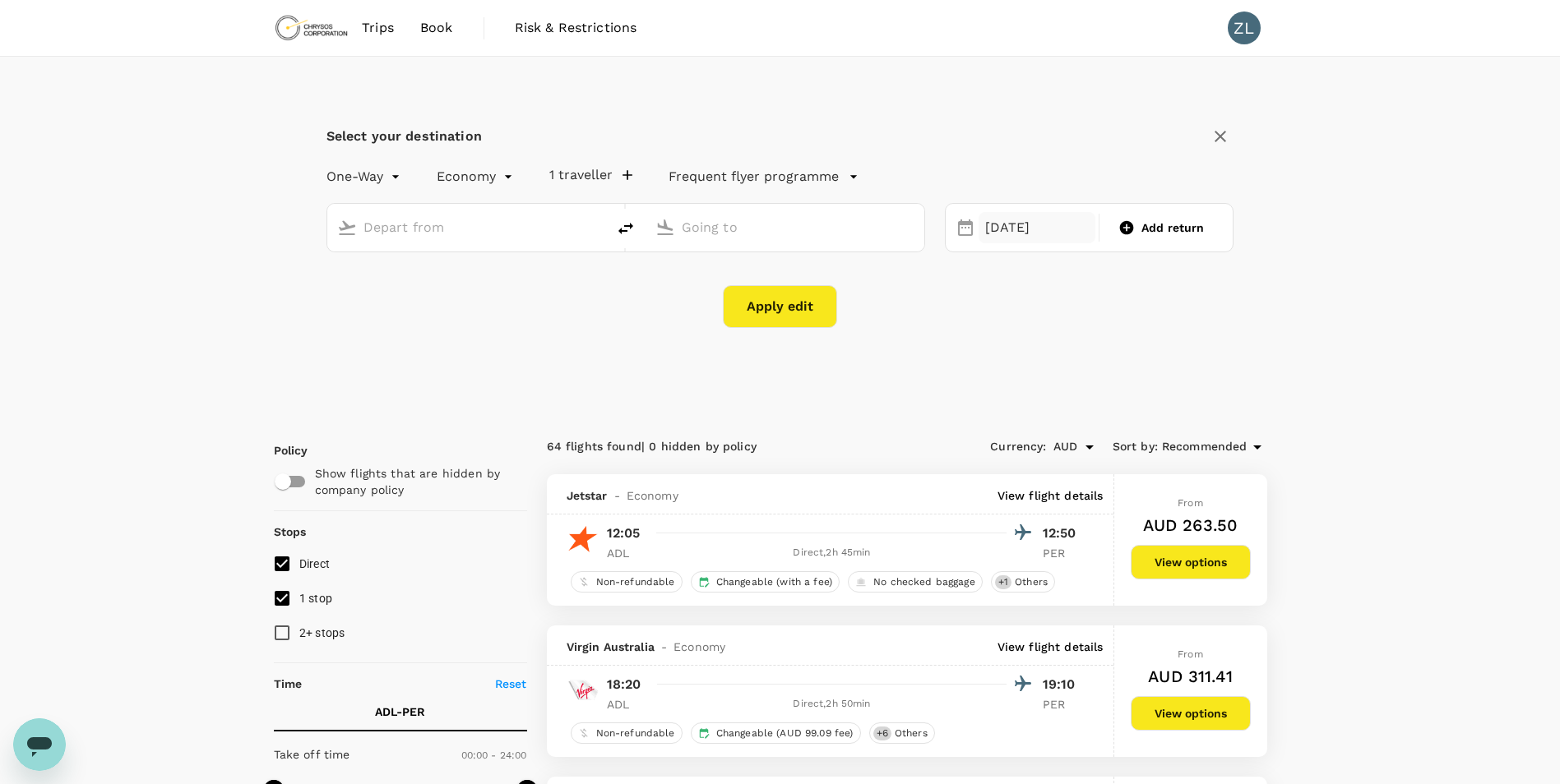
click at [1027, 219] on div "[DATE]" at bounding box center [1037, 228] width 117 height 32
type input "Adelaide (ADL)"
type input "[GEOGRAPHIC_DATA] ([GEOGRAPHIC_DATA])"
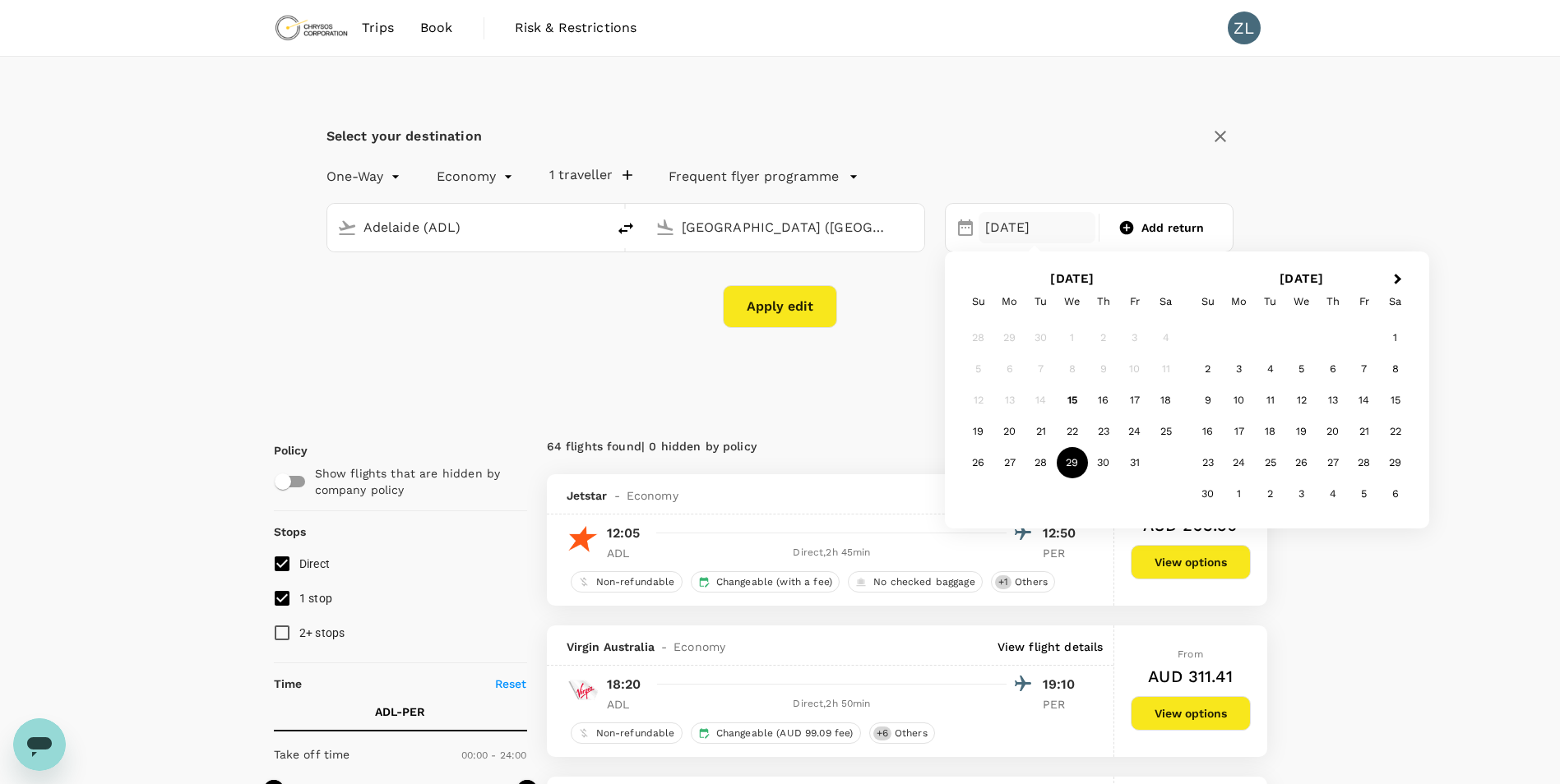
click at [1100, 465] on div "30" at bounding box center [1103, 463] width 31 height 31
click at [782, 317] on button "Apply edit" at bounding box center [780, 306] width 114 height 43
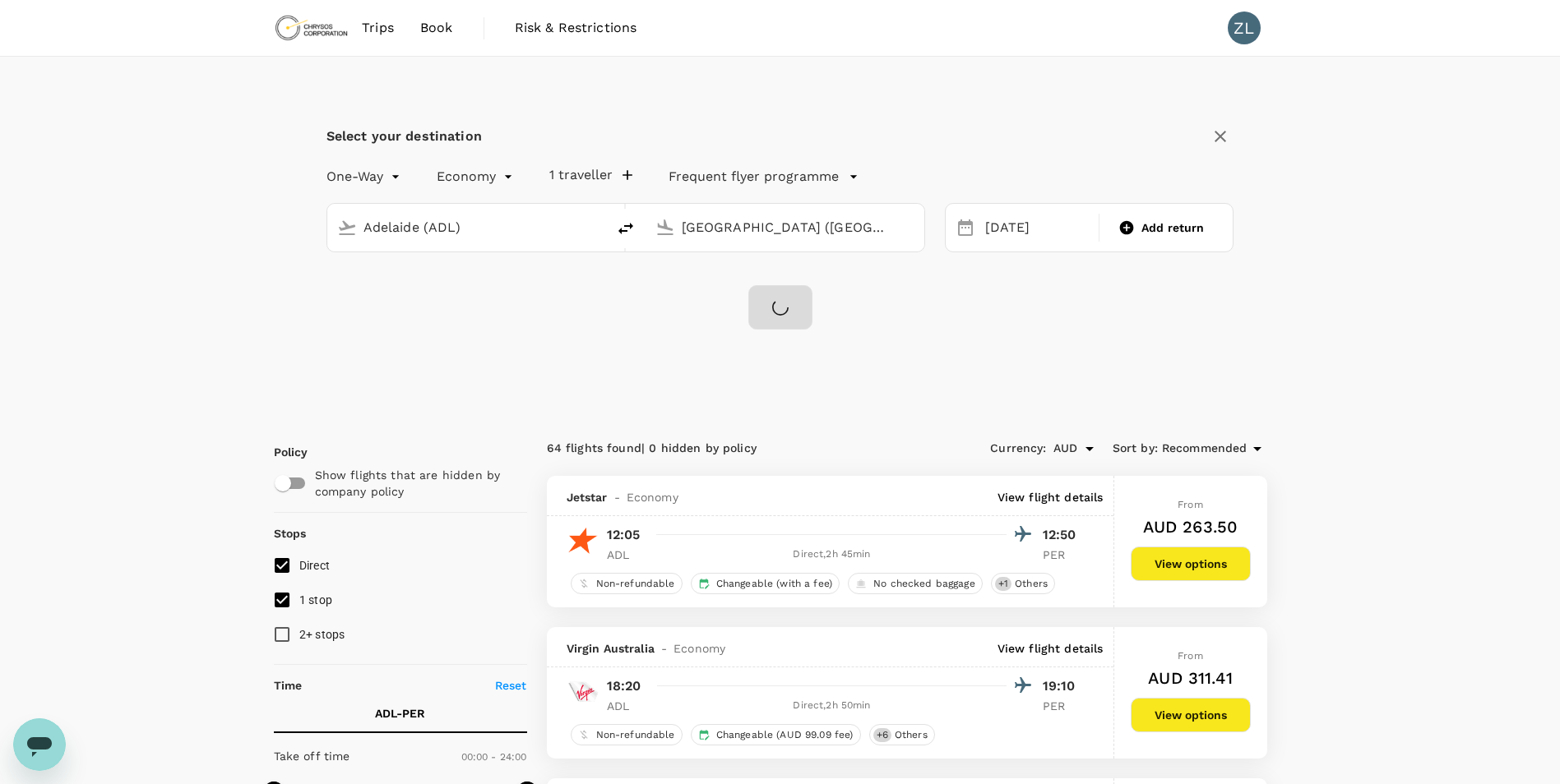
checkbox input "false"
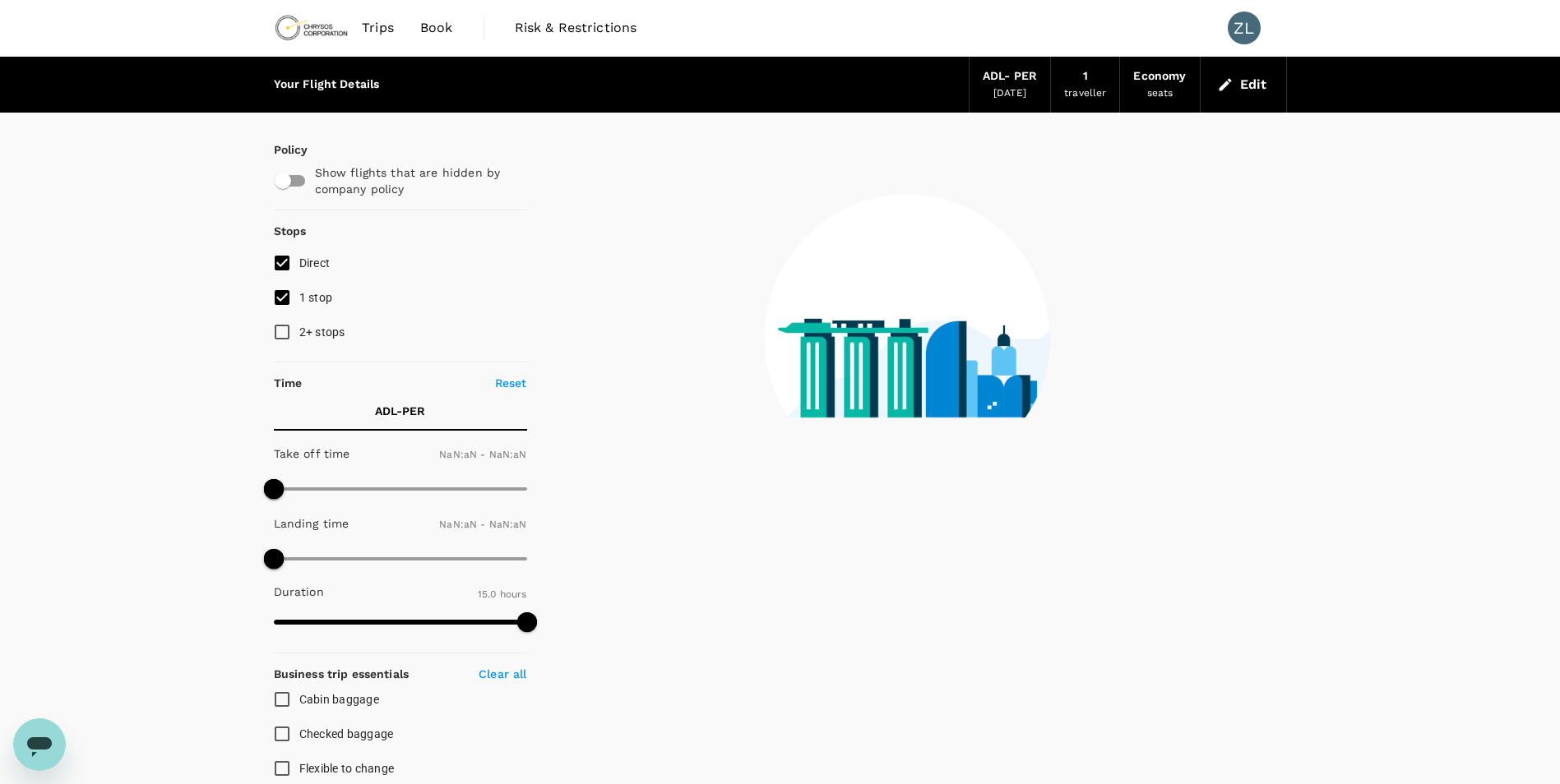
type input "1440"
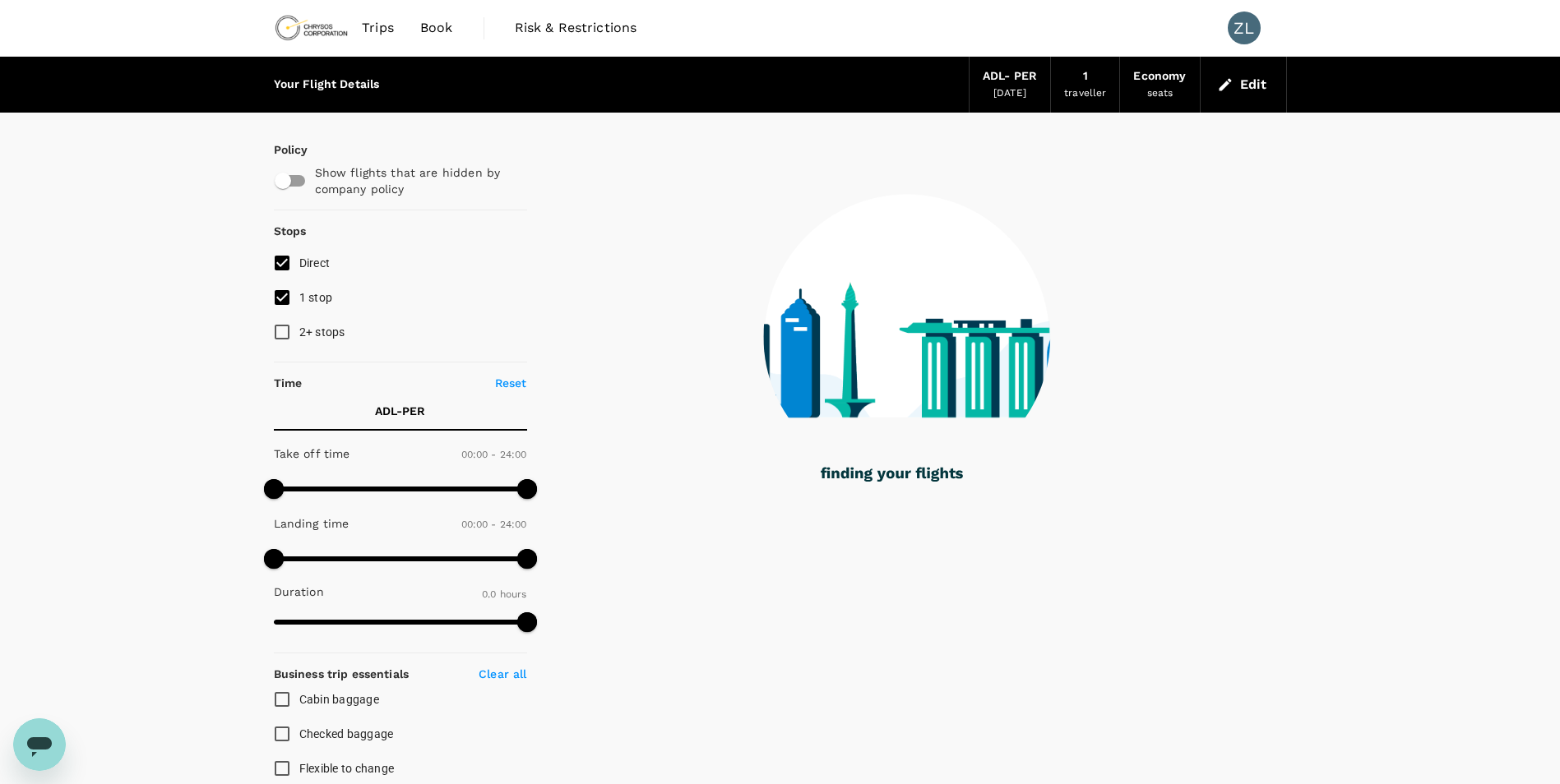
type input "860"
checkbox input "true"
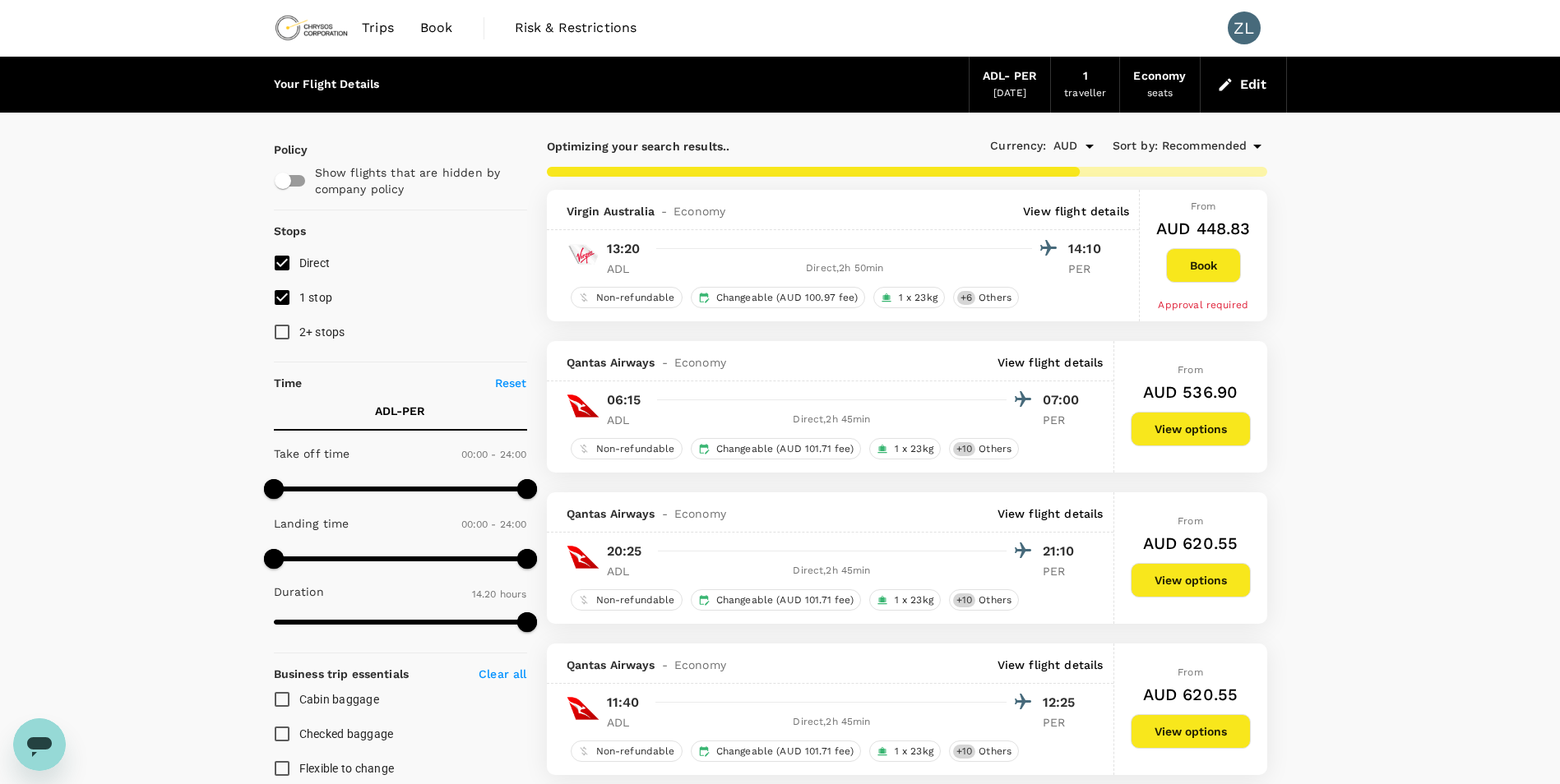
type input "945"
